Goal: Information Seeking & Learning: Check status

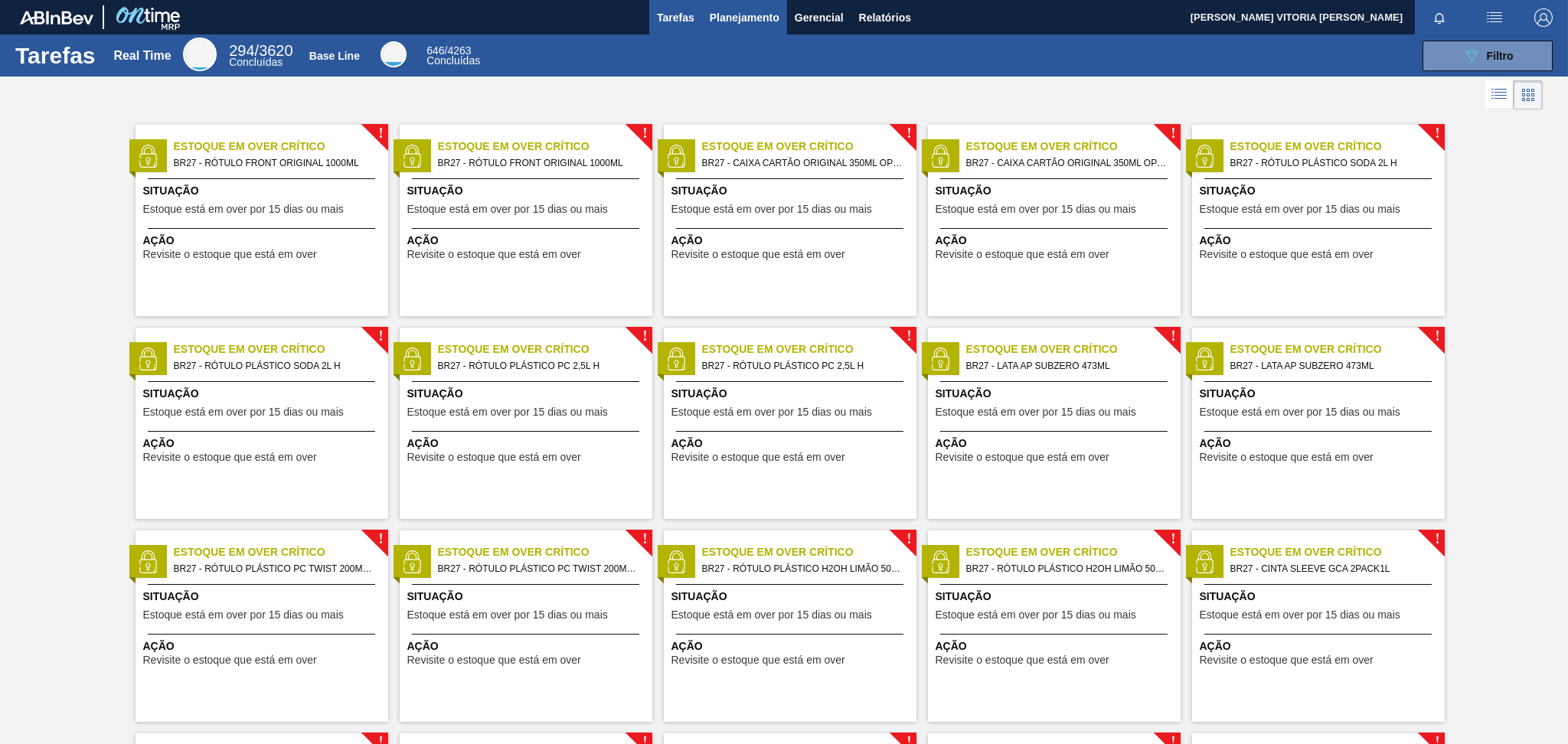
click at [722, 24] on span "Planejamento" at bounding box center [744, 18] width 70 height 19
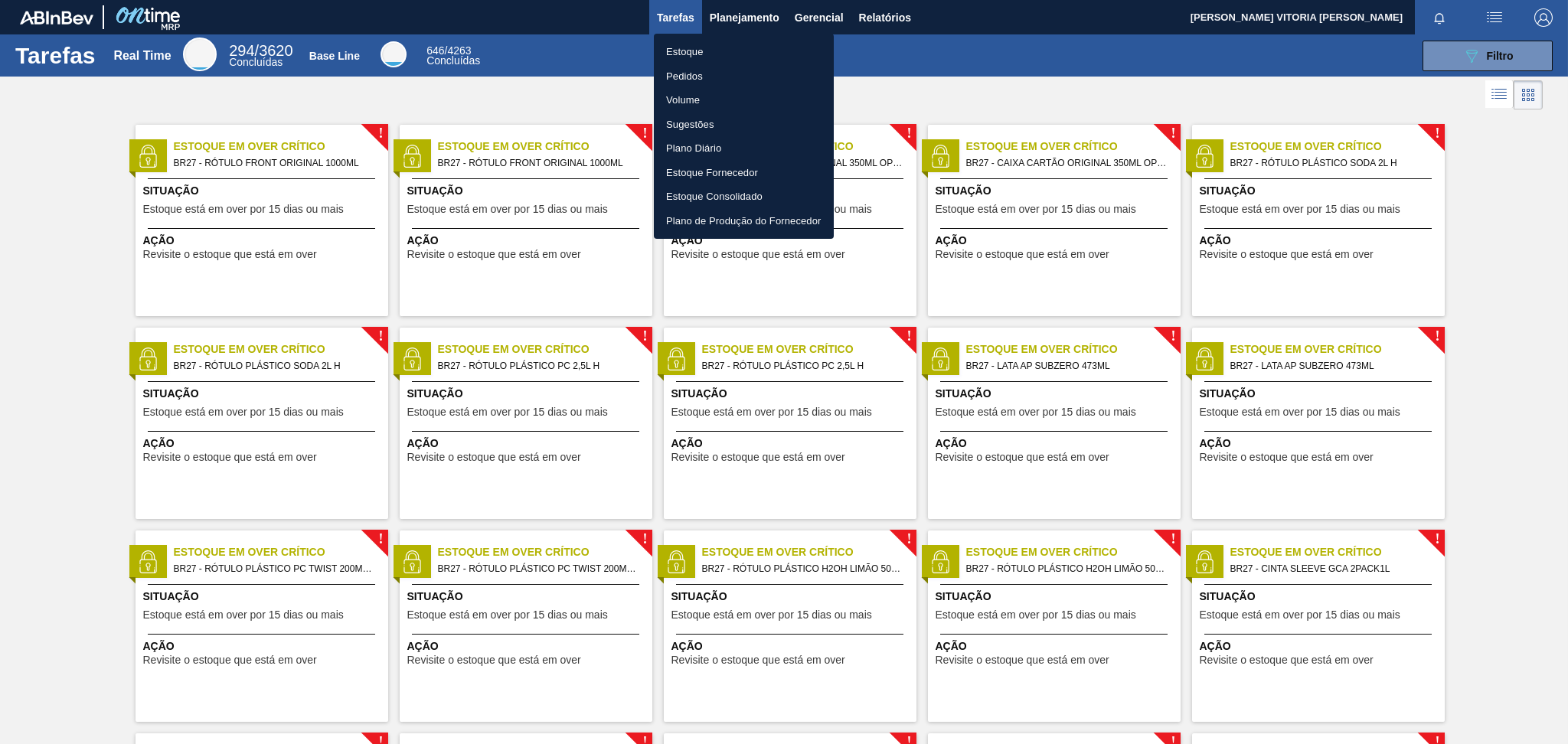
click at [744, 54] on li "Estoque" at bounding box center [744, 51] width 180 height 24
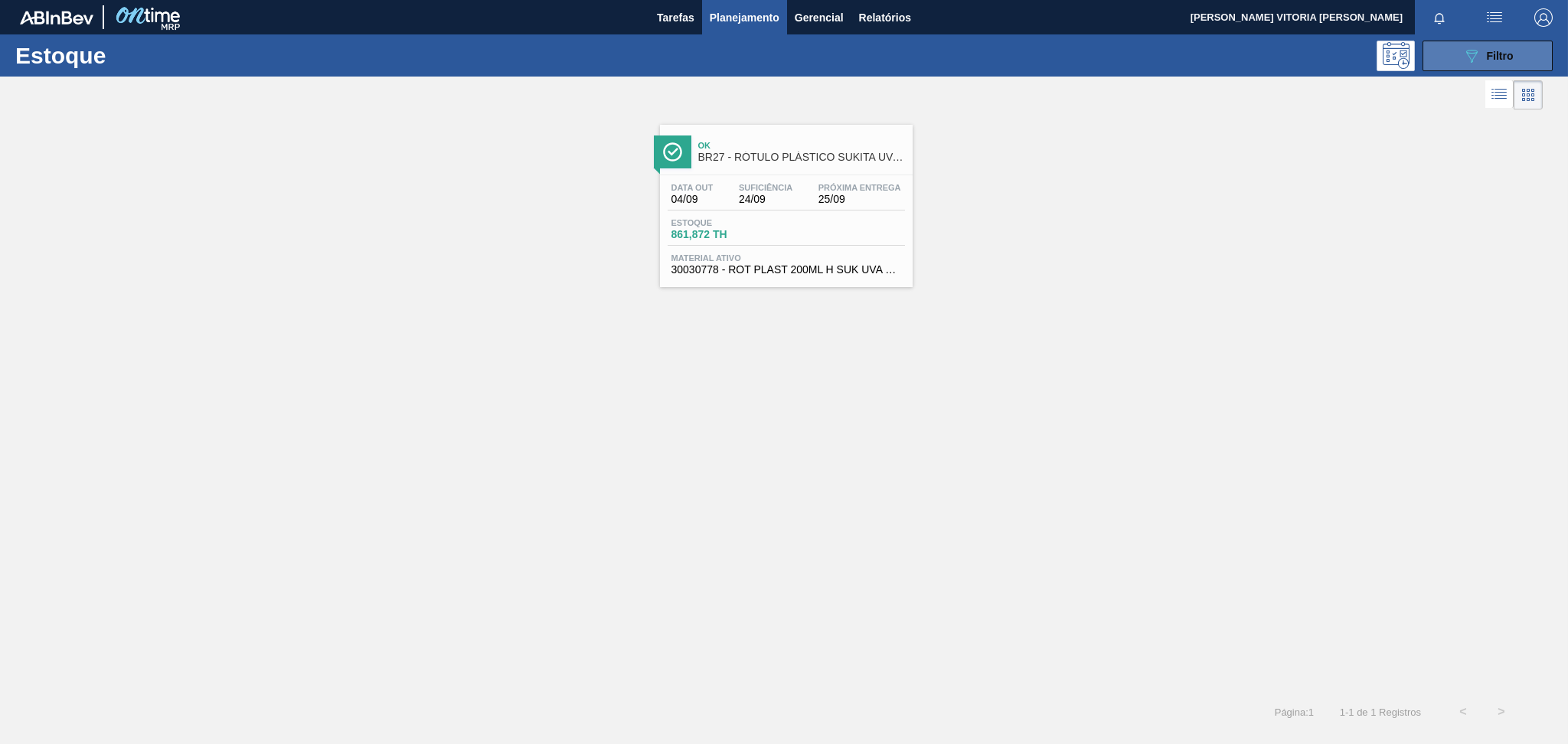
click at [1175, 54] on button "089F7B8B-B2A5-4AFE-B5C0-19BA573D28AC Filtro" at bounding box center [1487, 56] width 130 height 30
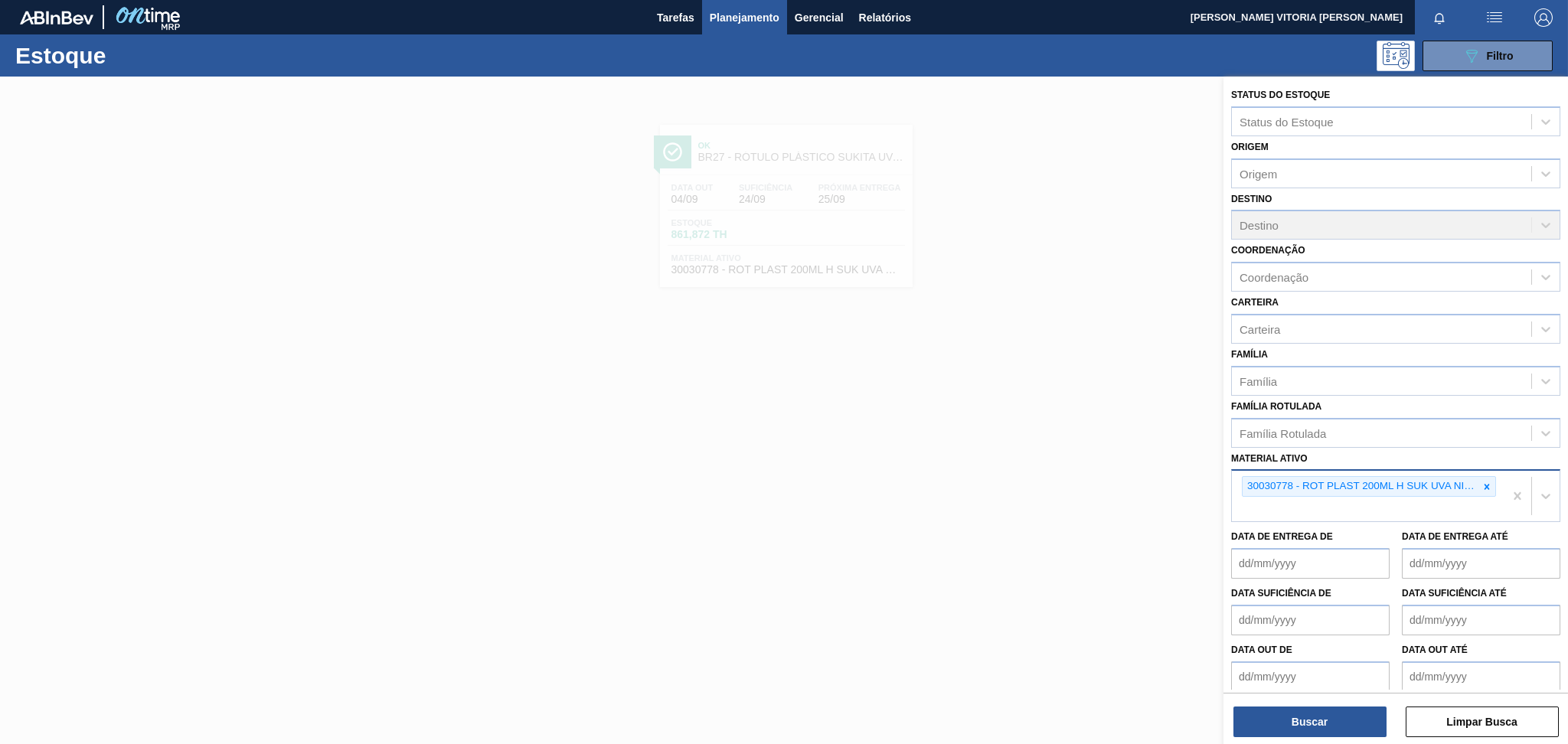
click at [1175, 471] on div "30030778 - ROT PLAST 200ML H SUK UVA NIV24" at bounding box center [1367, 496] width 271 height 51
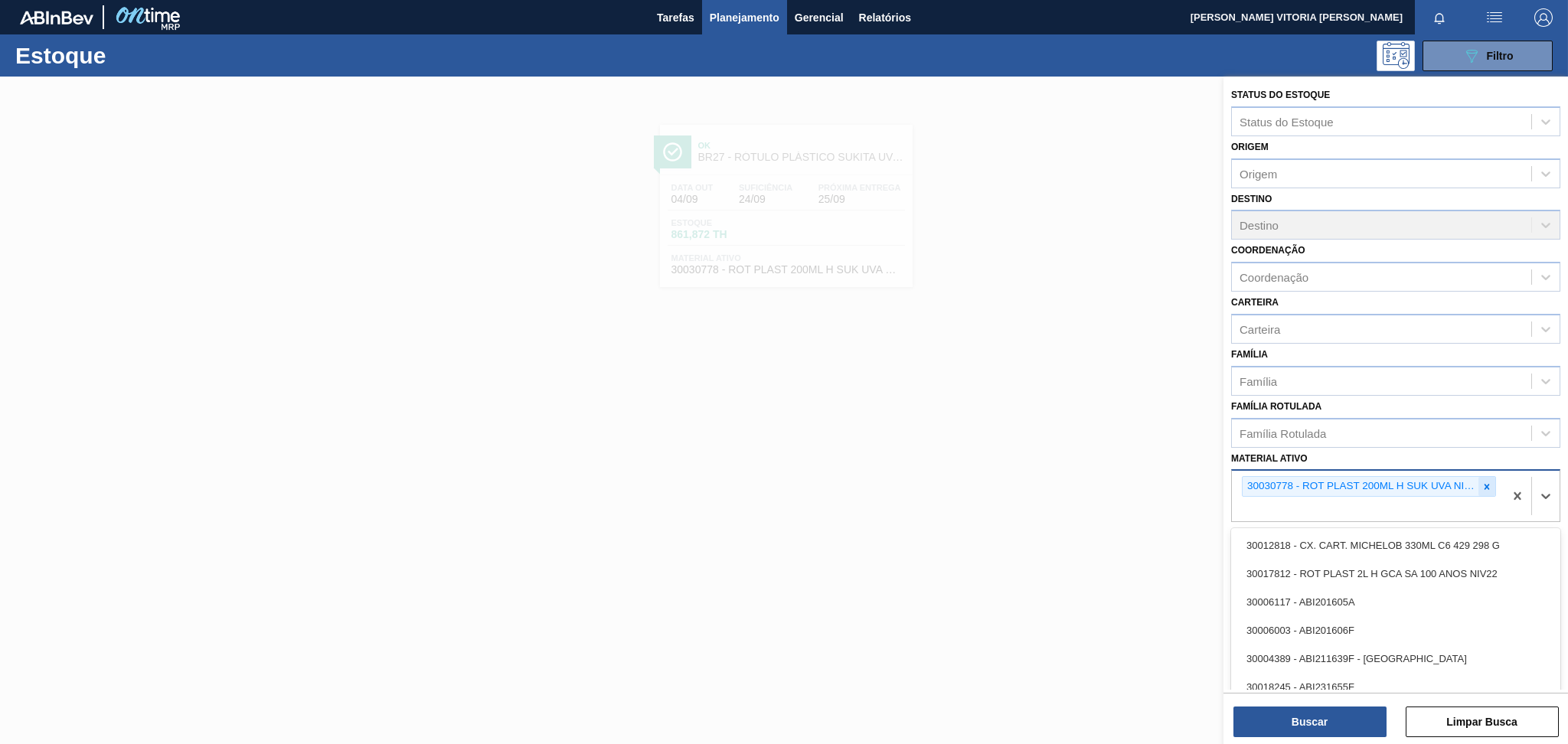
click at [1175, 482] on icon at bounding box center [1486, 486] width 11 height 11
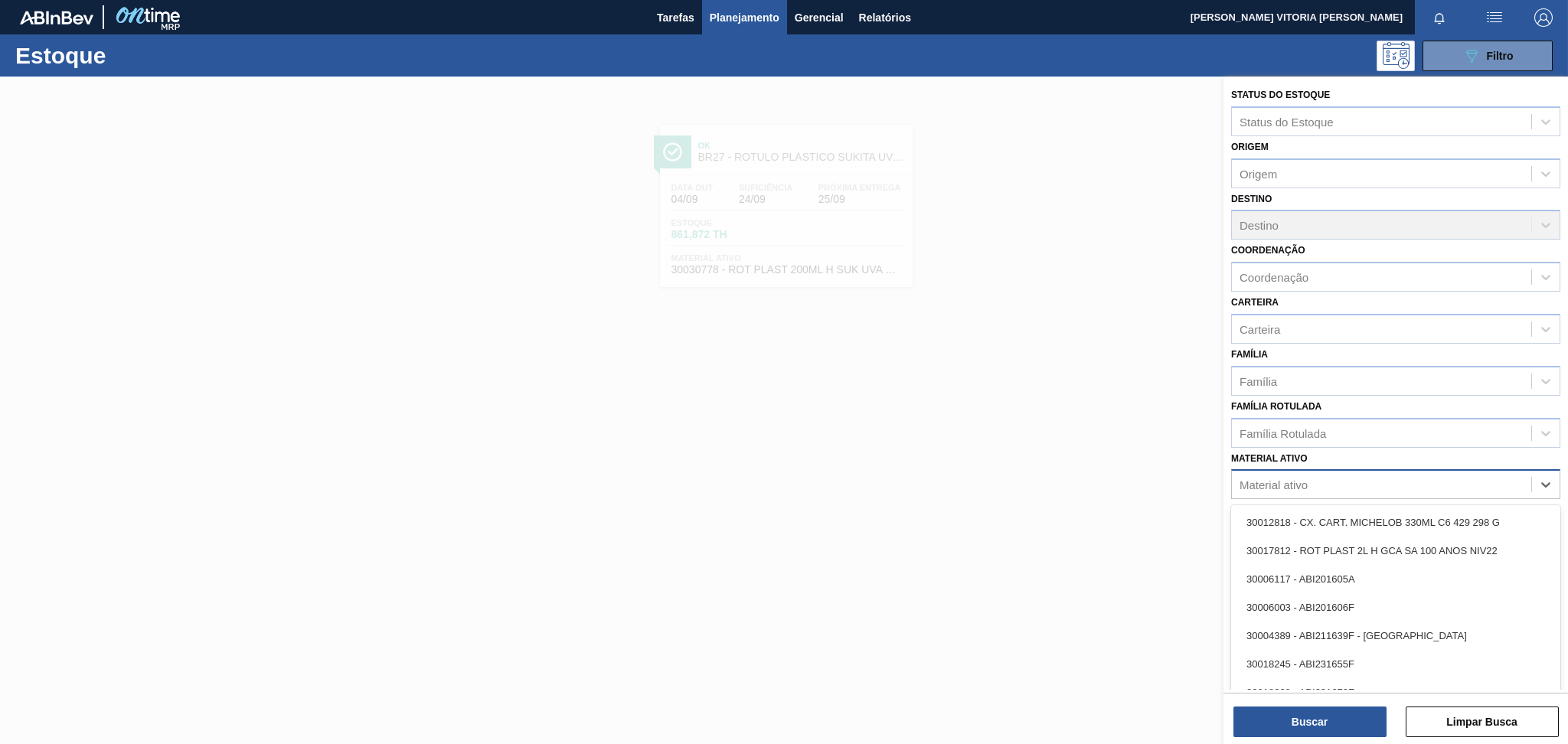
paste ativo "20002047"
type ativo "20002047"
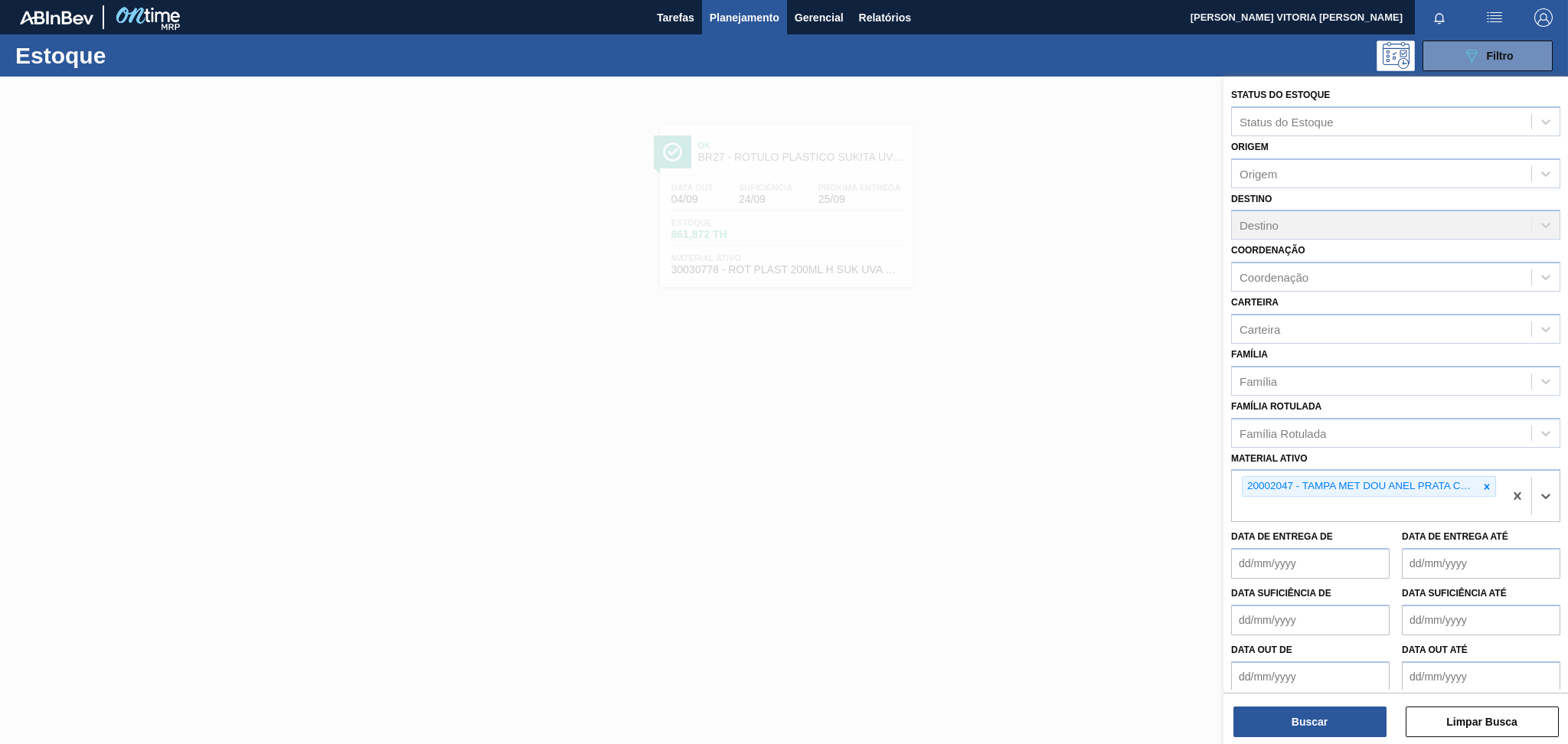
paste ativo "20002048"
type ativo "20002048"
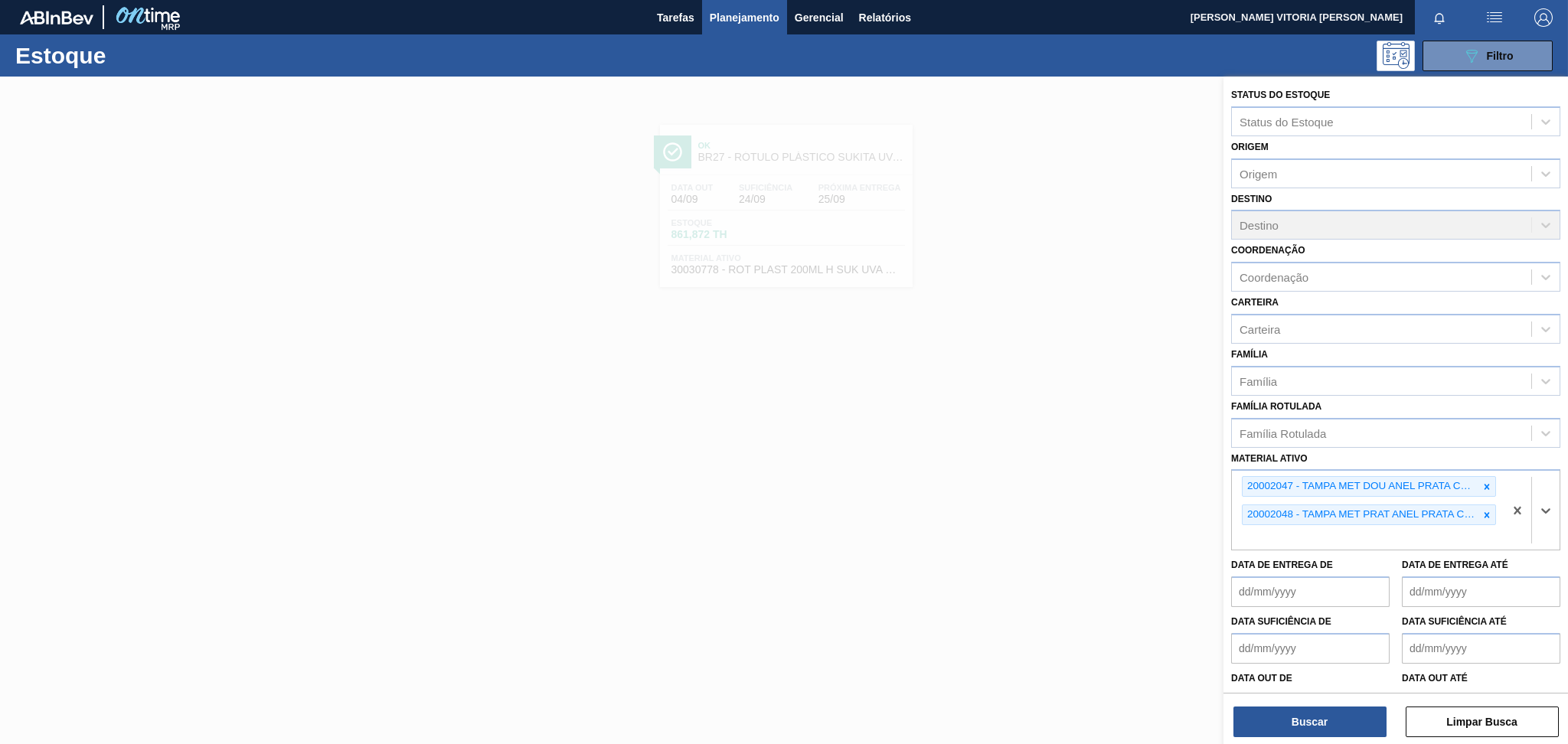
paste ativo "30030646"
type ativo "30030646"
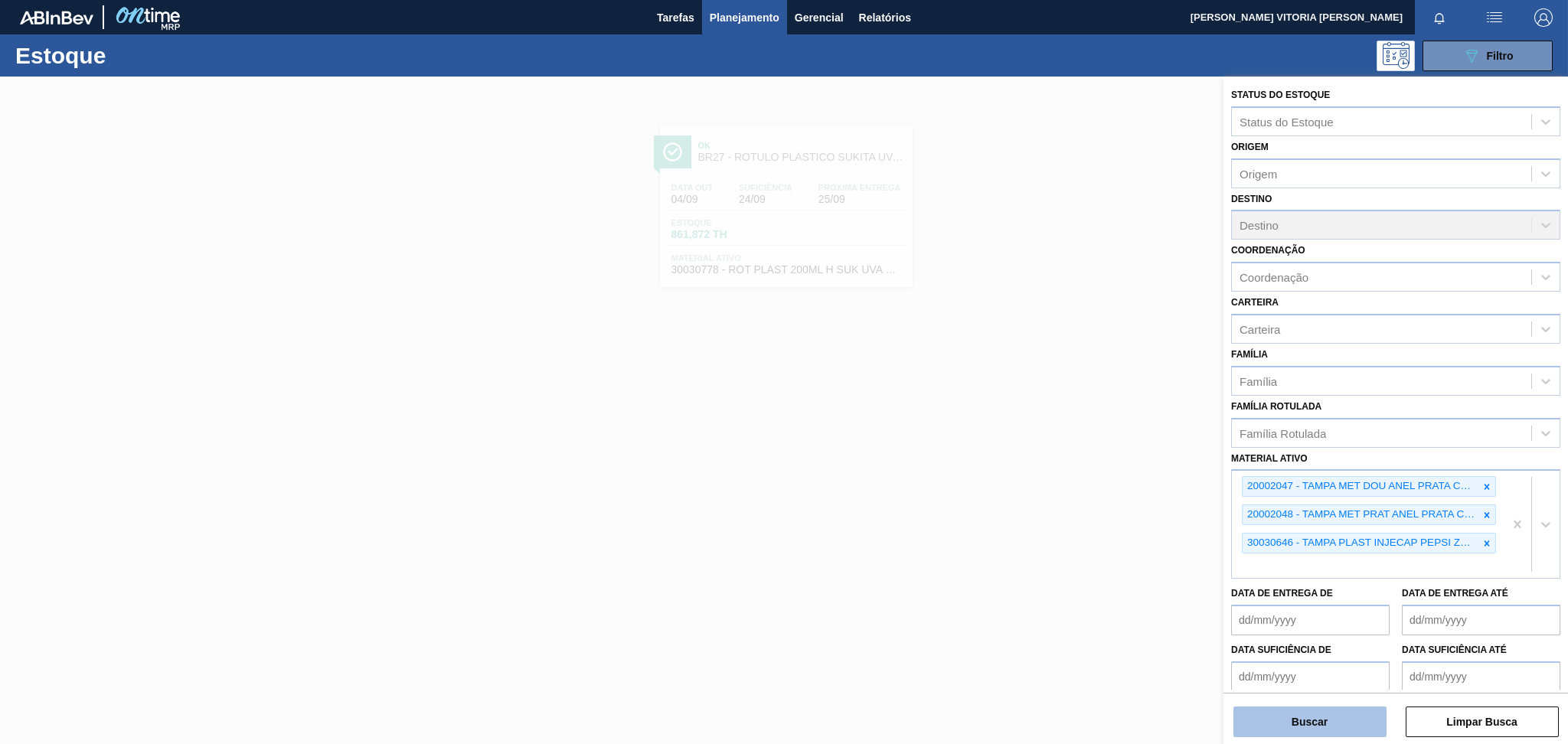
click at [1175, 558] on button "Buscar" at bounding box center [1310, 721] width 153 height 30
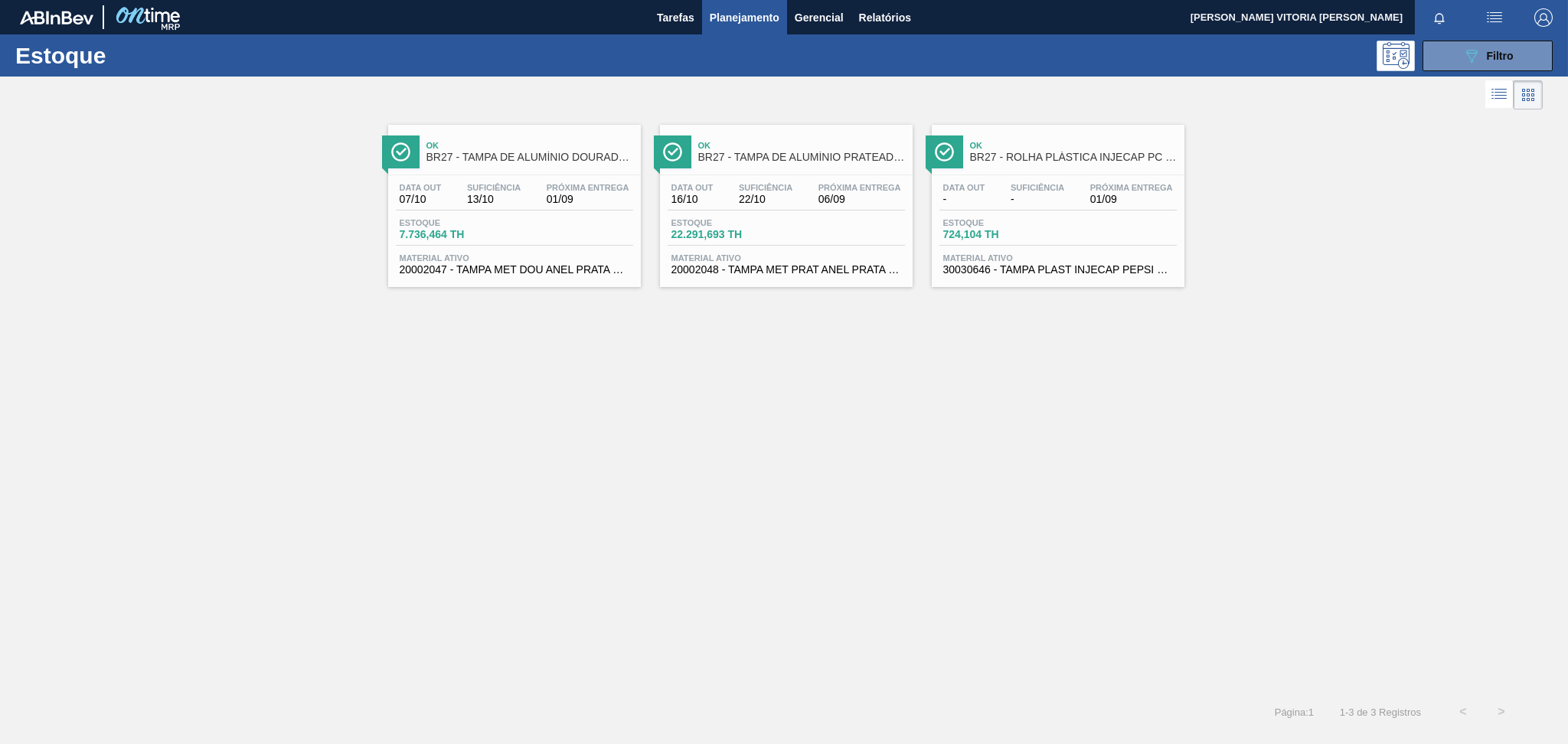
click at [819, 227] on div "Estoque 22.291,693 TH" at bounding box center [787, 232] width 238 height 28
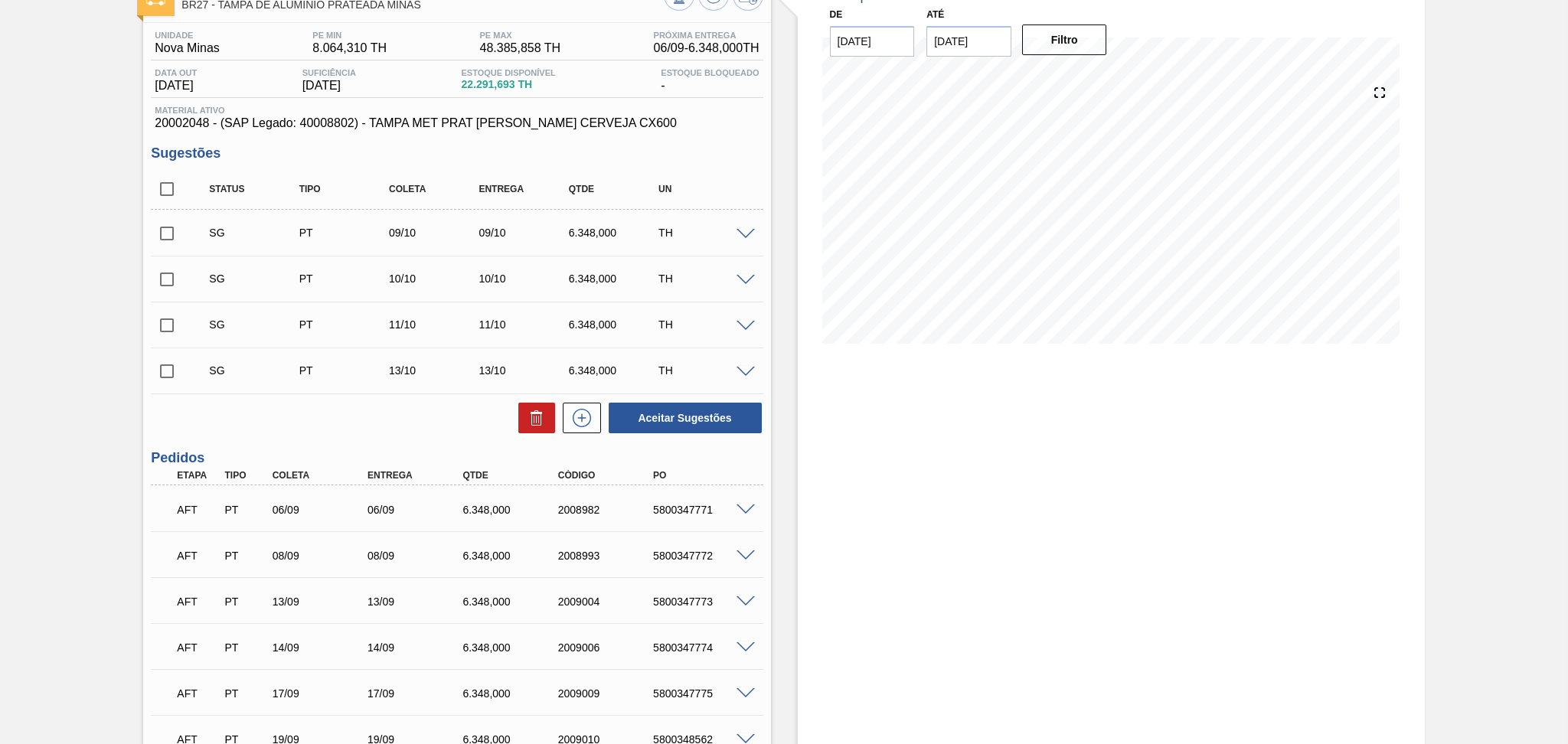
scroll to position [204, 0]
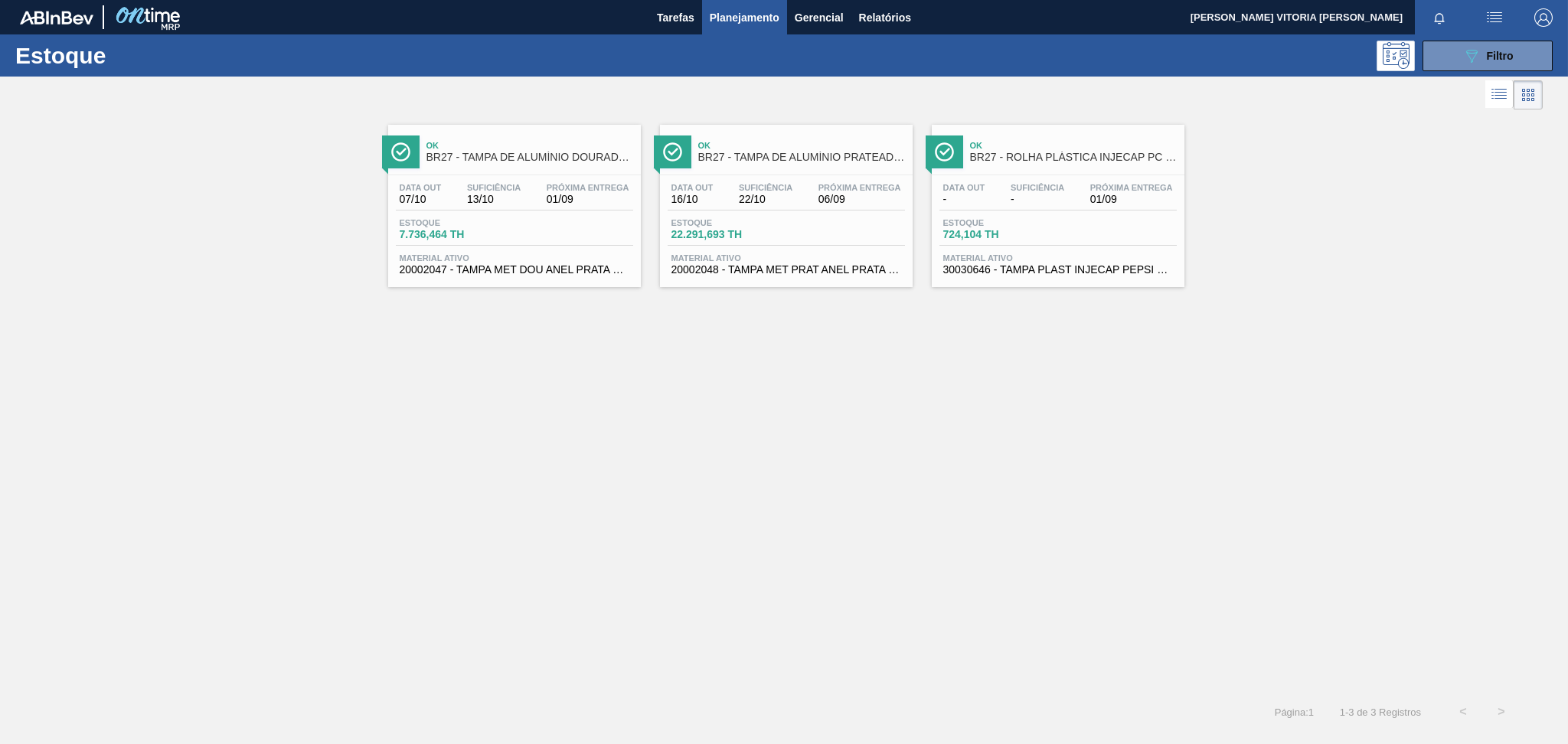
click at [571, 222] on div "Estoque 7.736,464 TH" at bounding box center [515, 232] width 238 height 28
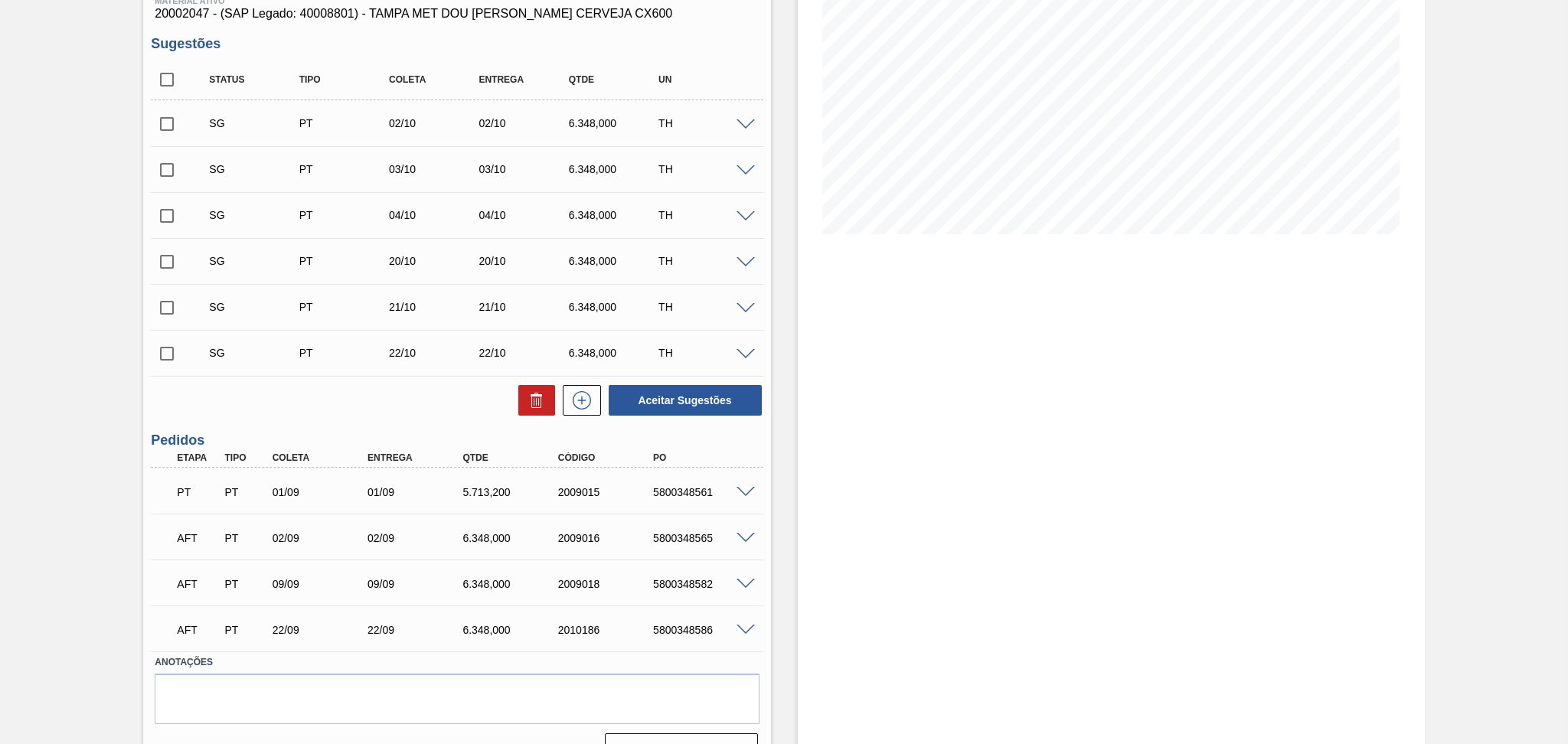
scroll to position [245, 0]
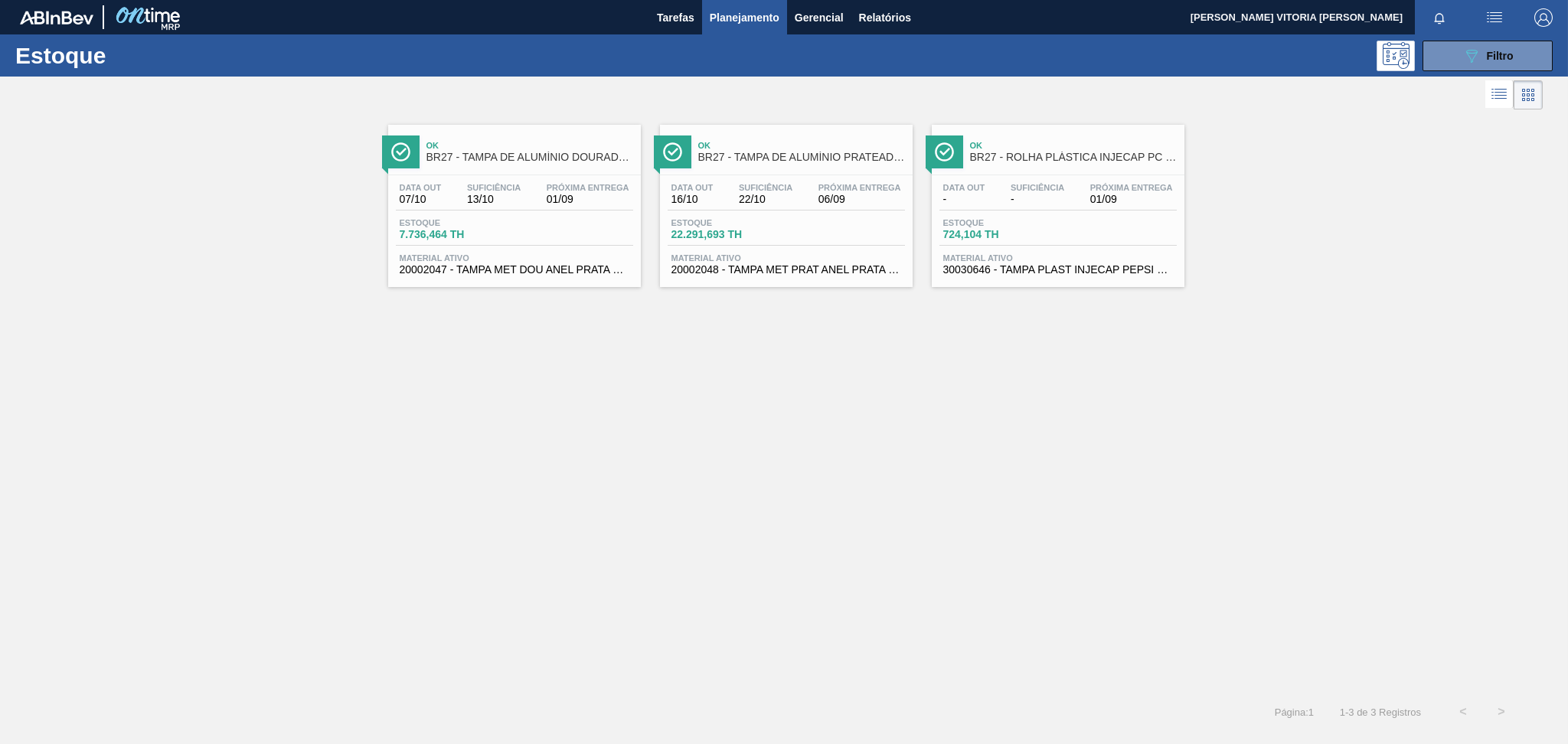
click at [1066, 191] on div "Suficiência -" at bounding box center [1037, 194] width 62 height 22
click at [1175, 62] on icon "089F7B8B-B2A5-4AFE-B5C0-19BA573D28AC" at bounding box center [1472, 56] width 19 height 19
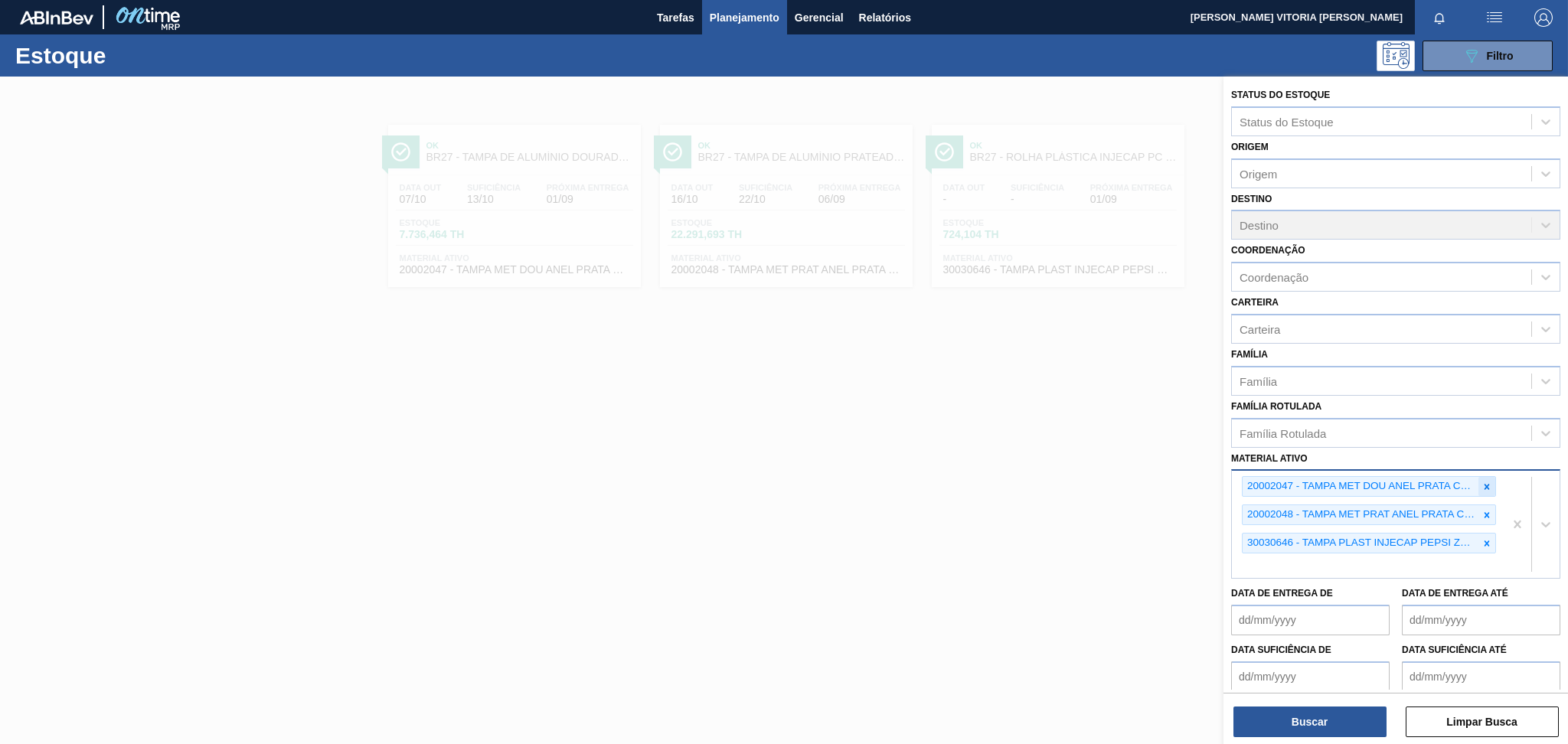
click at [1175, 481] on icon at bounding box center [1486, 486] width 11 height 11
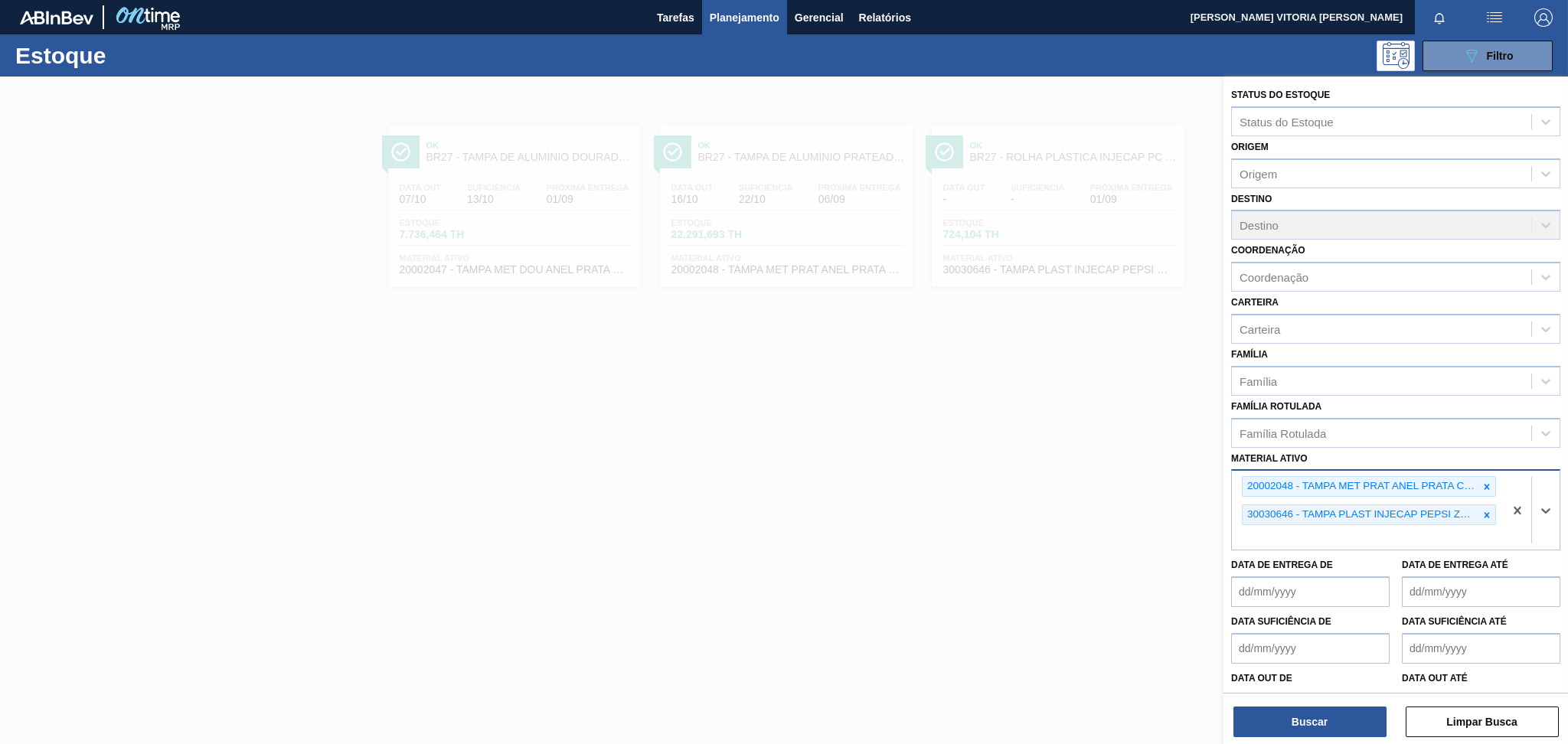
click at [1175, 481] on icon at bounding box center [1486, 486] width 11 height 11
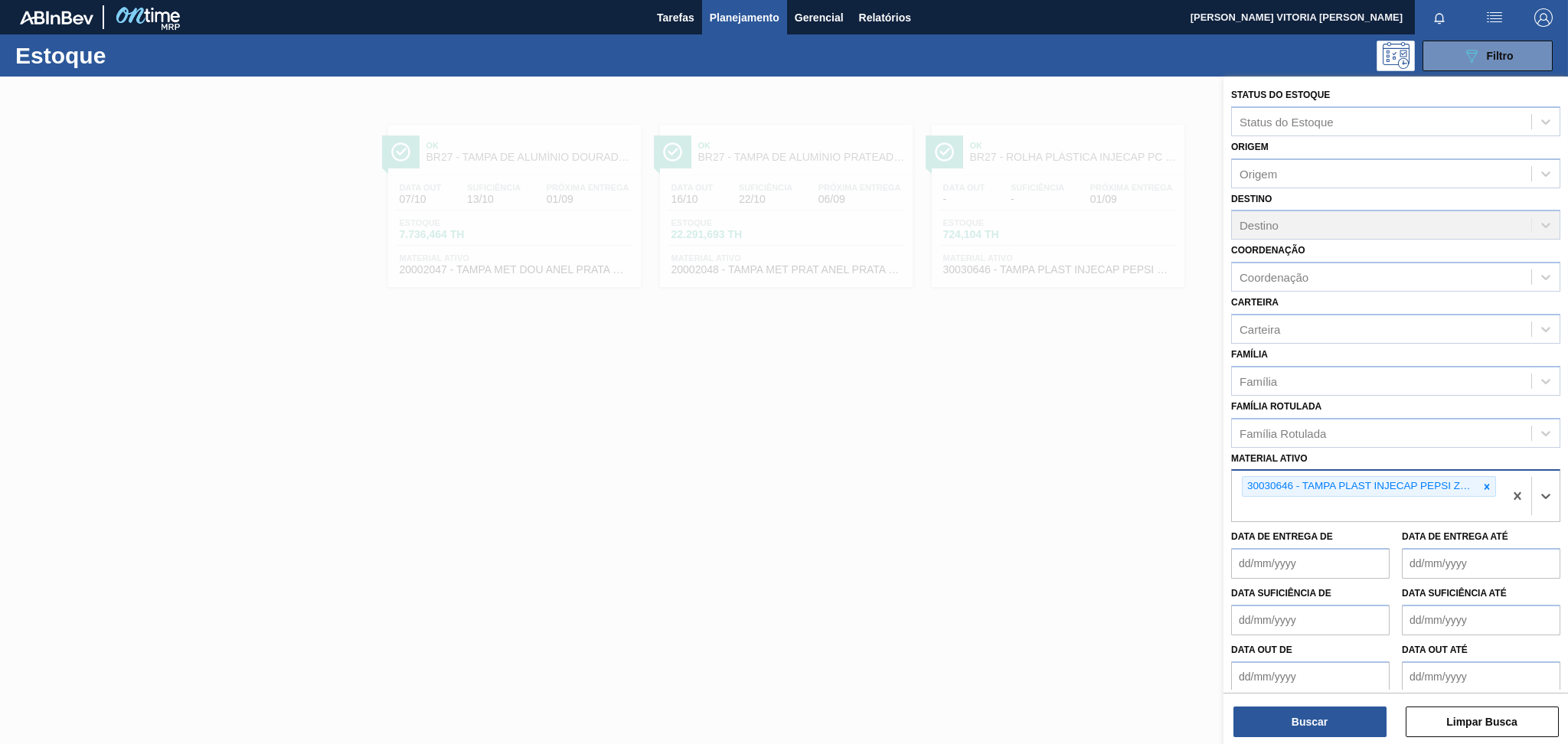
click at [1175, 481] on icon at bounding box center [1486, 486] width 11 height 11
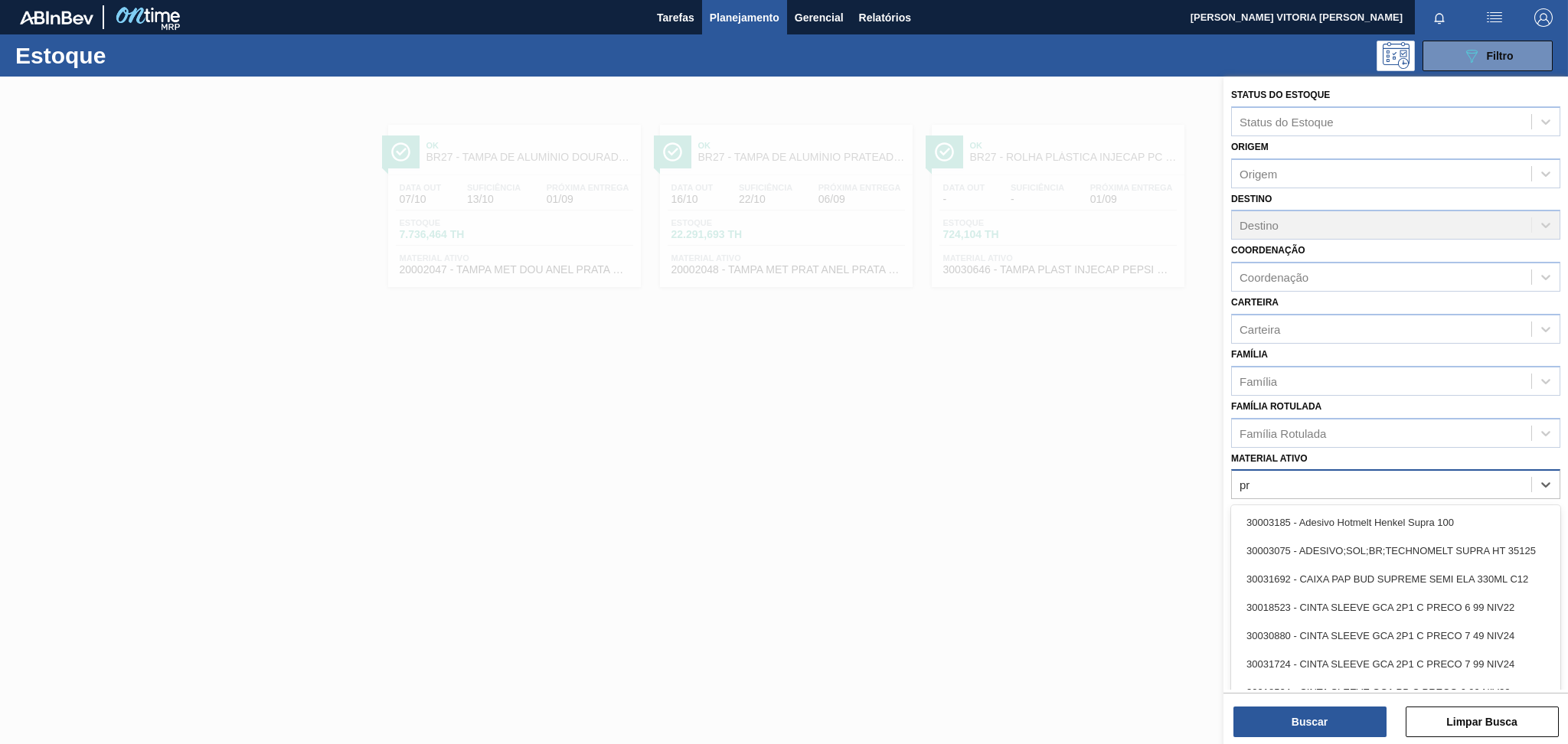
type ativo "p"
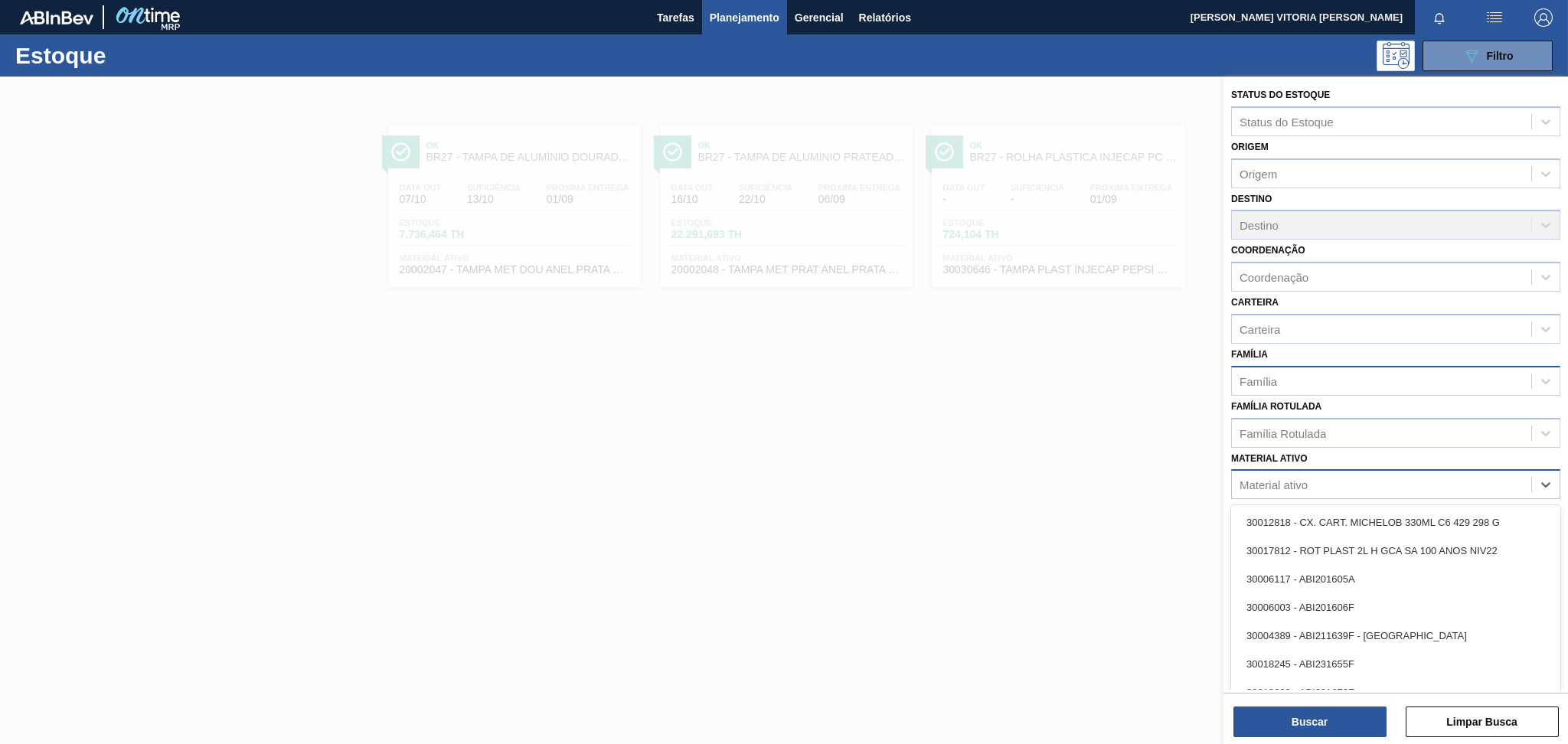
click at [1175, 387] on div "Família" at bounding box center [1381, 381] width 299 height 22
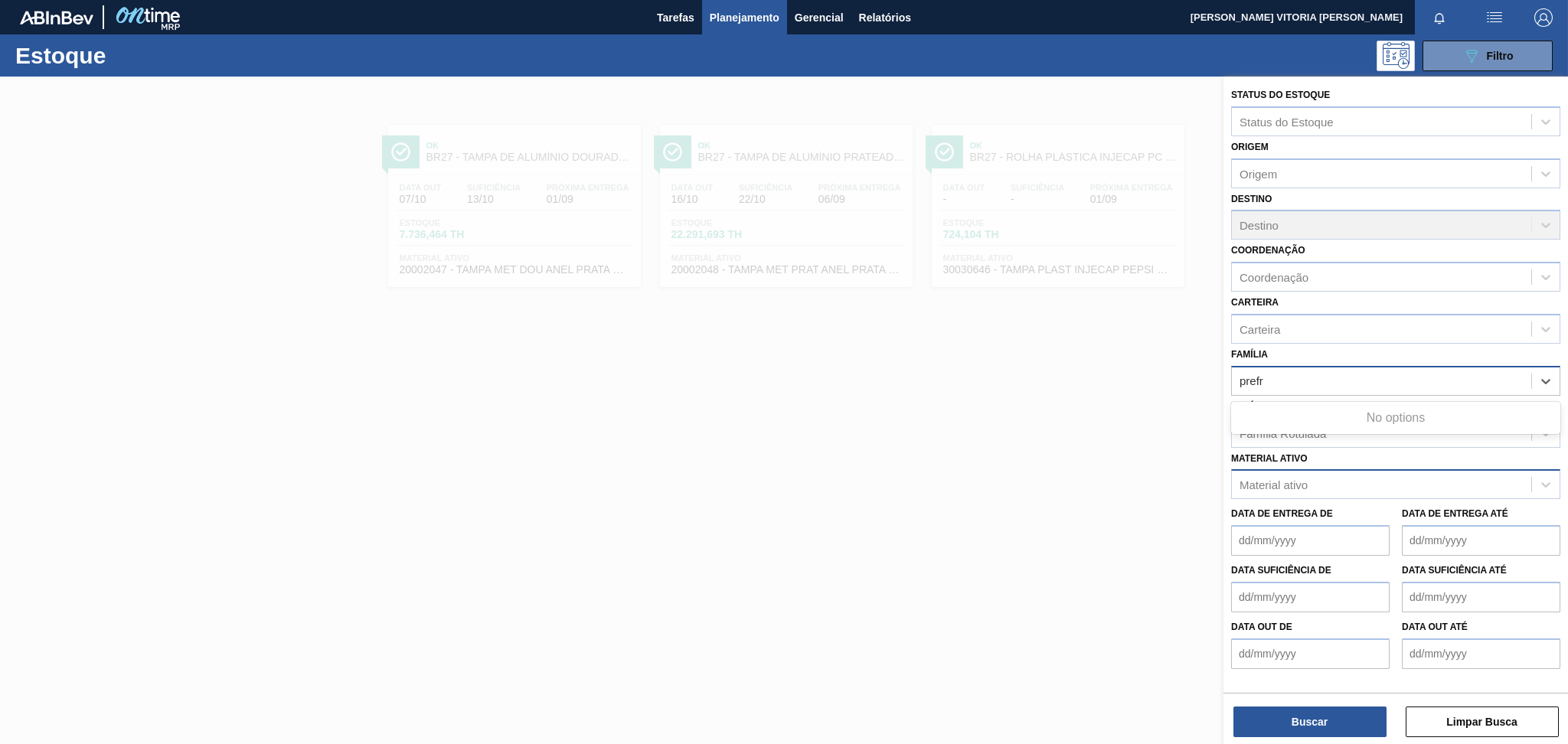
type input "pref"
click at [1175, 415] on div "Preforma" at bounding box center [1395, 419] width 330 height 29
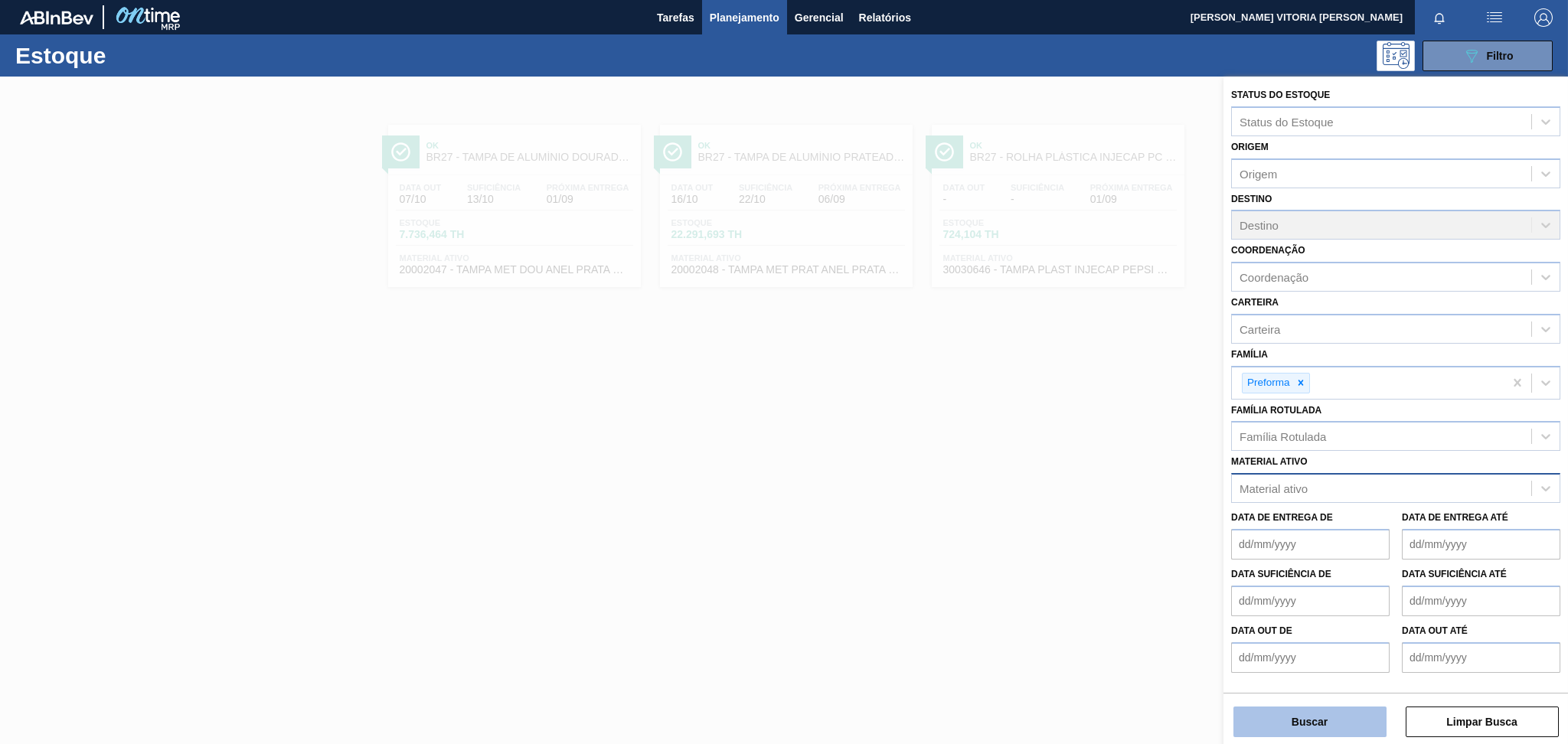
click at [1175, 558] on button "Buscar" at bounding box center [1310, 721] width 153 height 30
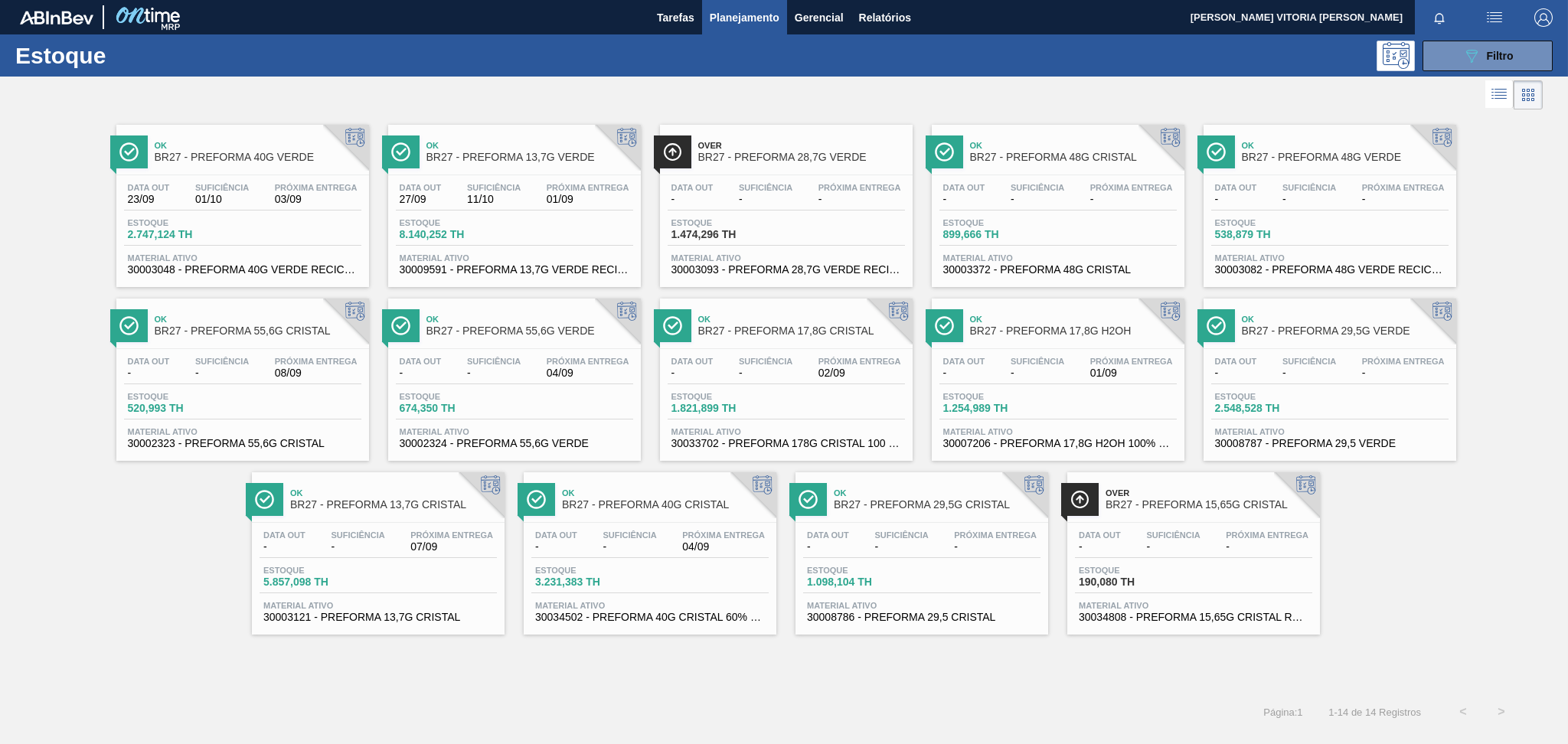
drag, startPoint x: 455, startPoint y: 218, endPoint x: 498, endPoint y: 216, distance: 43.0
click at [456, 218] on span "Estoque" at bounding box center [453, 222] width 107 height 9
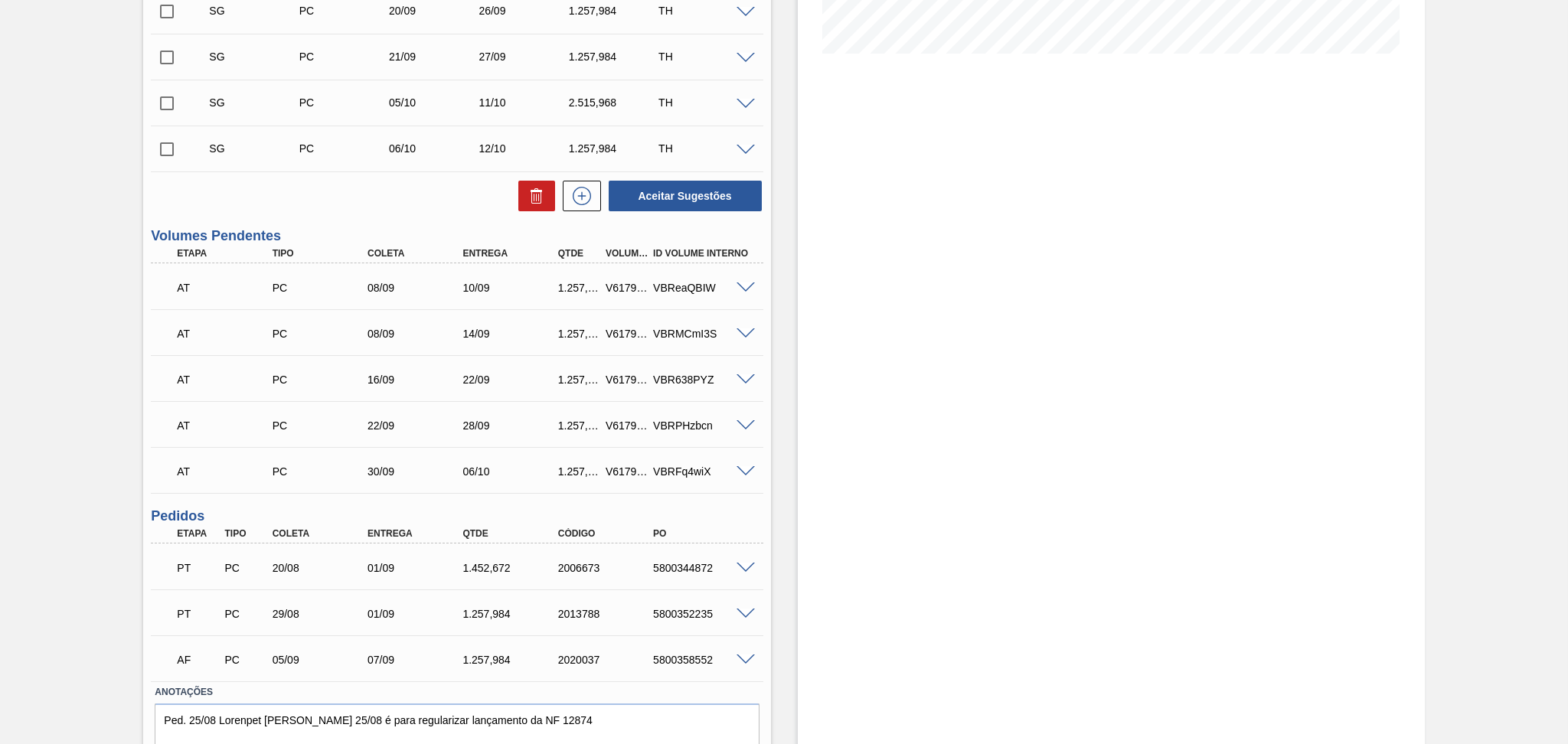
scroll to position [454, 0]
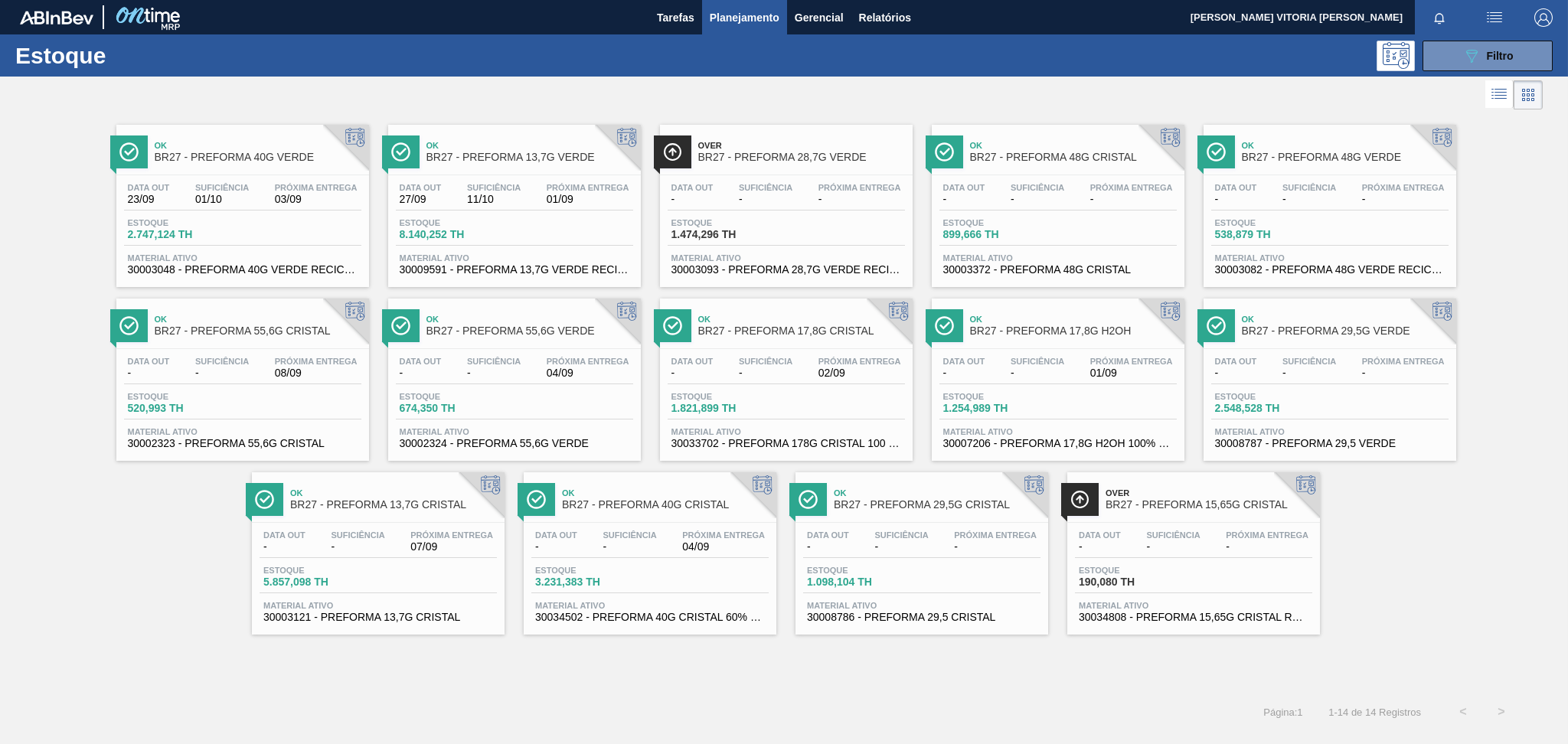
click at [448, 541] on span "07/09" at bounding box center [452, 547] width 83 height 12
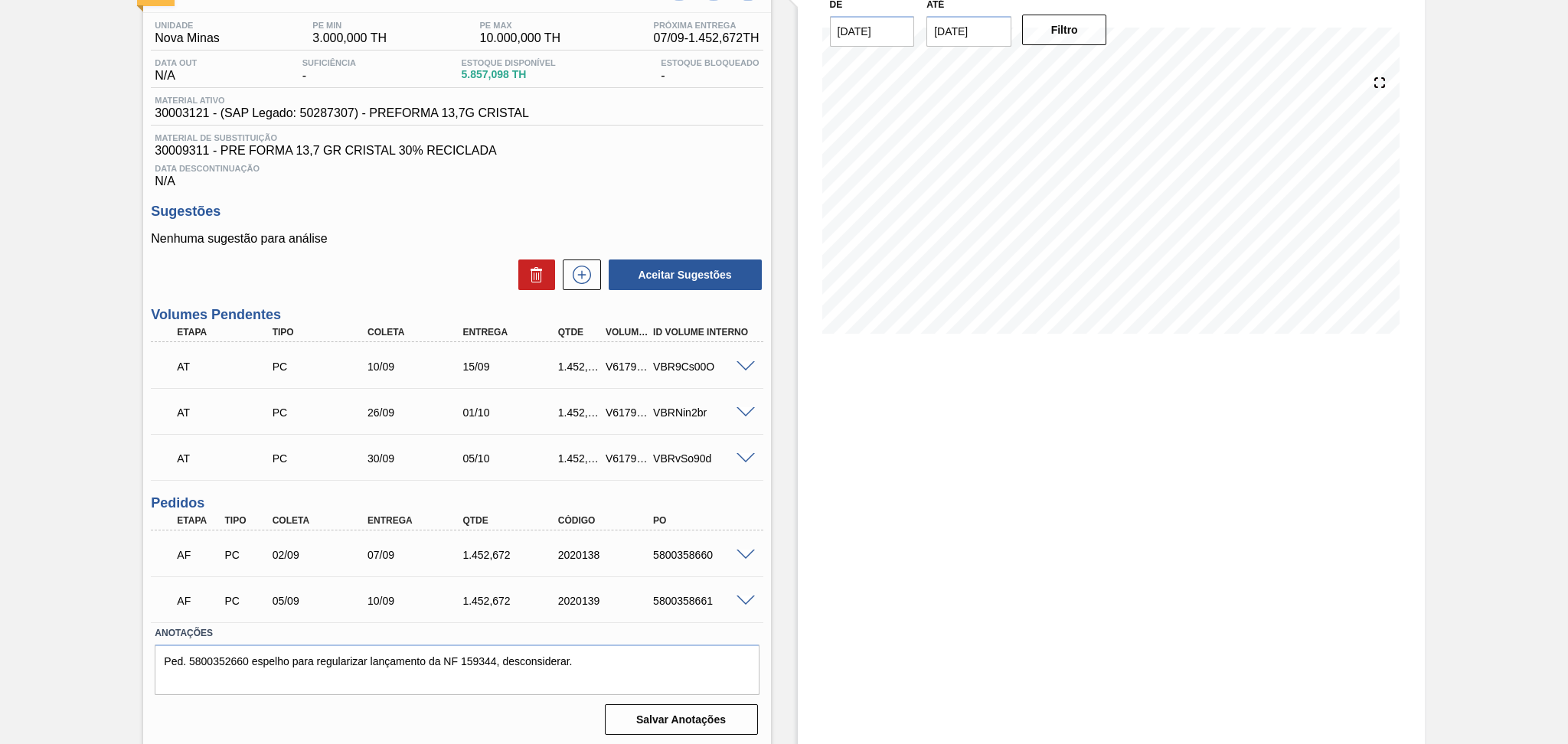
scroll to position [115, 0]
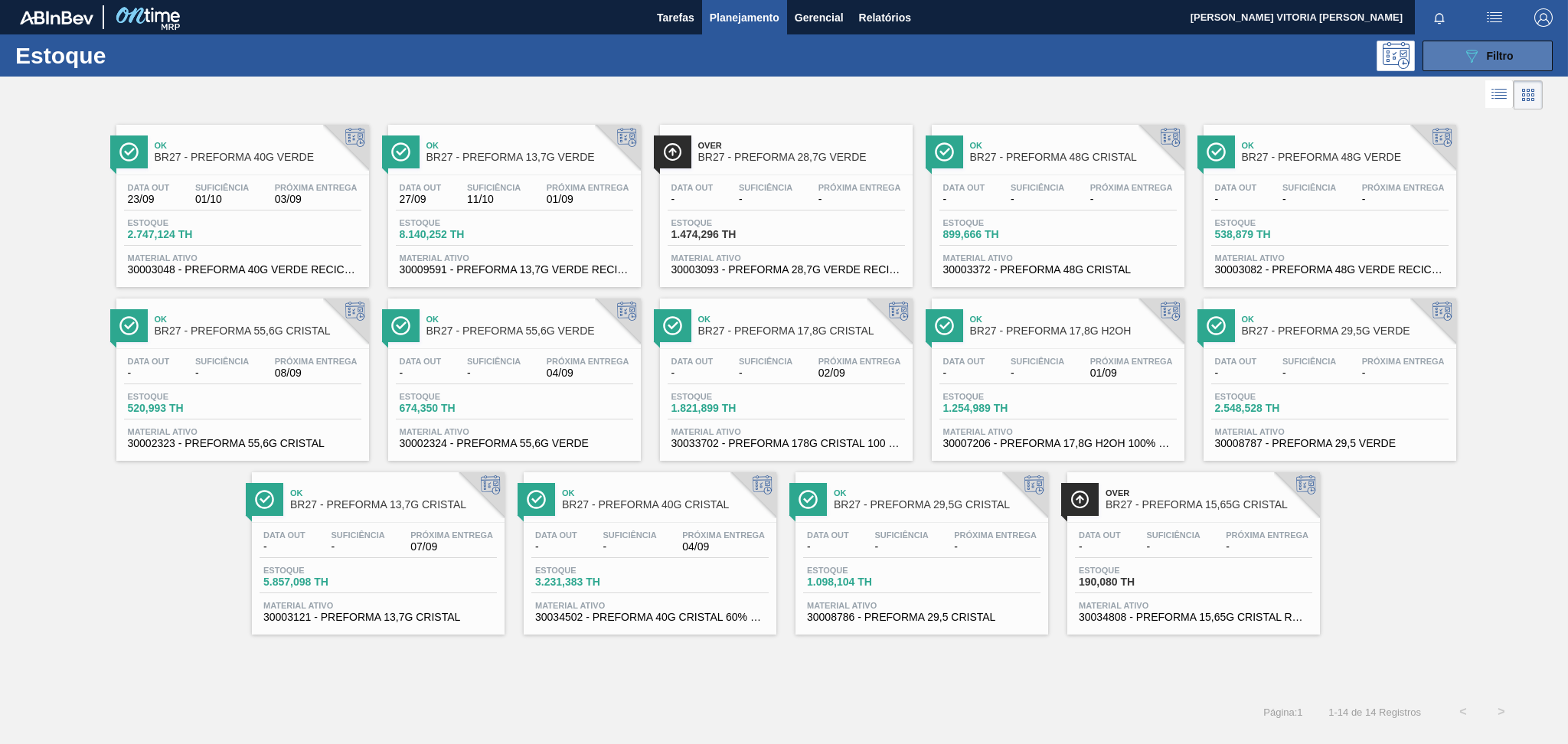
click at [1175, 60] on button "089F7B8B-B2A5-4AFE-B5C0-19BA573D28AC Filtro" at bounding box center [1487, 56] width 130 height 30
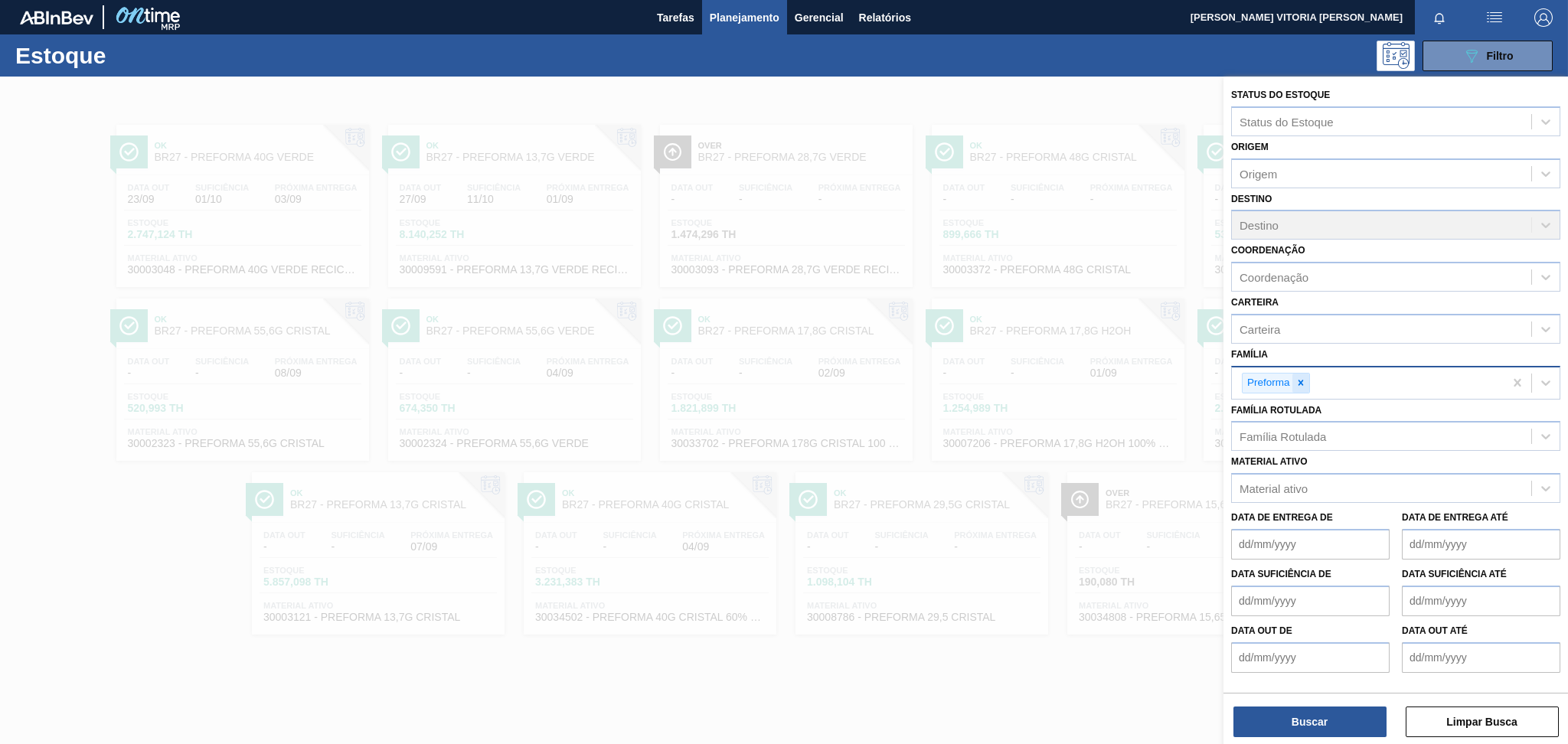
click at [1175, 379] on icon at bounding box center [1301, 383] width 11 height 11
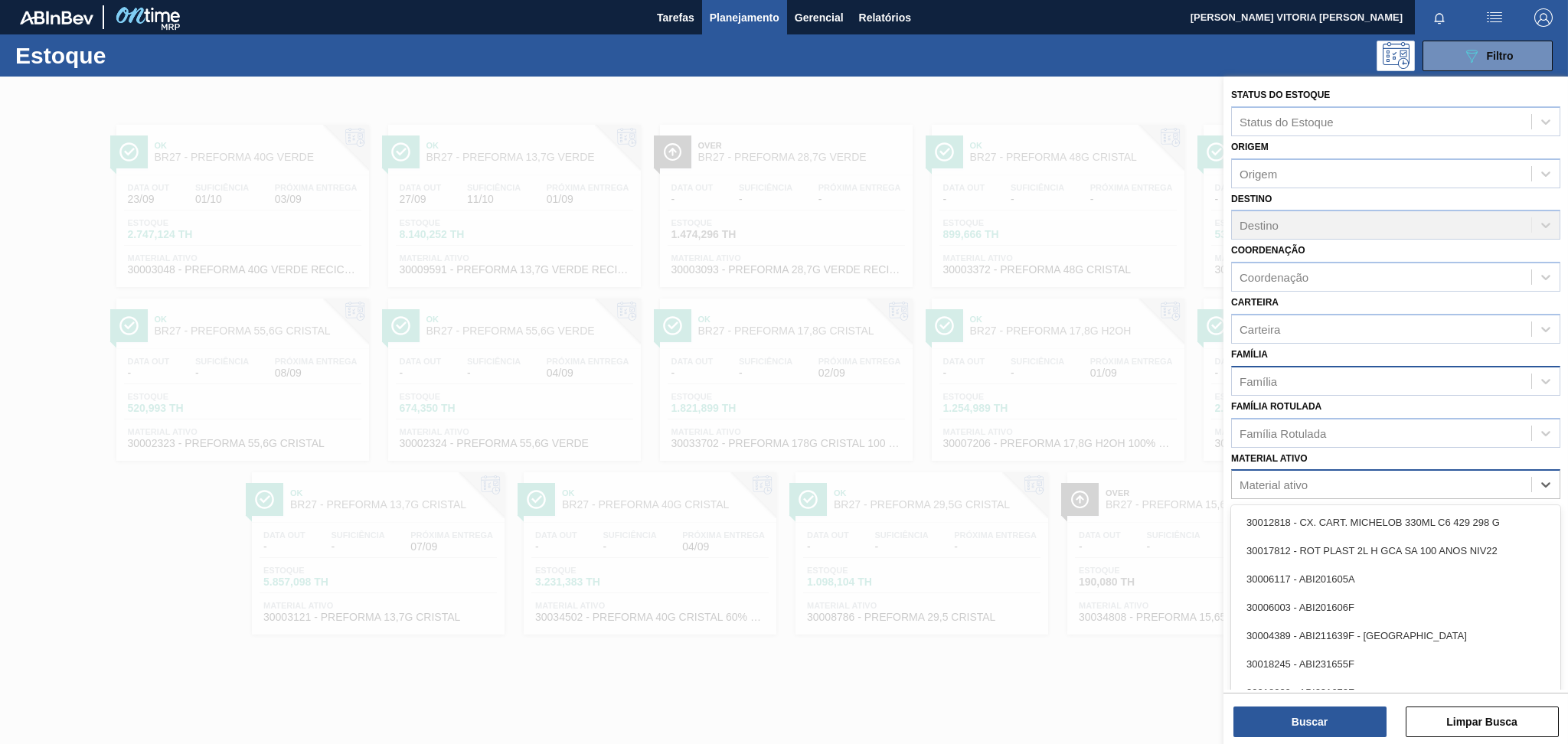
click at [1175, 478] on div "Material ativo" at bounding box center [1381, 484] width 299 height 22
paste ativo "30012510"
type ativo "30012510"
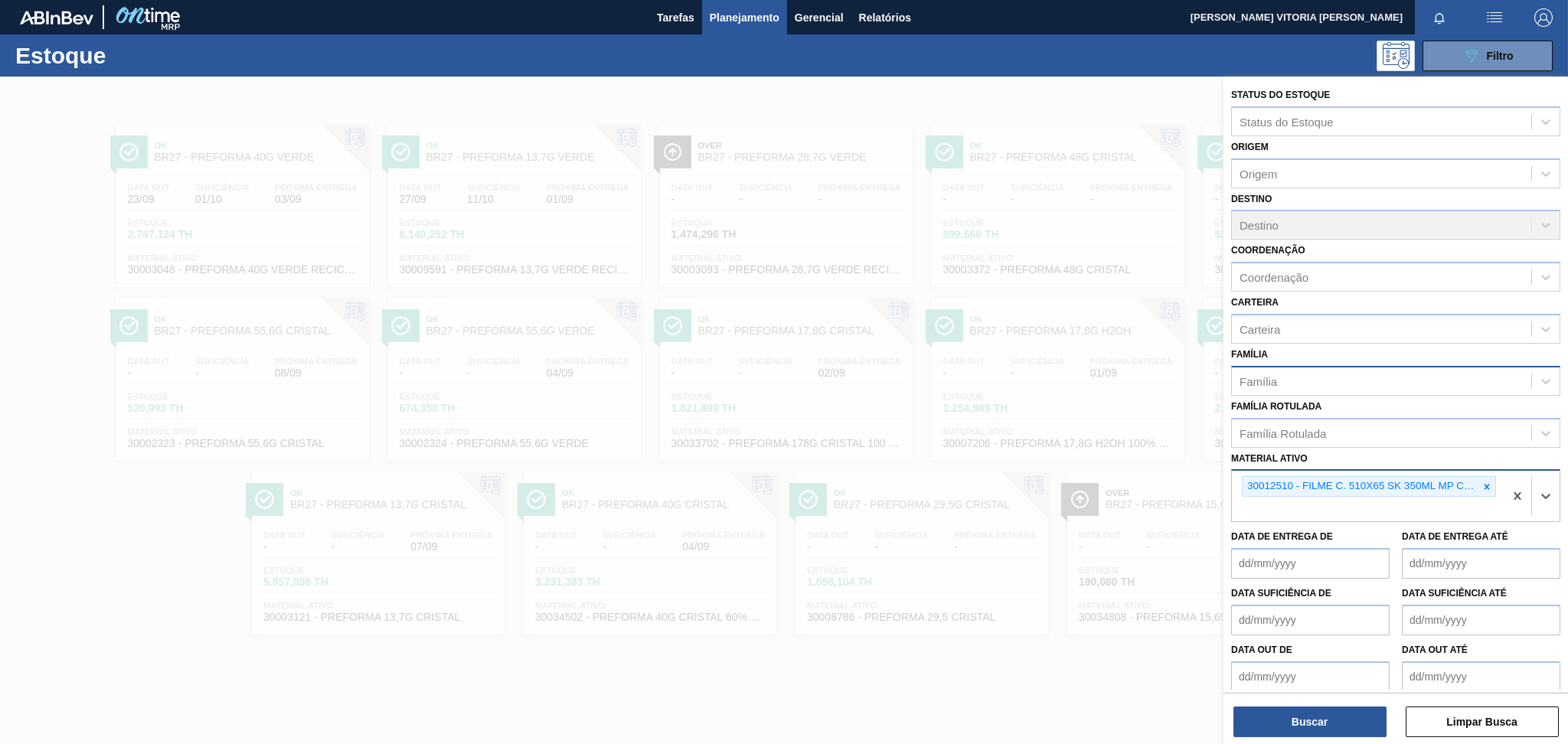
paste ativo "30012602"
type ativo "30012602"
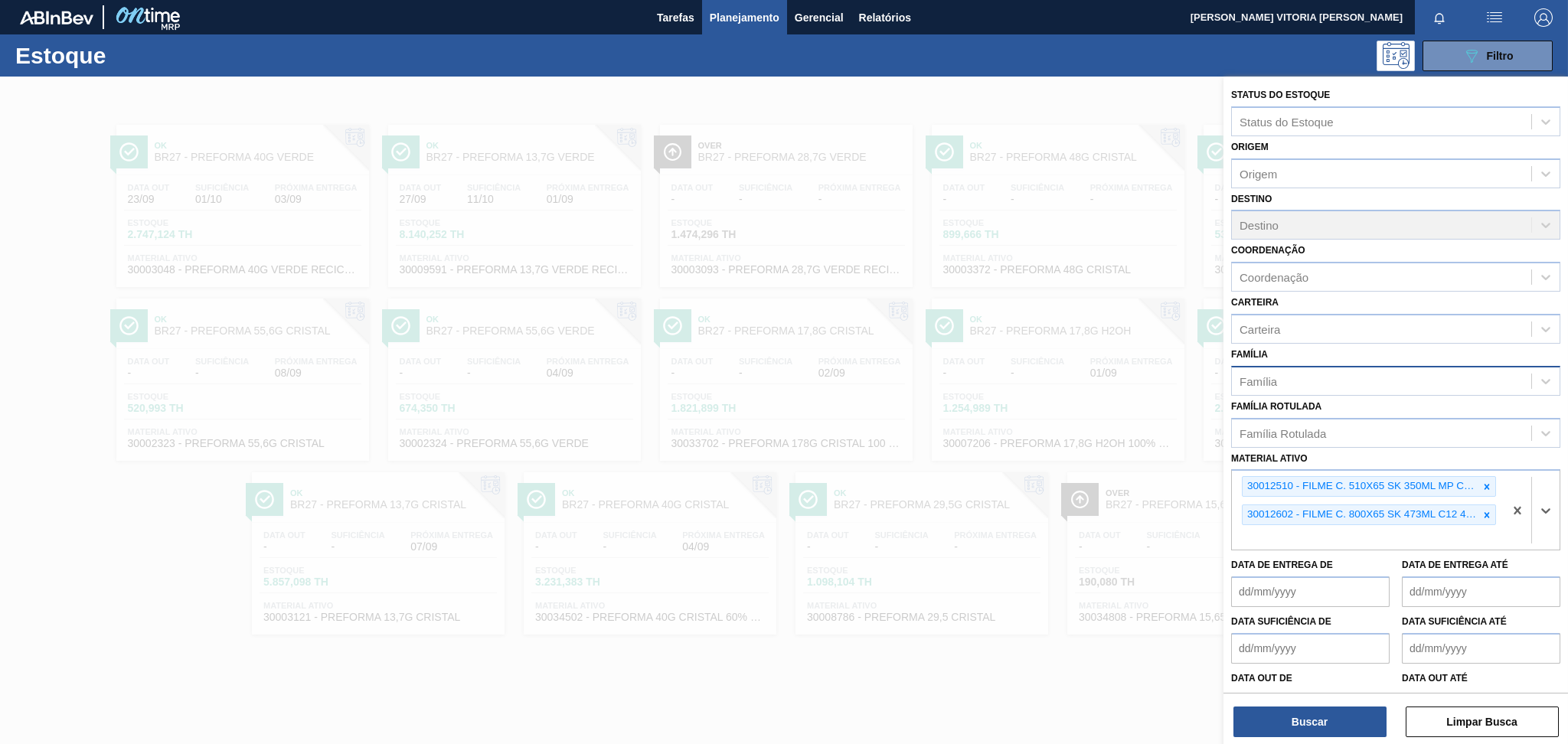
paste ativo "30031289"
type ativo "30031289"
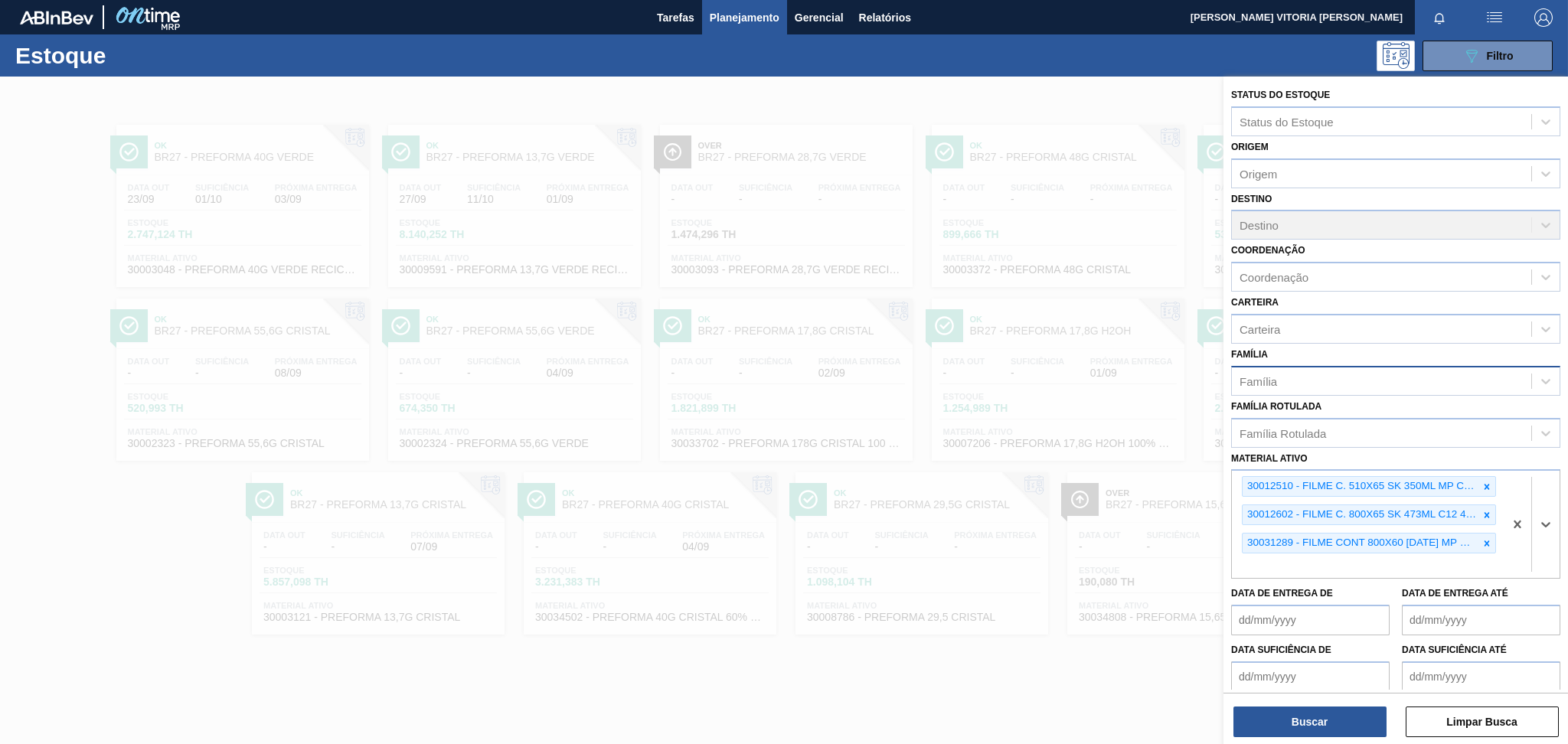
paste ativo "30008614"
type ativo "30008614"
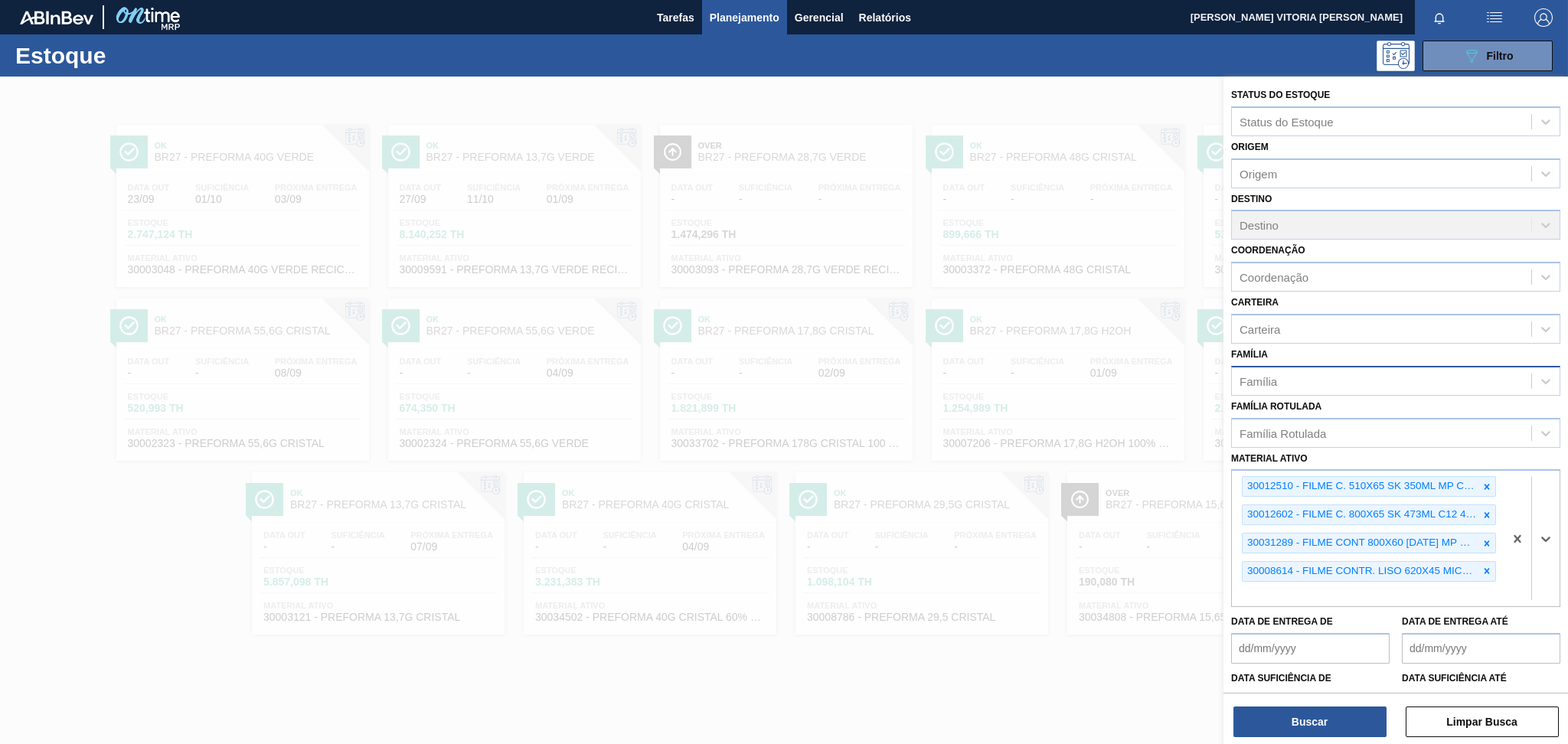
paste ativo "30003359"
type ativo "30003359"
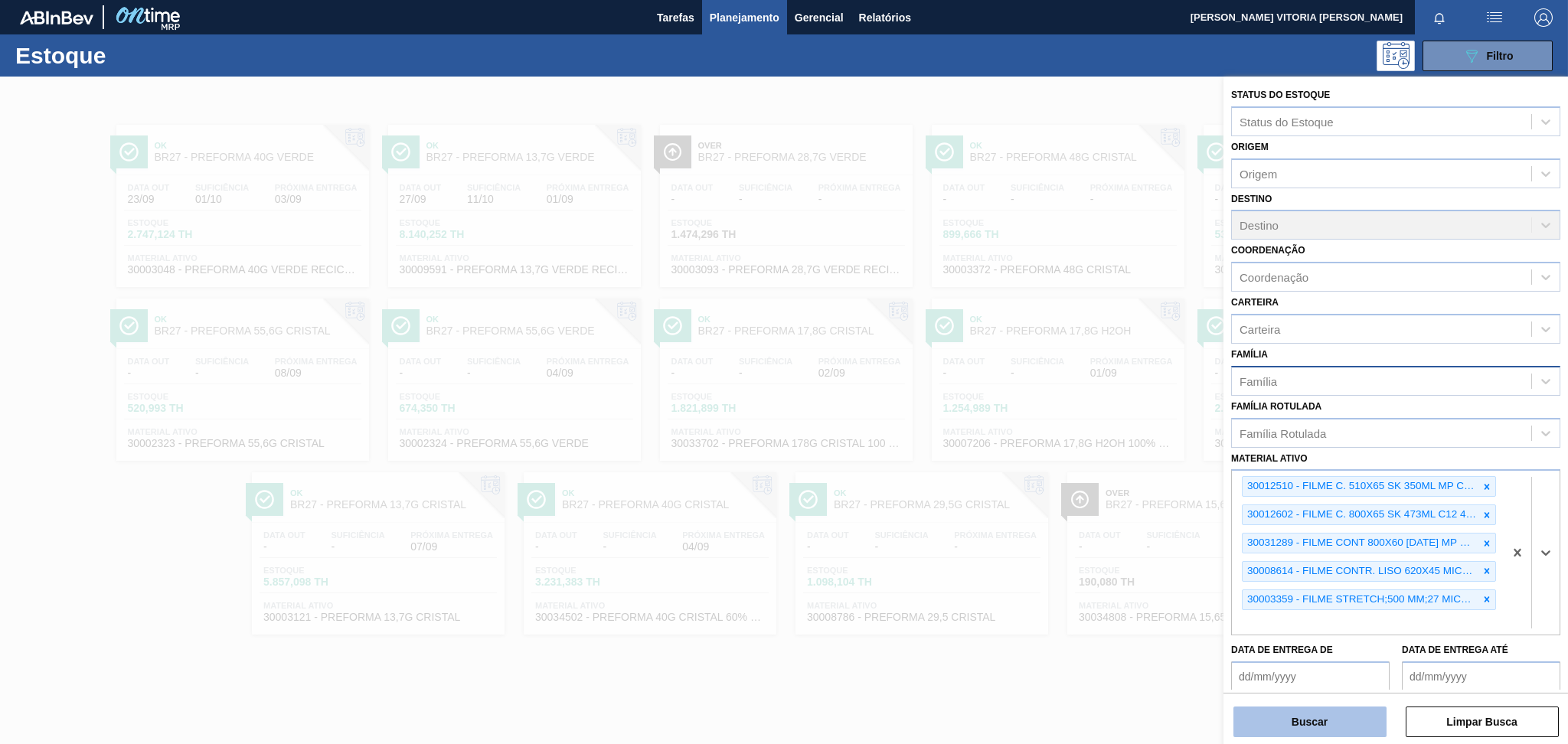
click at [1175, 558] on button "Buscar" at bounding box center [1310, 721] width 153 height 30
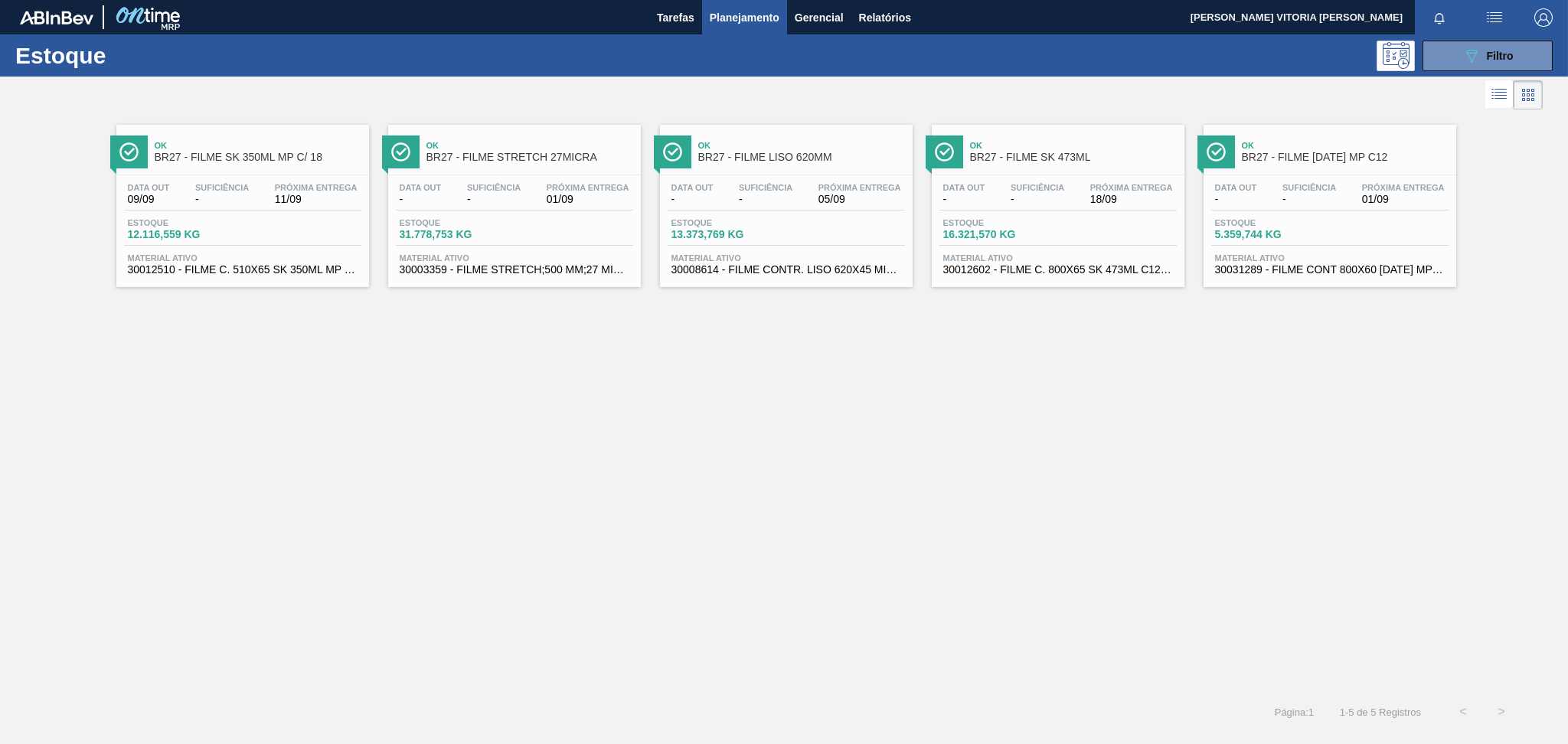
click at [319, 216] on div "Data out 09/09 Suficiência - Próxima Entrega 11/09 Estoque 12.116,559 KG Materi…" at bounding box center [243, 227] width 253 height 104
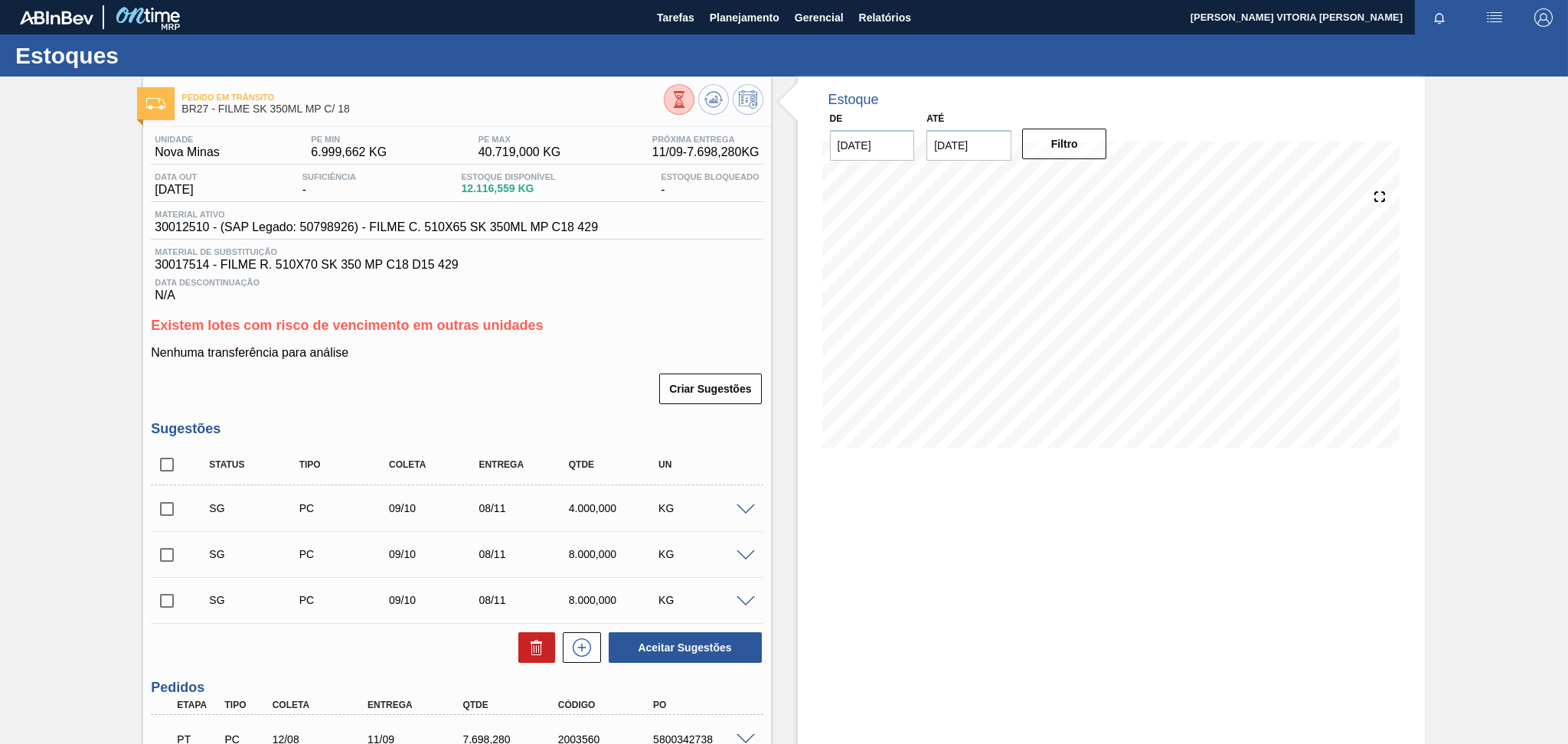
scroll to position [141, 0]
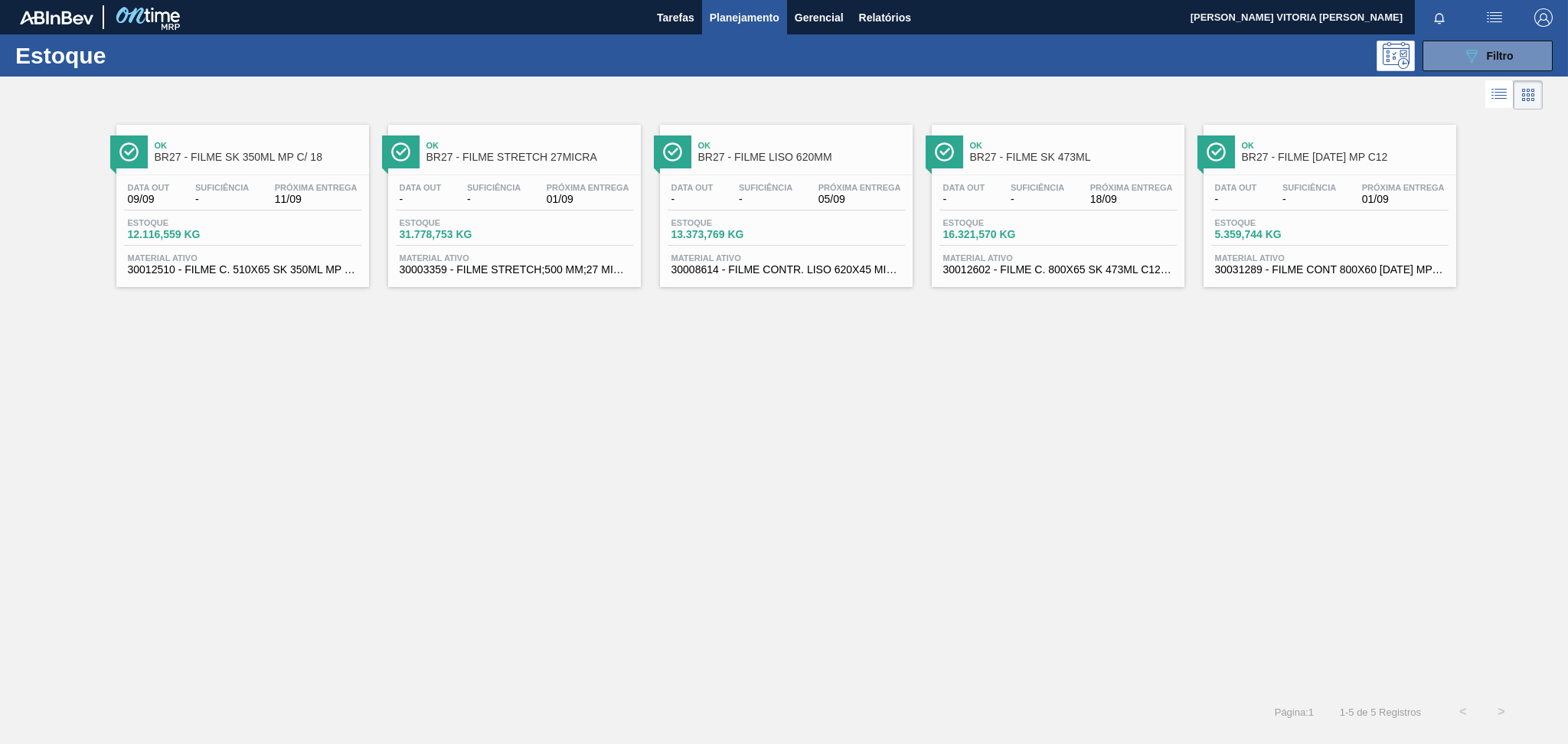
click at [569, 242] on div "Estoque 31.778,753 KG" at bounding box center [515, 232] width 238 height 28
click at [846, 235] on div "Estoque 13.373,769 KG" at bounding box center [787, 232] width 238 height 28
click at [1050, 181] on div "Data out - Suficiência - Próxima Entrega 18/09 Estoque 16.321,570 KG Material a…" at bounding box center [1058, 227] width 253 height 104
click at [1175, 221] on div "Estoque 5.359,744 KG" at bounding box center [1330, 232] width 238 height 28
click at [1175, 51] on button "089F7B8B-B2A5-4AFE-B5C0-19BA573D28AC Filtro" at bounding box center [1487, 56] width 130 height 30
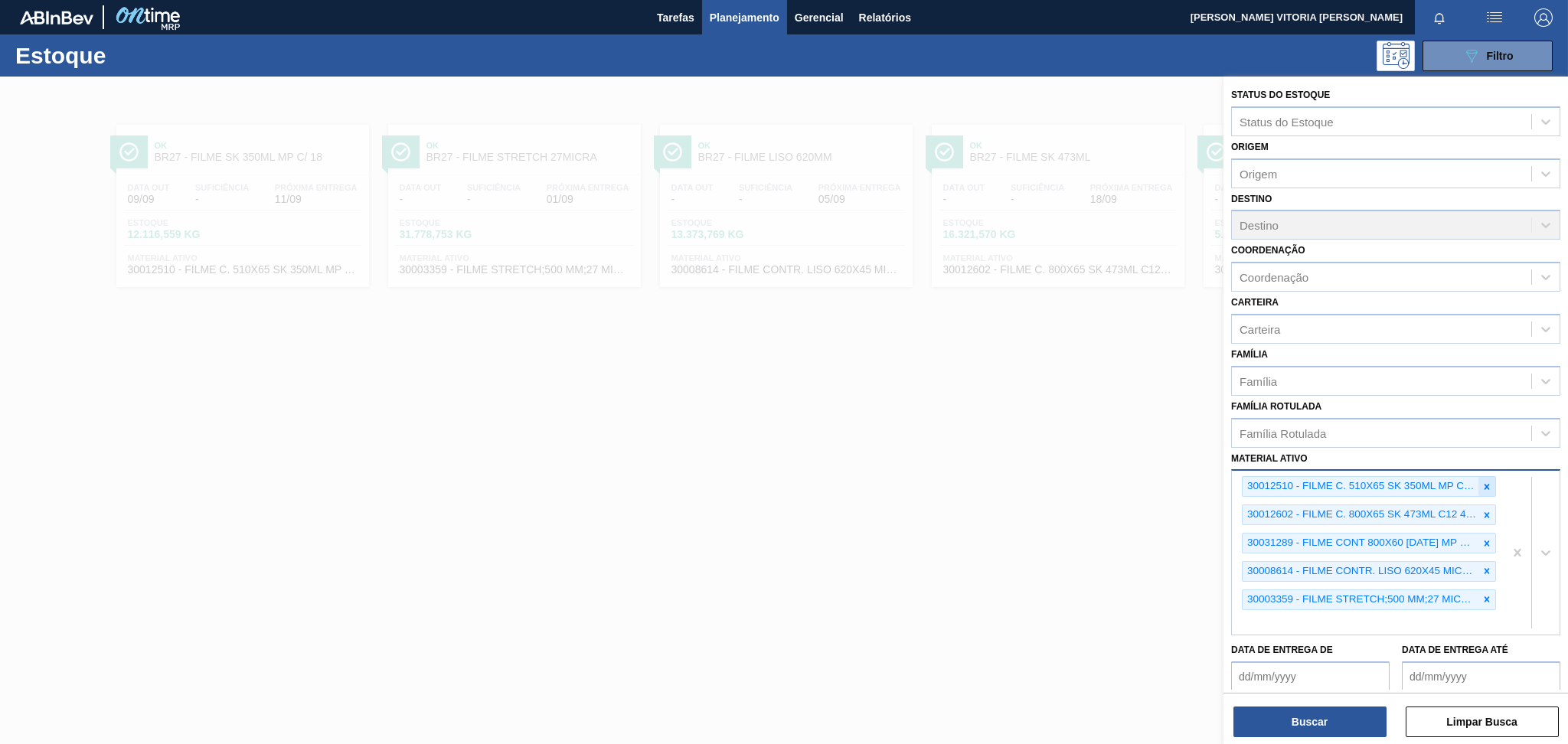
click at [1175, 481] on icon at bounding box center [1486, 486] width 11 height 11
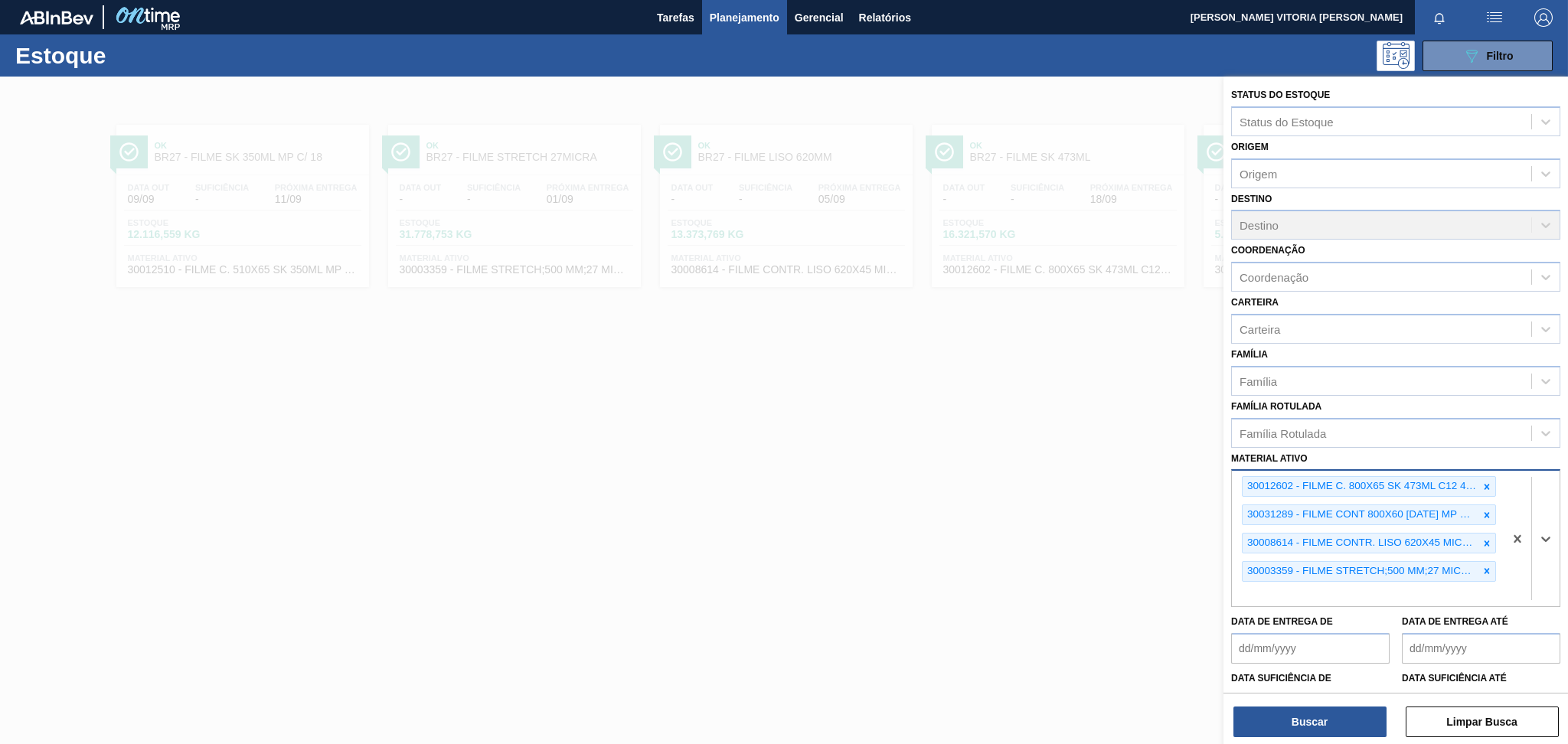
click at [1175, 481] on icon at bounding box center [1486, 486] width 11 height 11
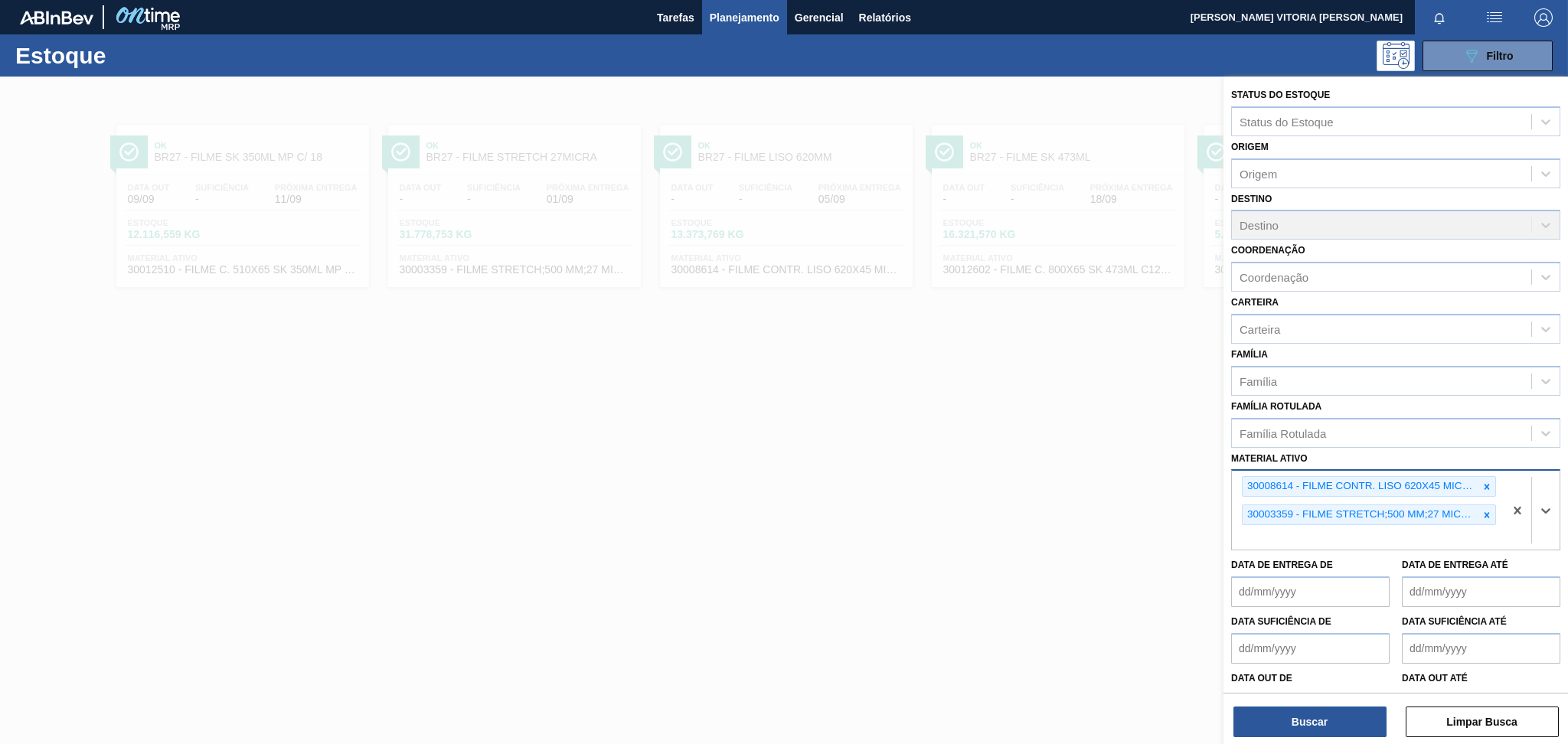
click at [1175, 481] on icon at bounding box center [1486, 486] width 11 height 11
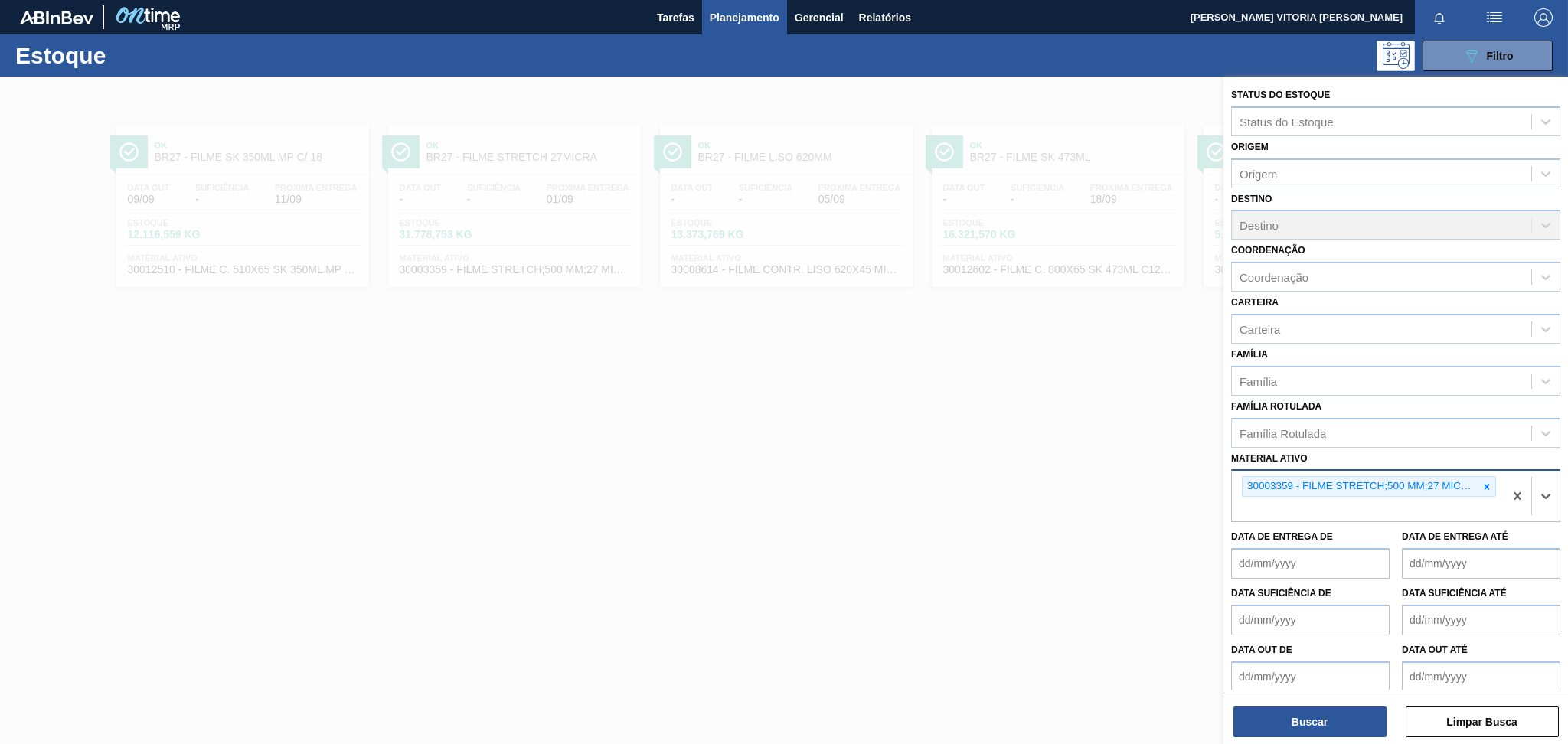
click at [1175, 481] on icon at bounding box center [1486, 486] width 11 height 11
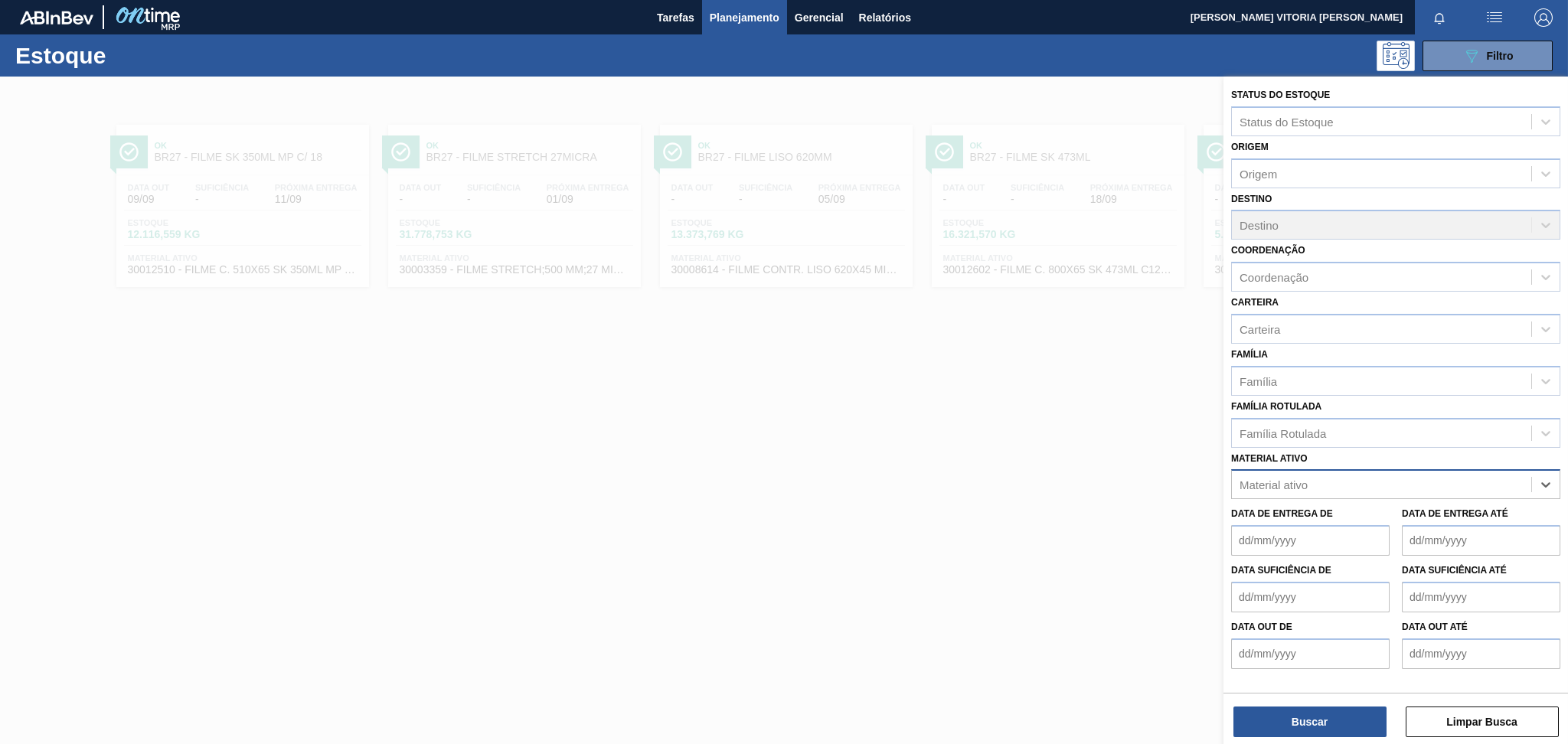
paste ativo "30003516"
type ativo "30003516"
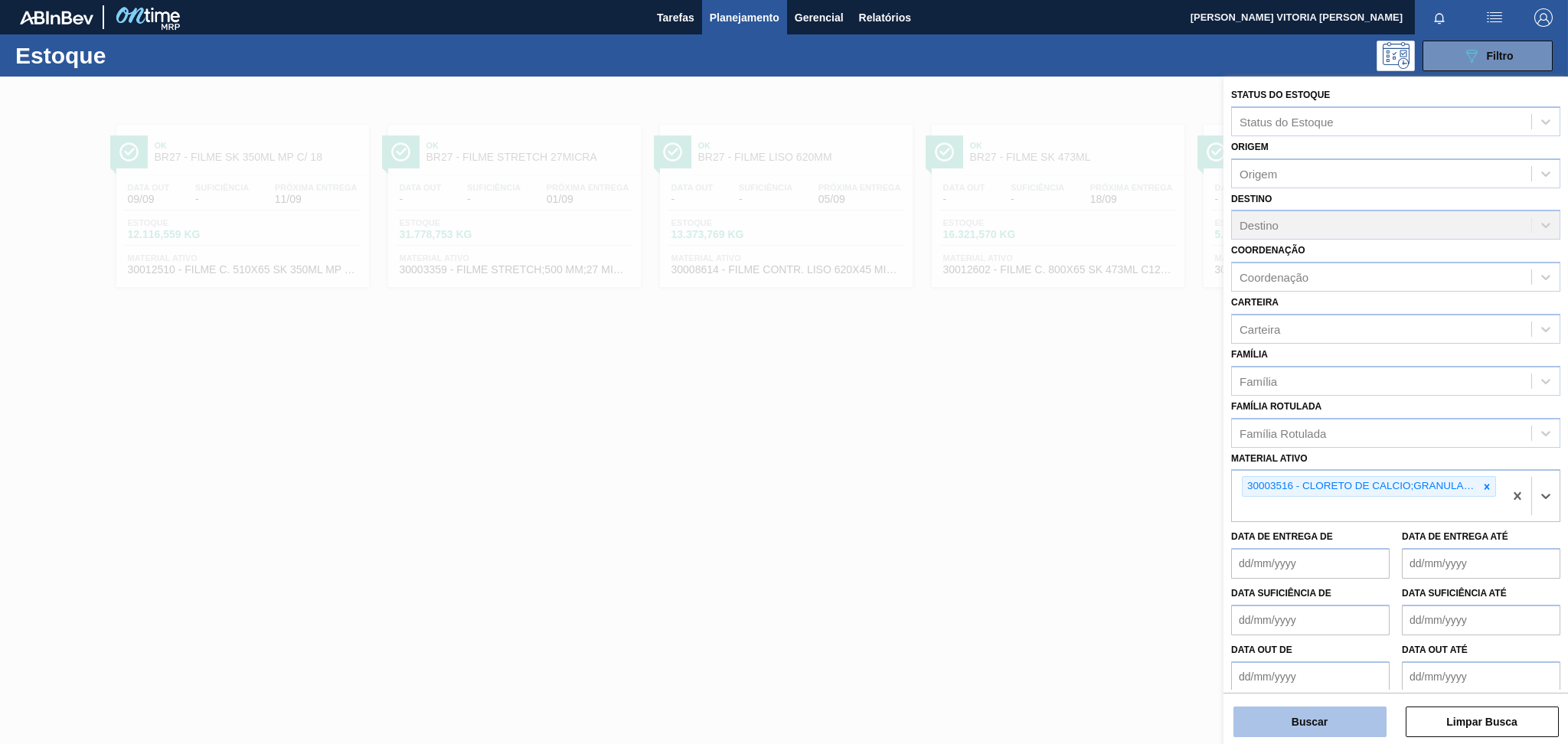
click at [1175, 558] on button "Buscar" at bounding box center [1310, 721] width 153 height 30
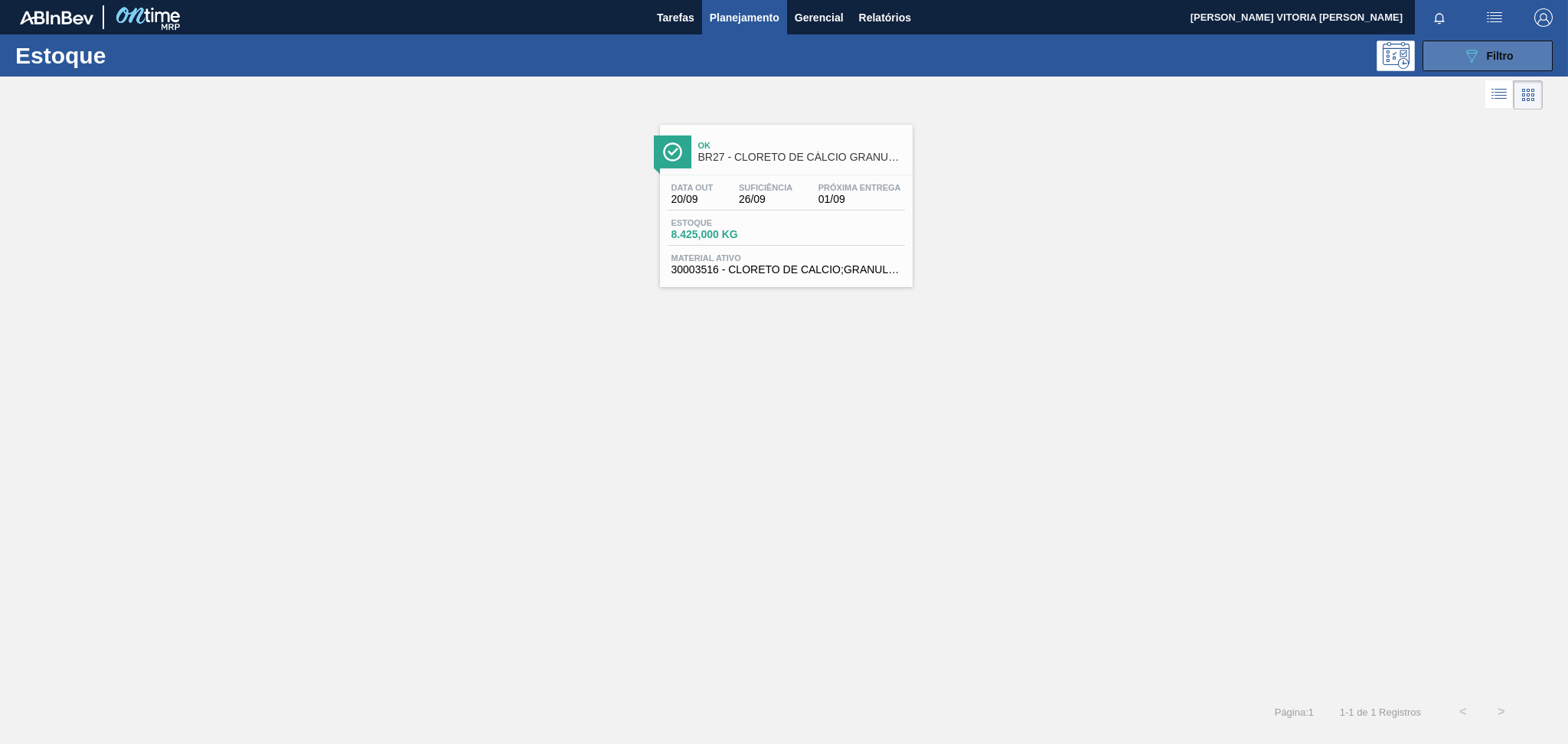
click at [1175, 59] on span "Filtro" at bounding box center [1501, 56] width 27 height 13
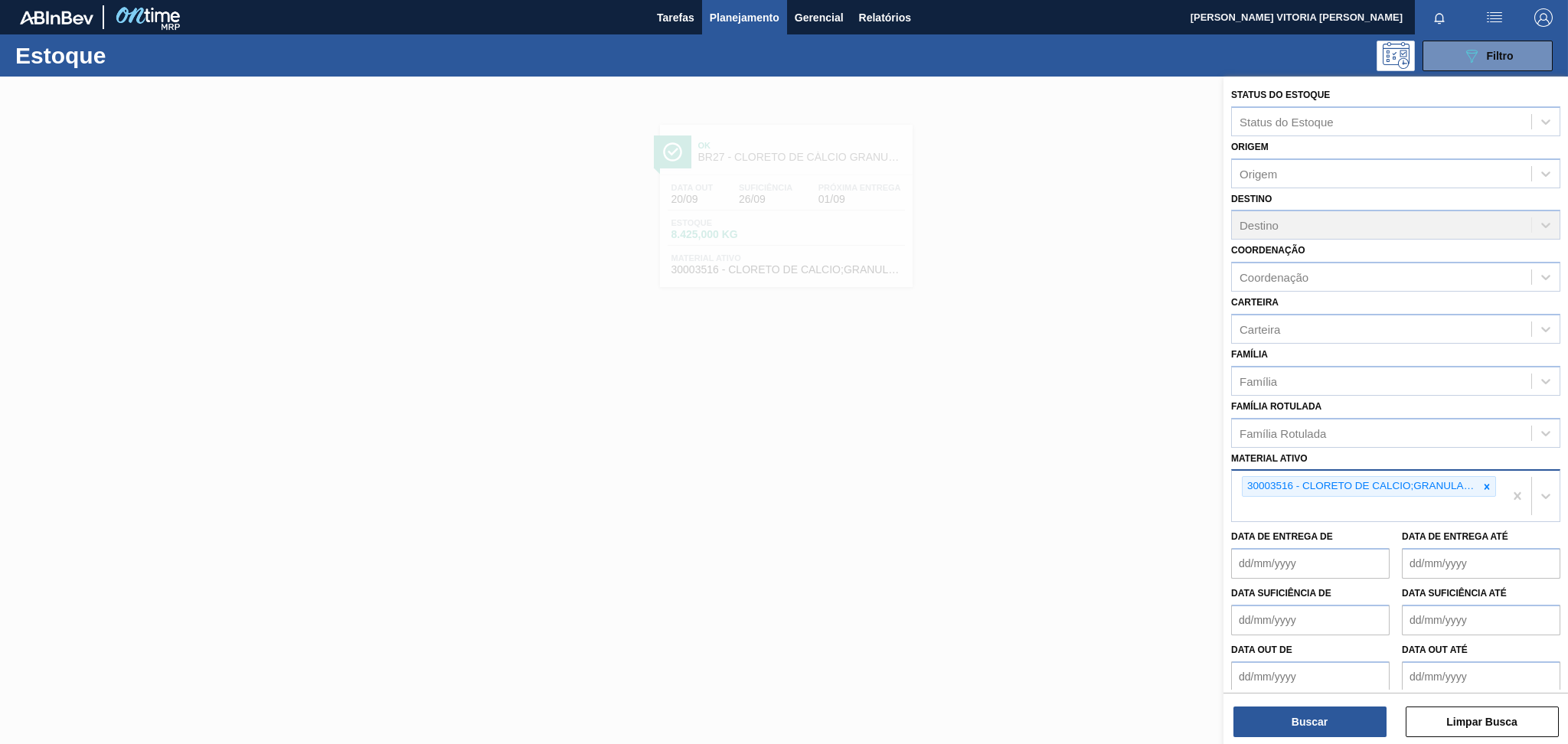
click at [1175, 481] on icon at bounding box center [1486, 486] width 11 height 11
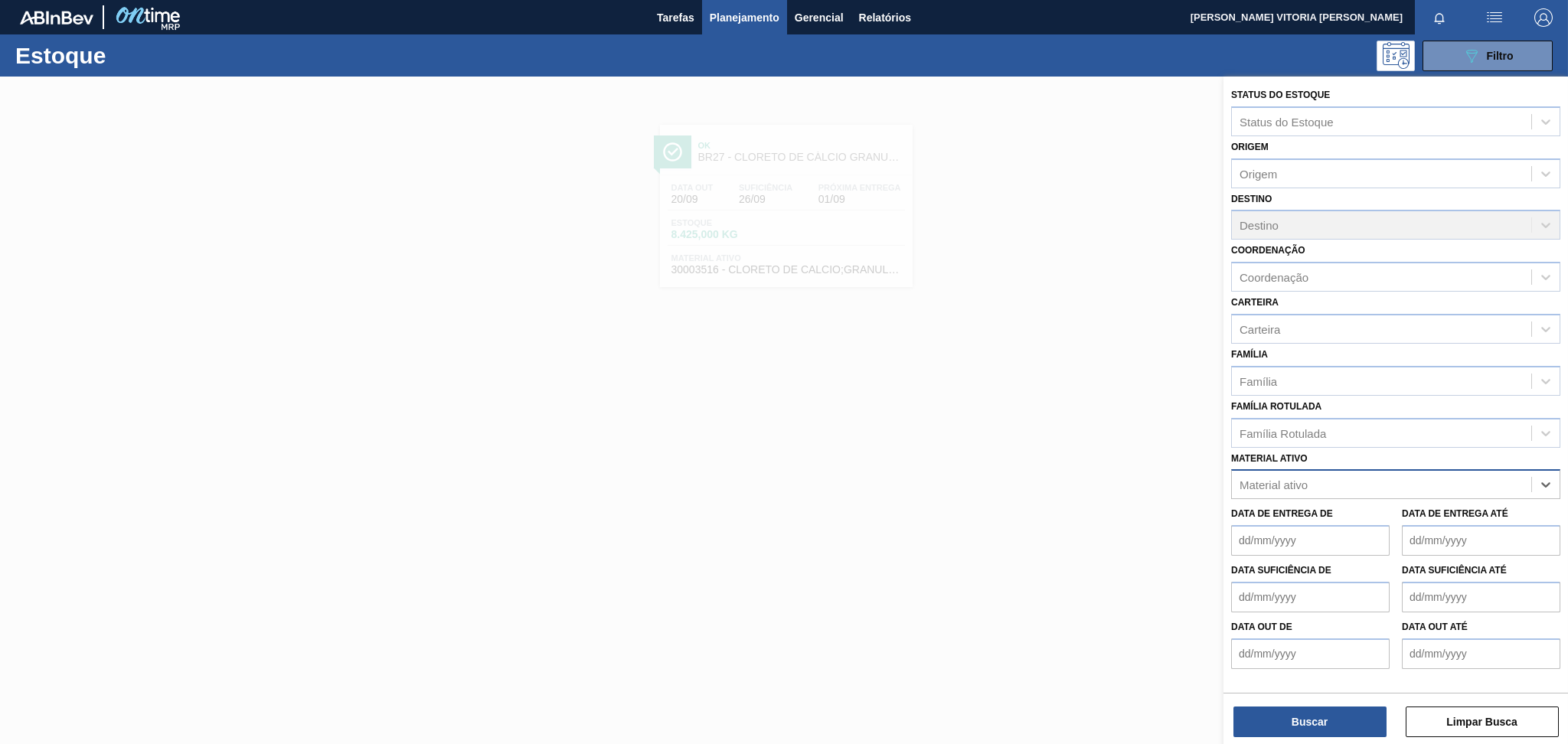
paste ativo "30003806"
type ativo "30003806"
paste ativo "30030372"
type ativo "30030372"
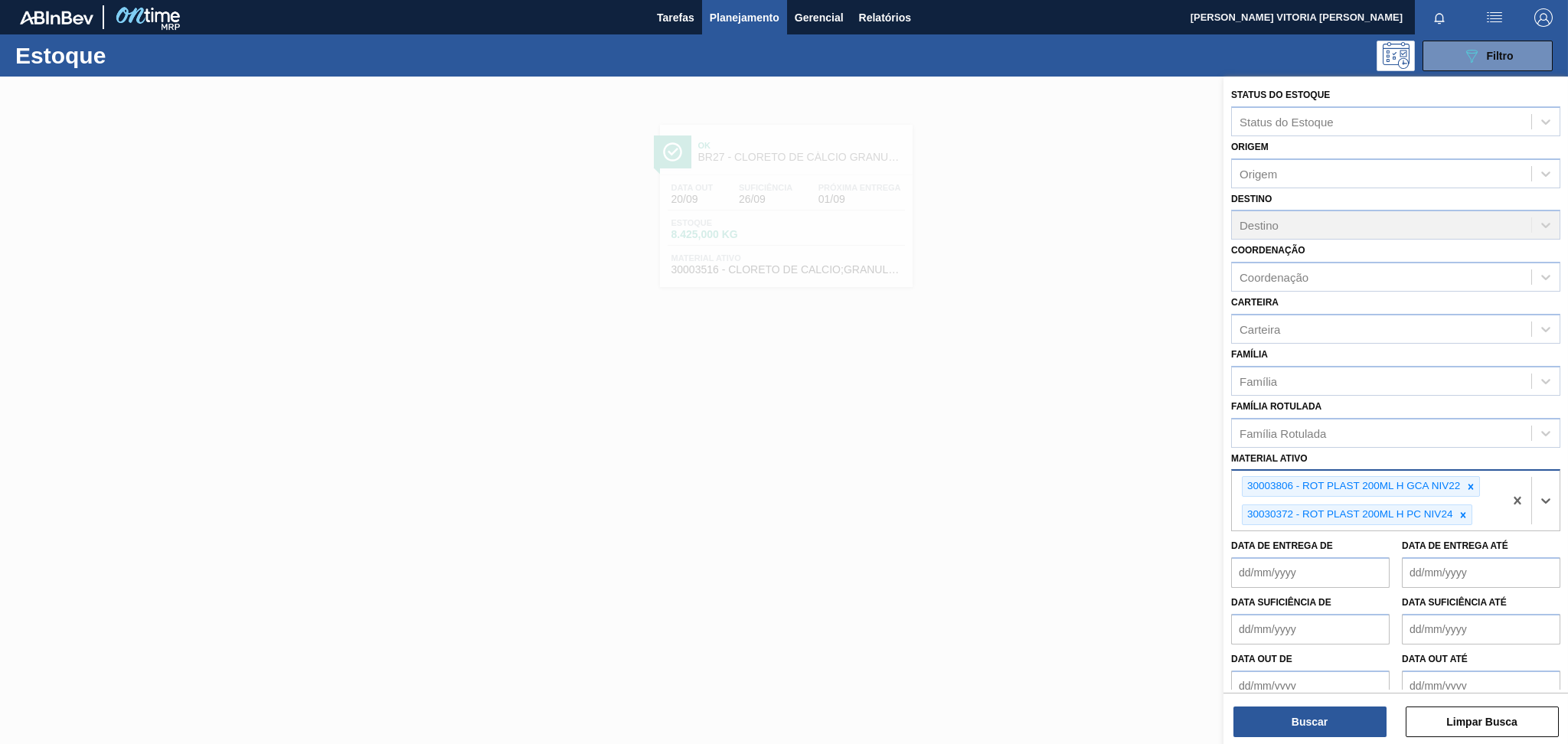
paste ativo "30030380"
type ativo "30030380"
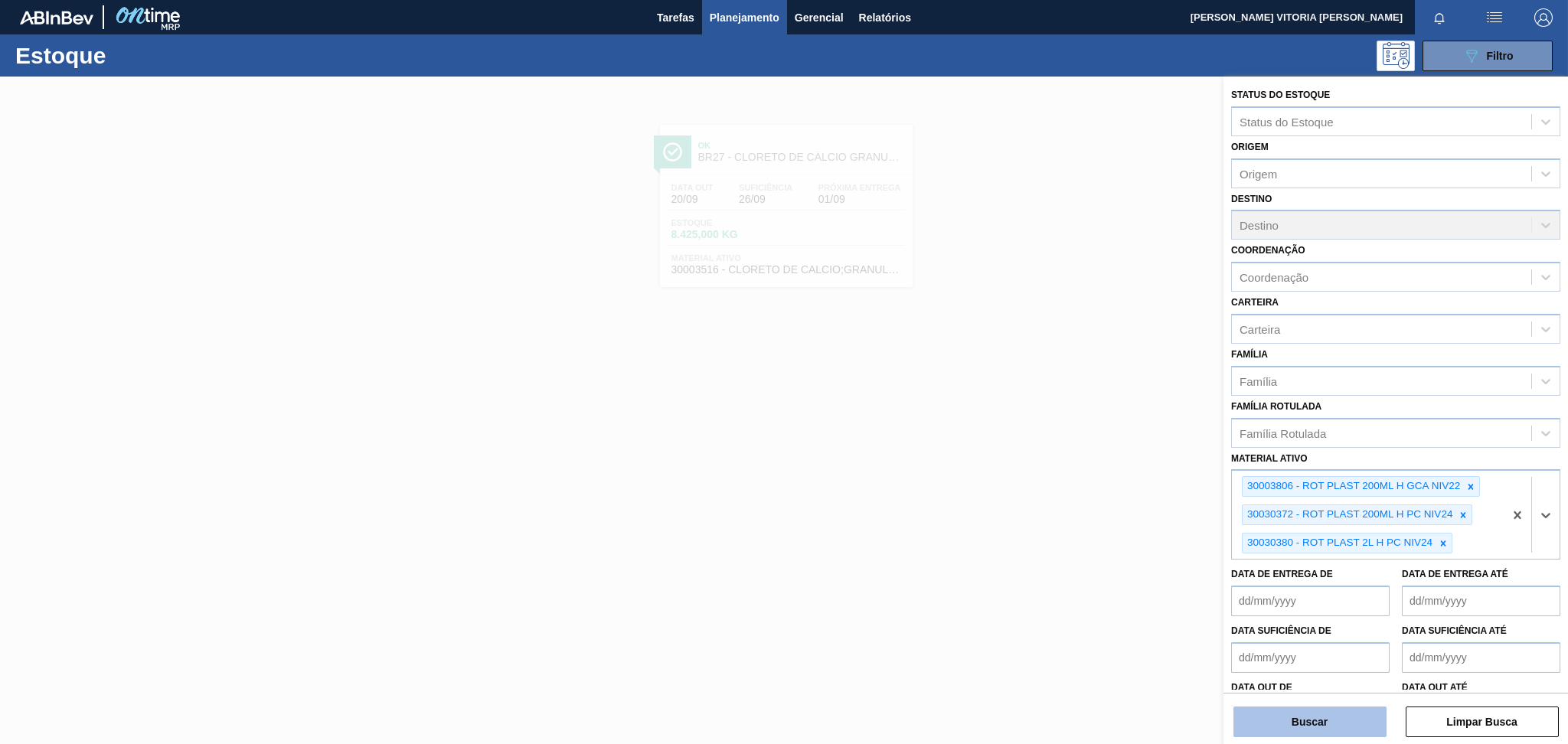
click at [1175, 558] on button "Buscar" at bounding box center [1310, 721] width 153 height 30
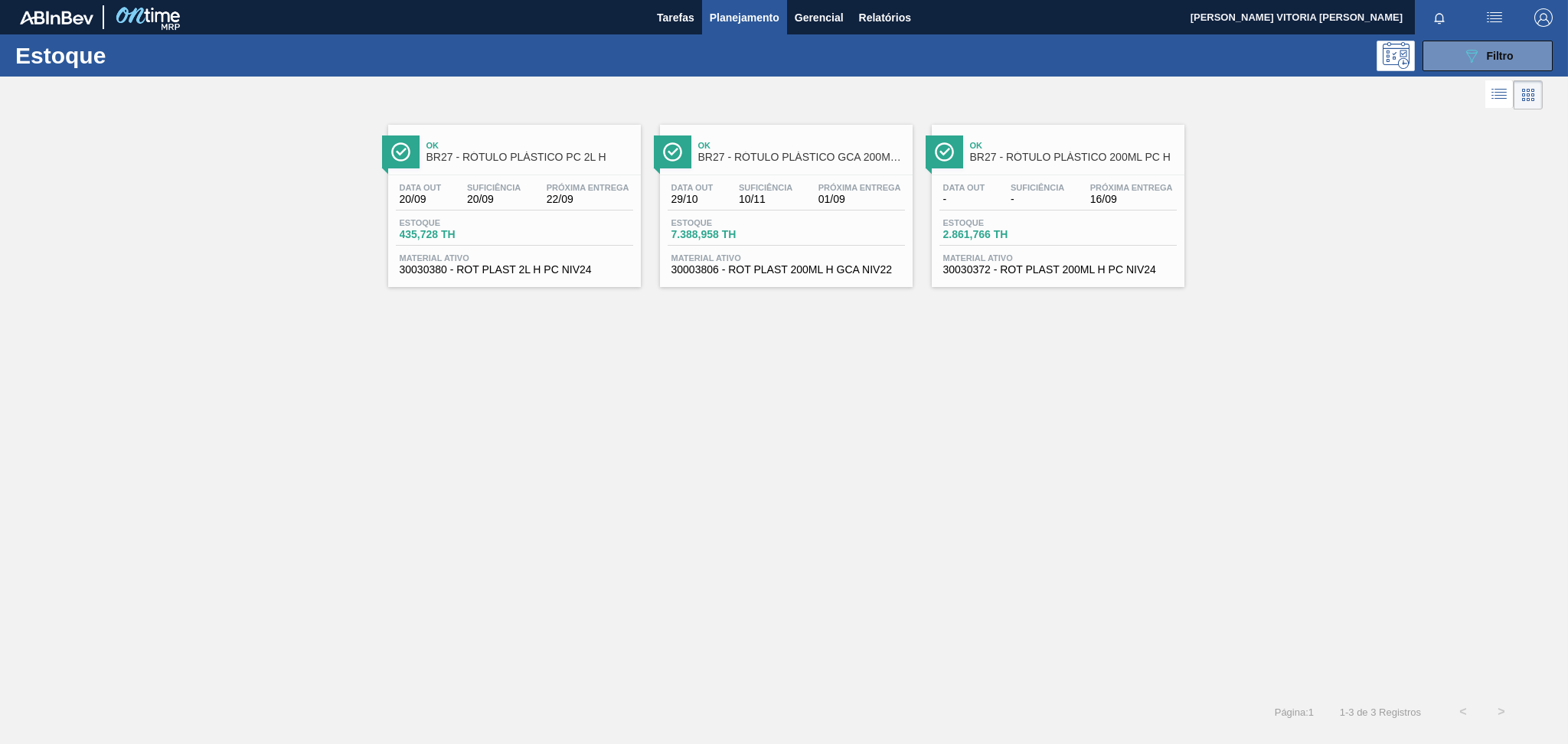
click at [1113, 246] on div "Data out - Suficiência - Próxima Entrega 16/09 Estoque 2.861,766 TH Material at…" at bounding box center [1058, 227] width 253 height 104
click at [812, 197] on div "Data out 29/10 Suficiência 10/11 Próxima Entrega 01/09" at bounding box center [787, 196] width 238 height 28
click at [534, 201] on div "Data out 20/09 Suficiência 20/09 Próxima Entrega 22/09" at bounding box center [515, 196] width 238 height 28
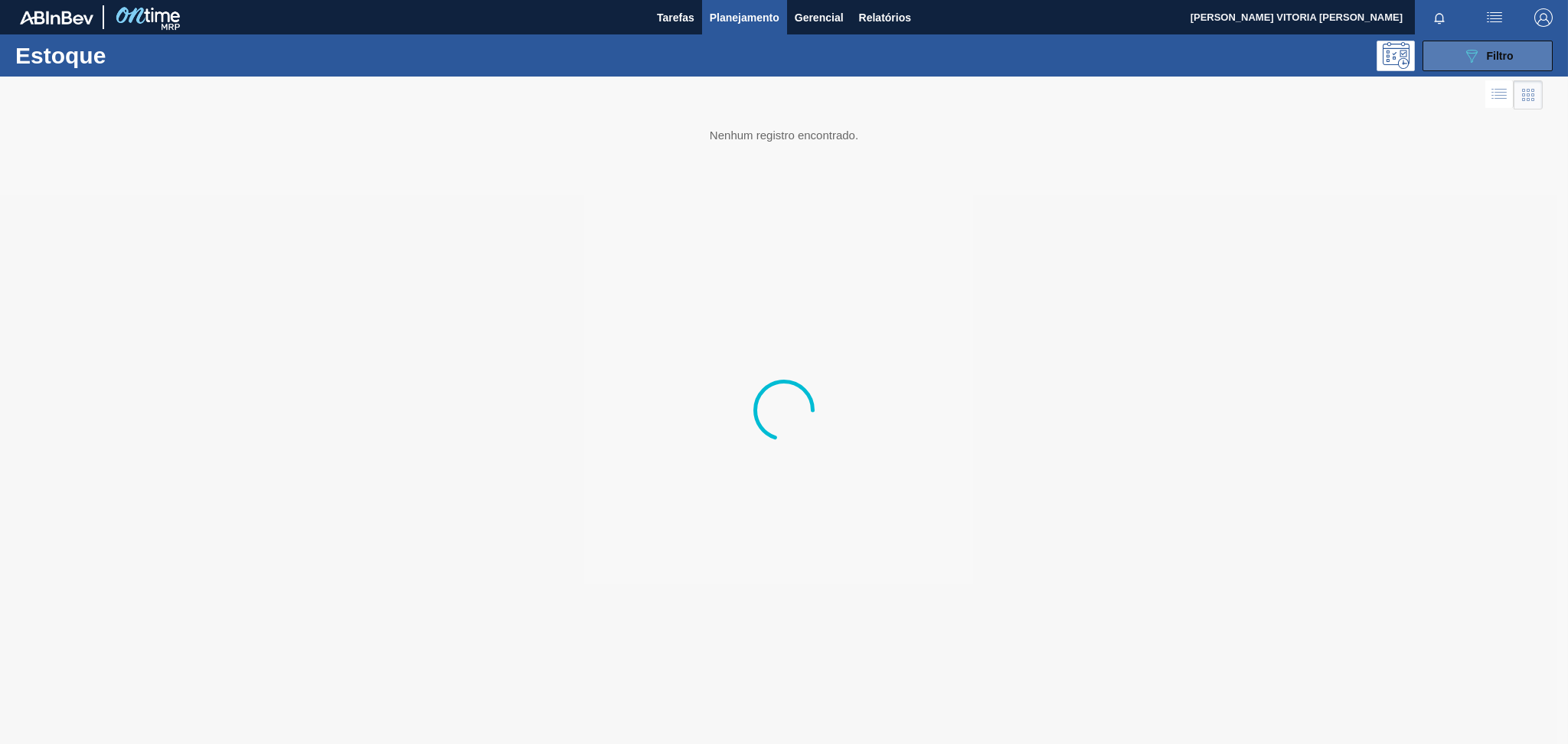
click at [1175, 64] on button "089F7B8B-B2A5-4AFE-B5C0-19BA573D28AC Filtro" at bounding box center [1487, 56] width 130 height 30
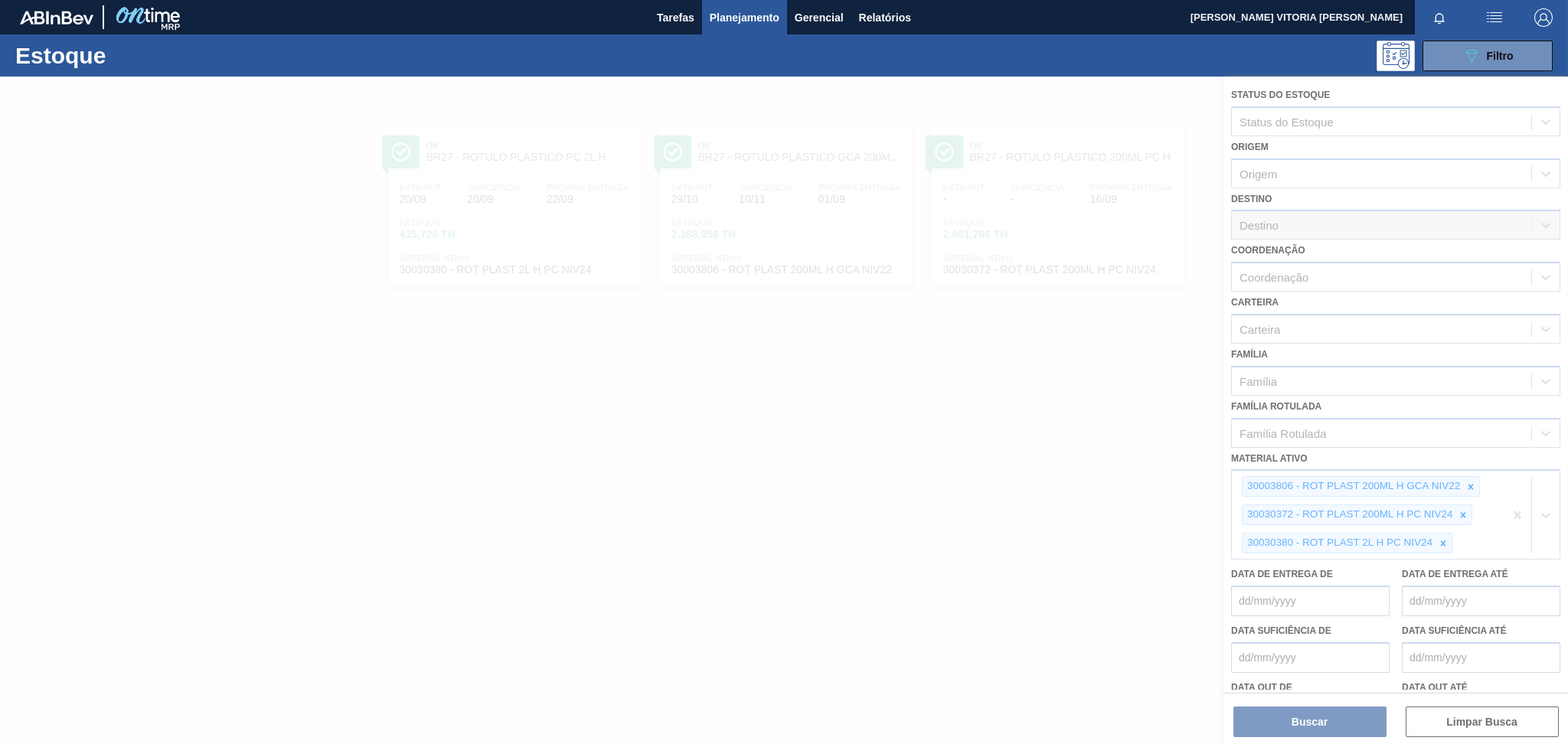
click at [1175, 479] on div at bounding box center [784, 410] width 1568 height 667
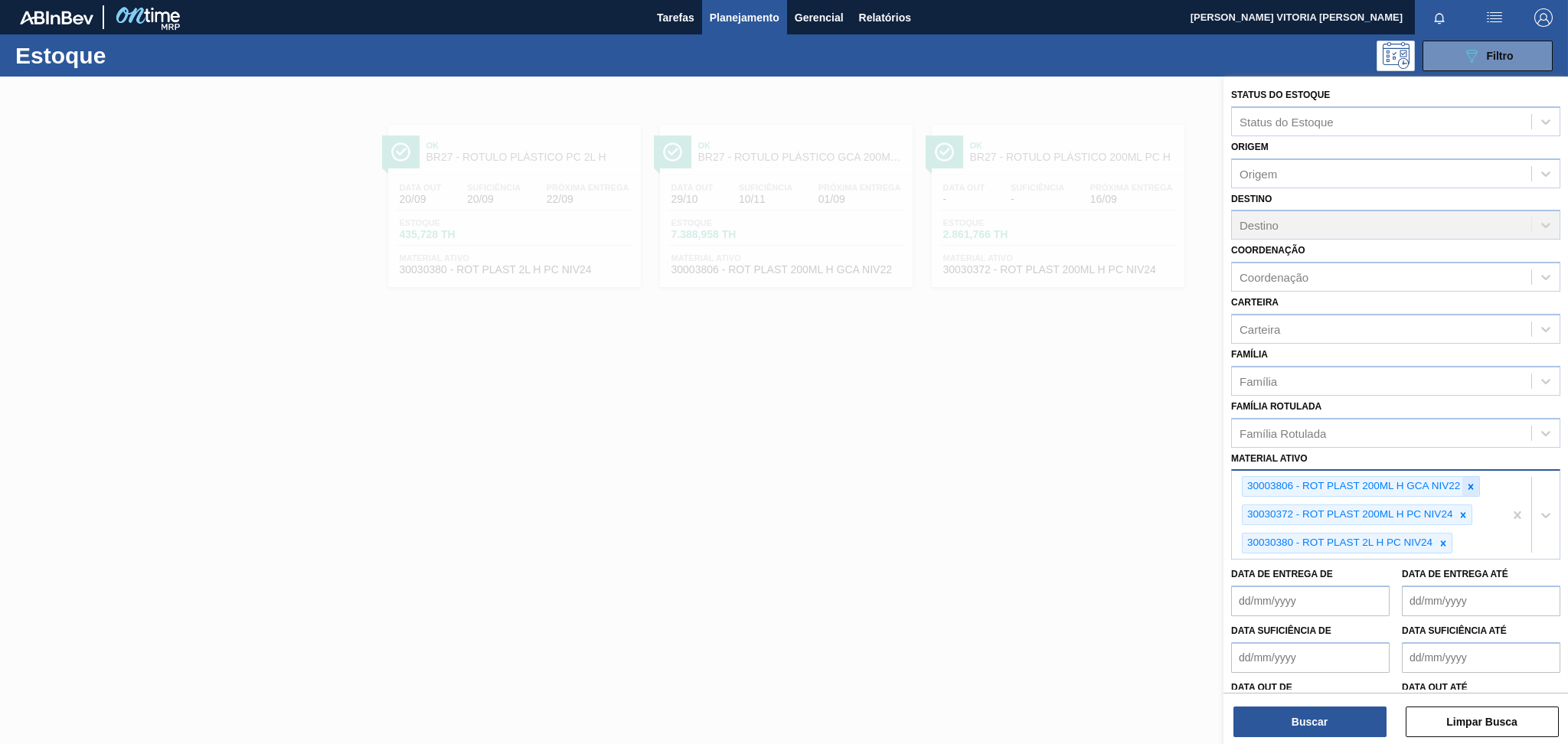
click at [1175, 477] on div at bounding box center [1471, 486] width 17 height 19
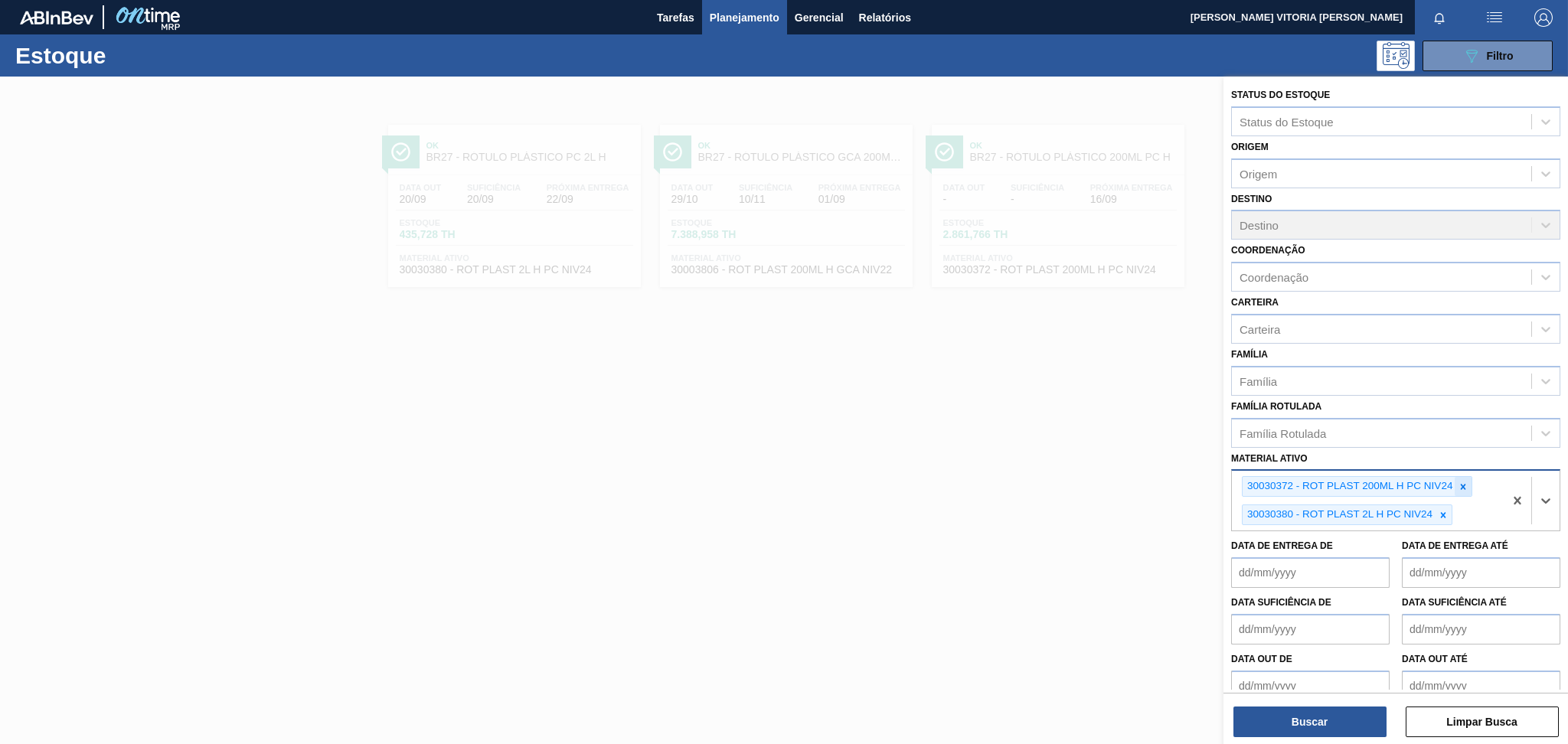
click at [1175, 484] on icon at bounding box center [1463, 486] width 5 height 5
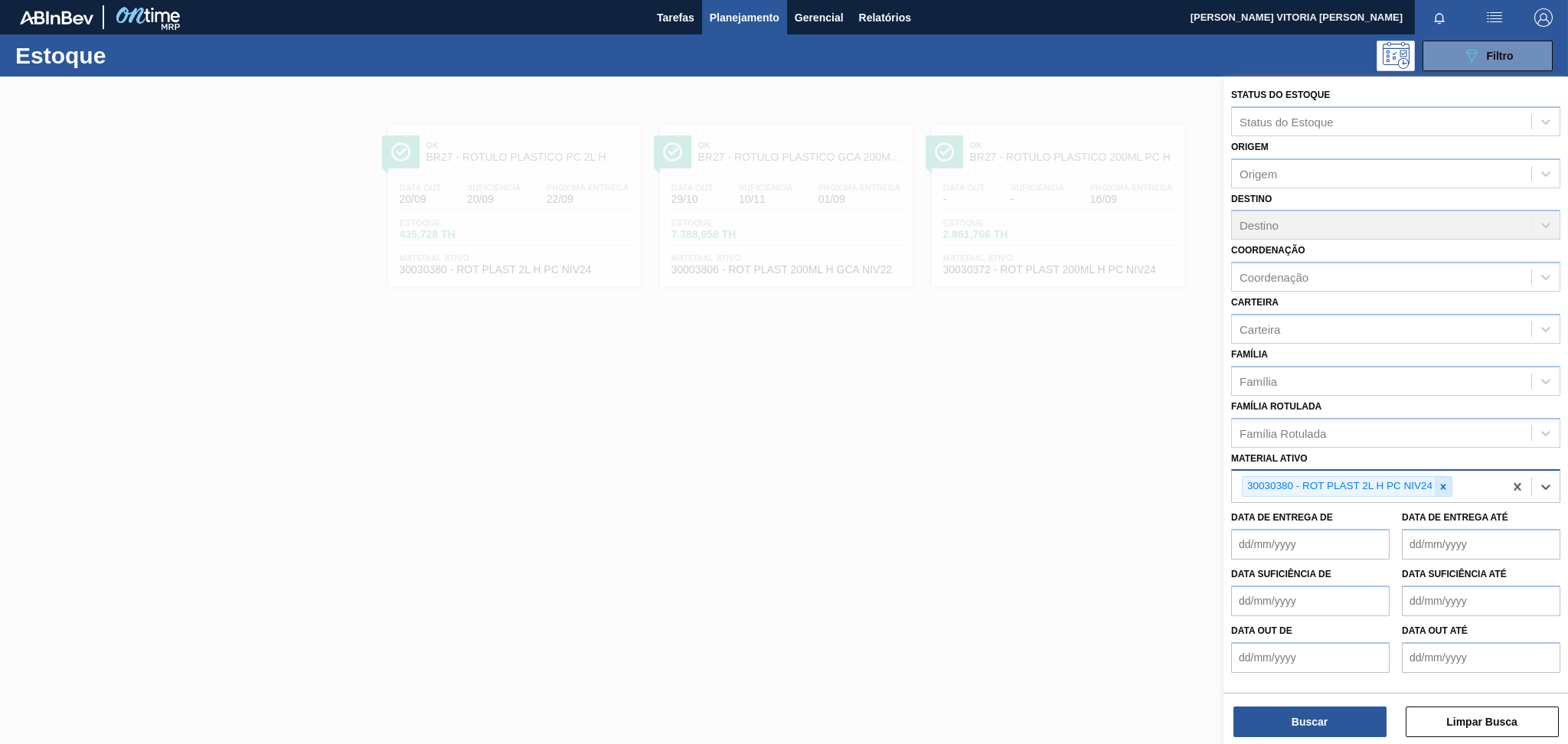
click at [1175, 488] on div at bounding box center [1443, 486] width 17 height 19
paste ativo "30002293"
type ativo "30002293"
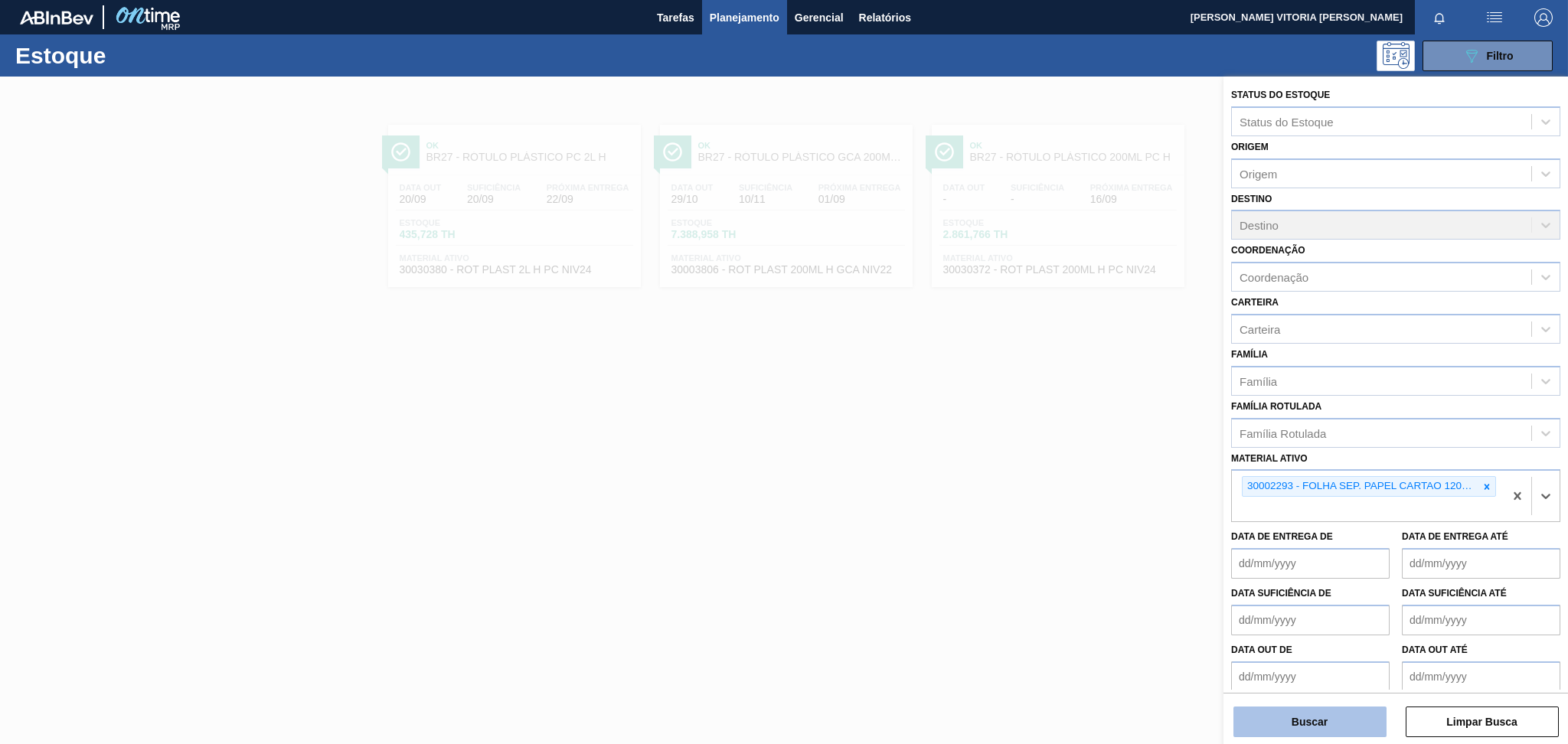
click at [1175, 558] on button "Buscar" at bounding box center [1310, 721] width 153 height 30
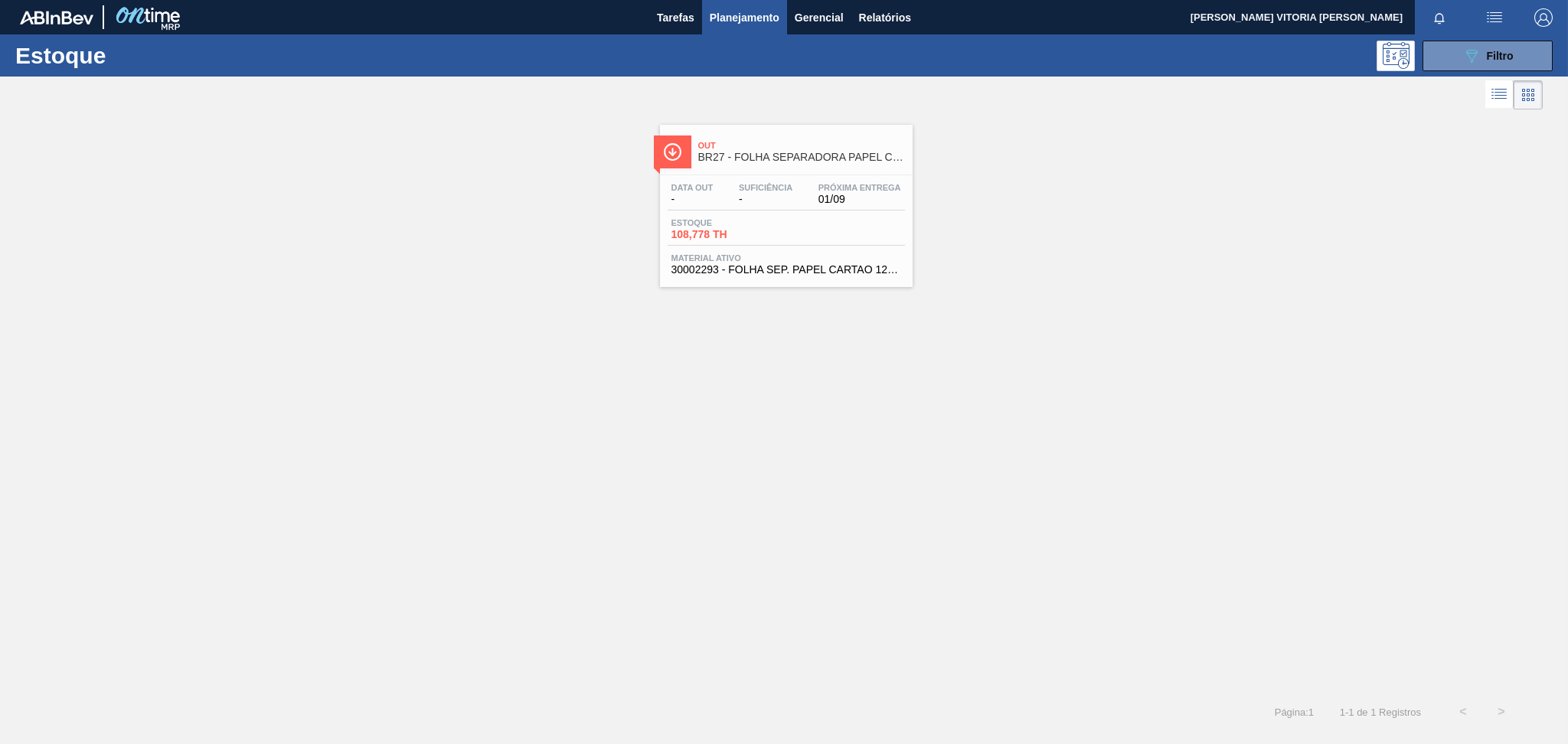
click at [811, 212] on div "Data out - Suficiência - Próxima Entrega 01/09 Estoque 108,778 TH Material ativ…" at bounding box center [787, 227] width 253 height 104
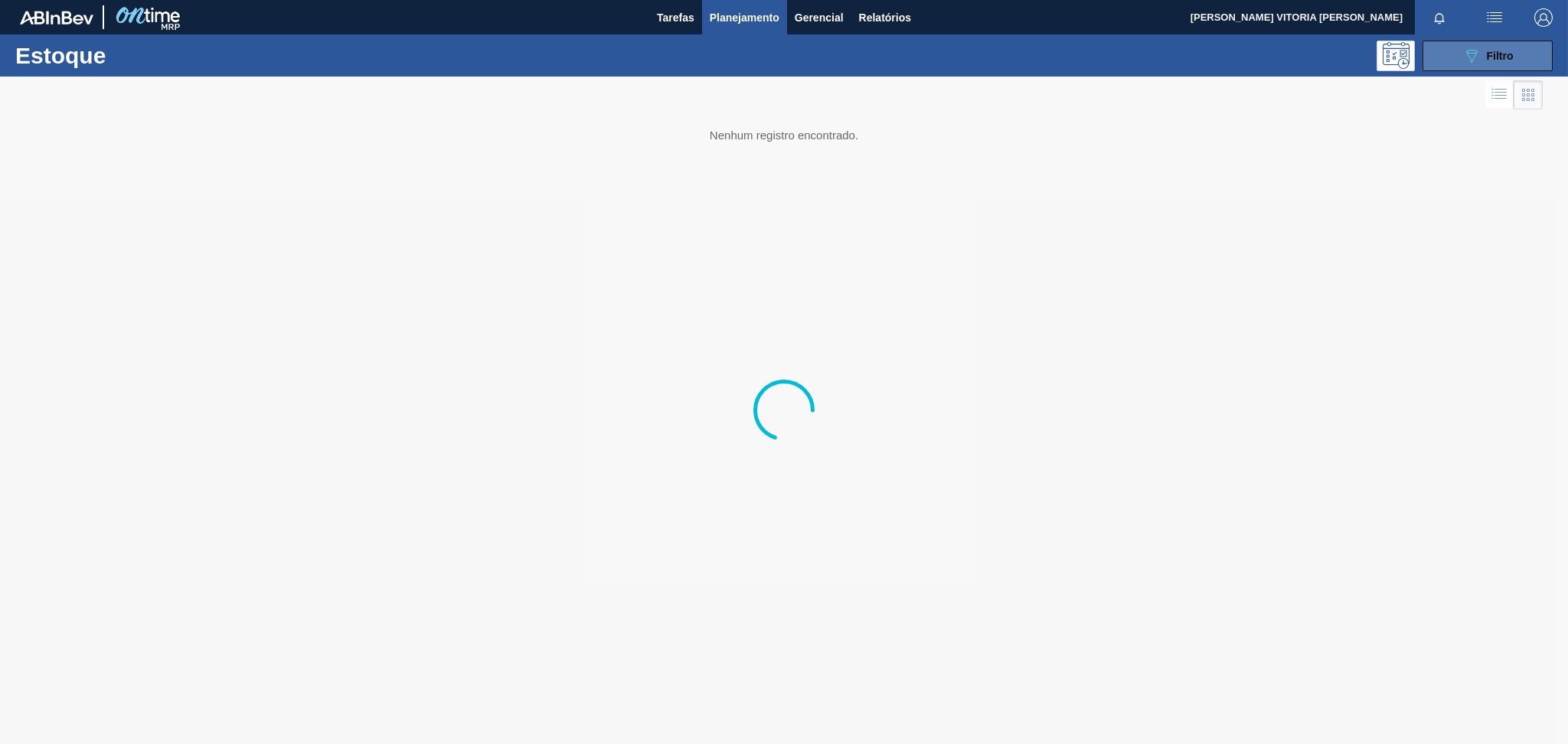
click at [1175, 48] on button "089F7B8B-B2A5-4AFE-B5C0-19BA573D28AC Filtro" at bounding box center [1487, 56] width 130 height 30
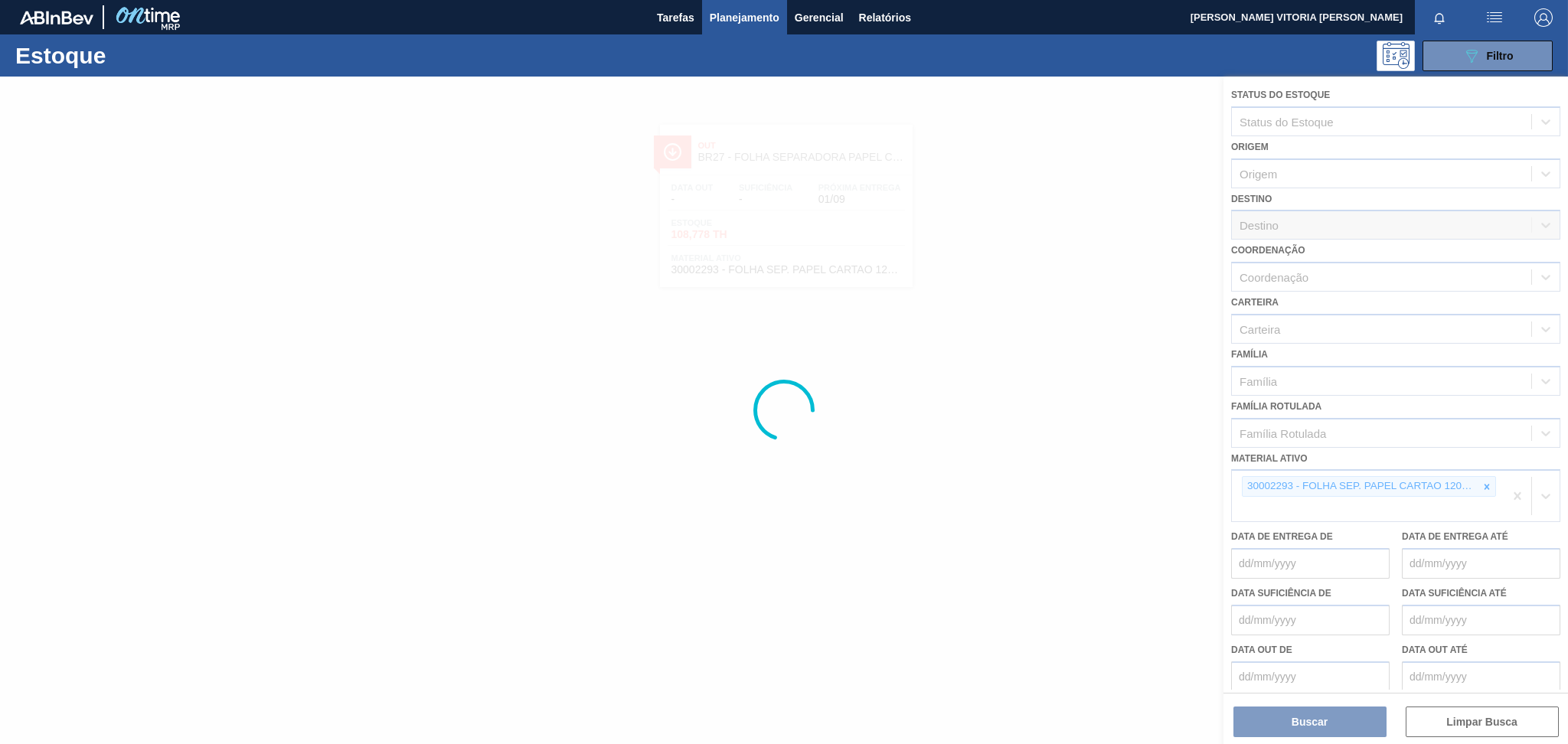
click at [1175, 482] on div at bounding box center [784, 410] width 1568 height 667
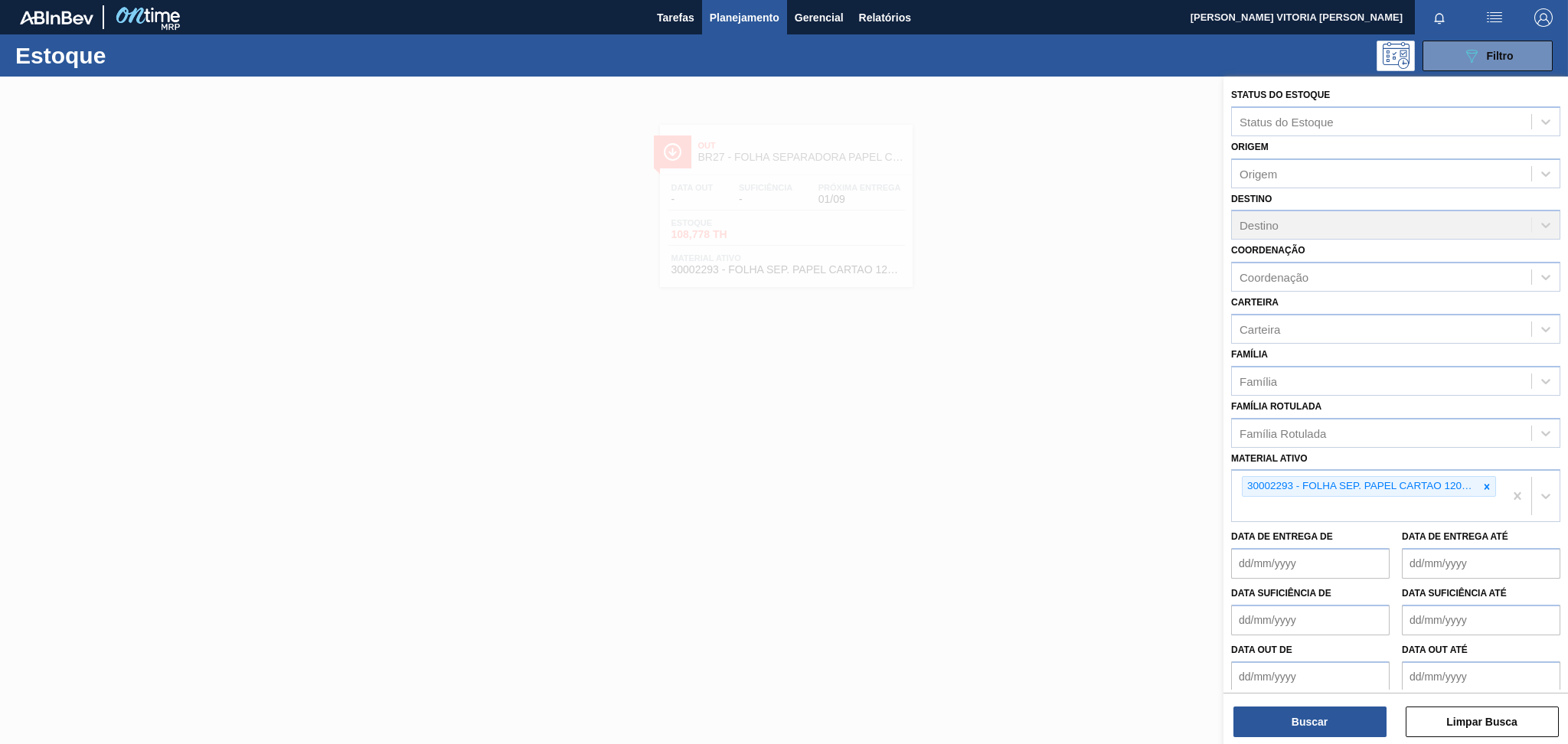
click at [1175, 484] on icon at bounding box center [1487, 486] width 5 height 5
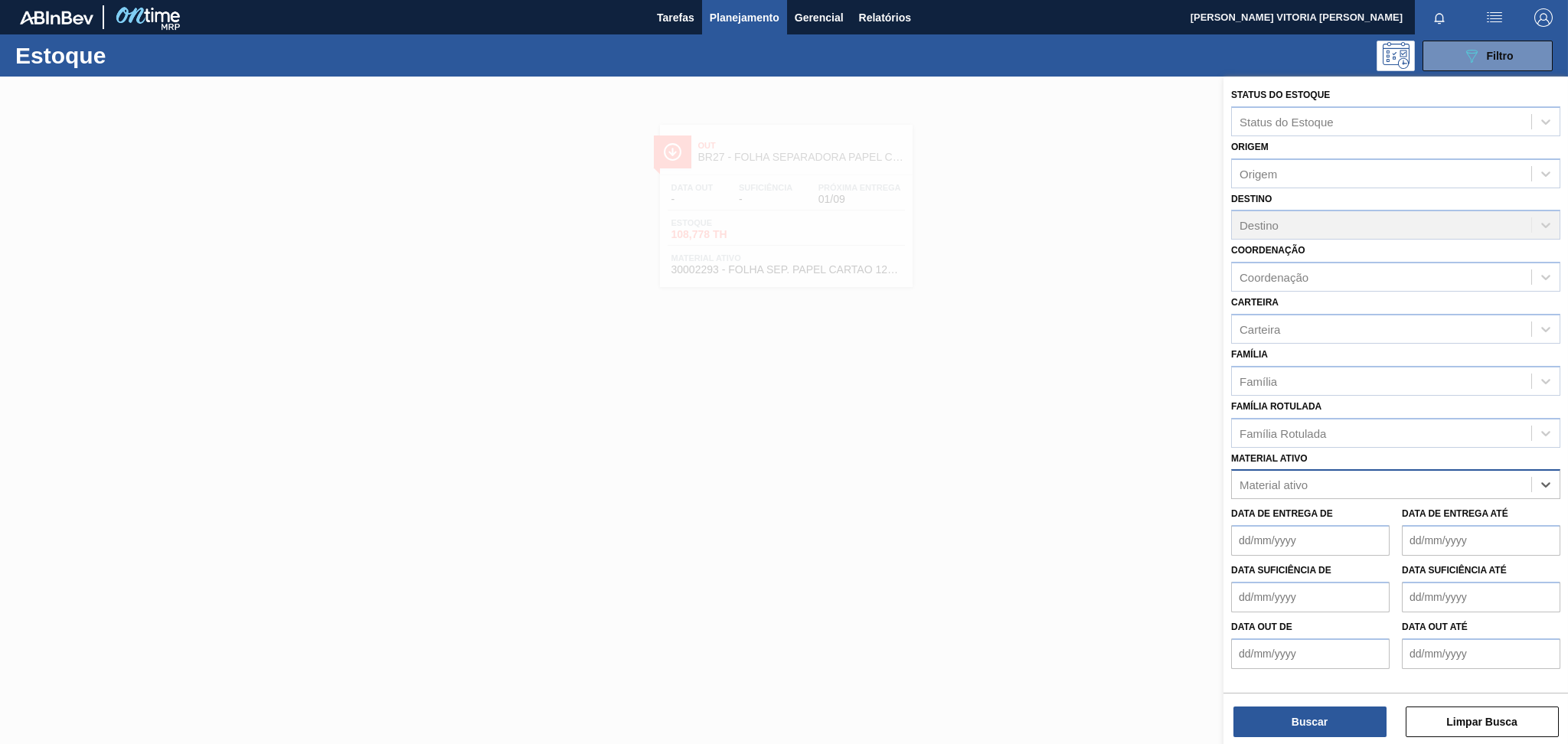
paste ativo "20005590"
type ativo "20005590"
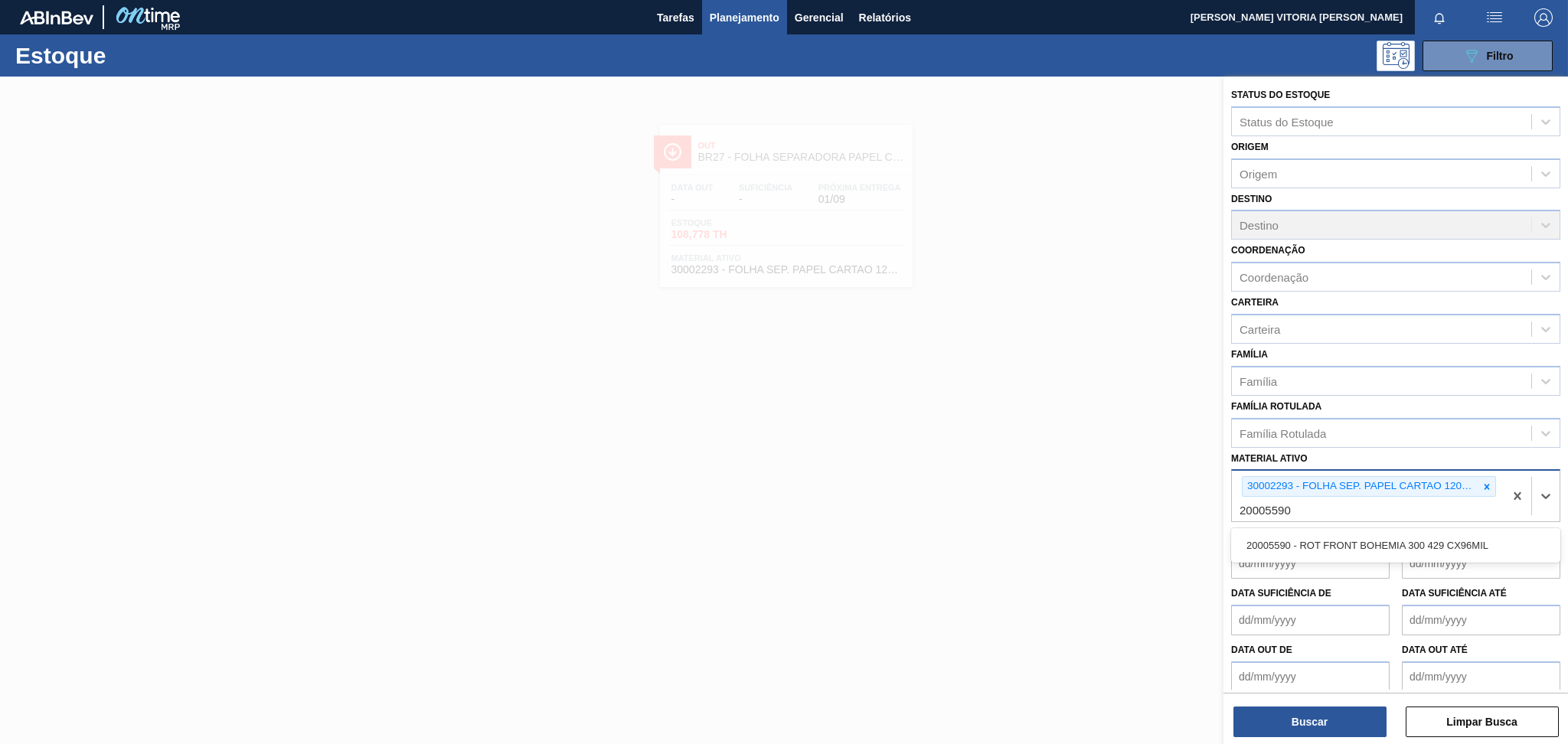
click at [1175, 531] on div "20005590 - ROT FRONT BOHEMIA 300 429 CX96MIL" at bounding box center [1395, 545] width 330 height 29
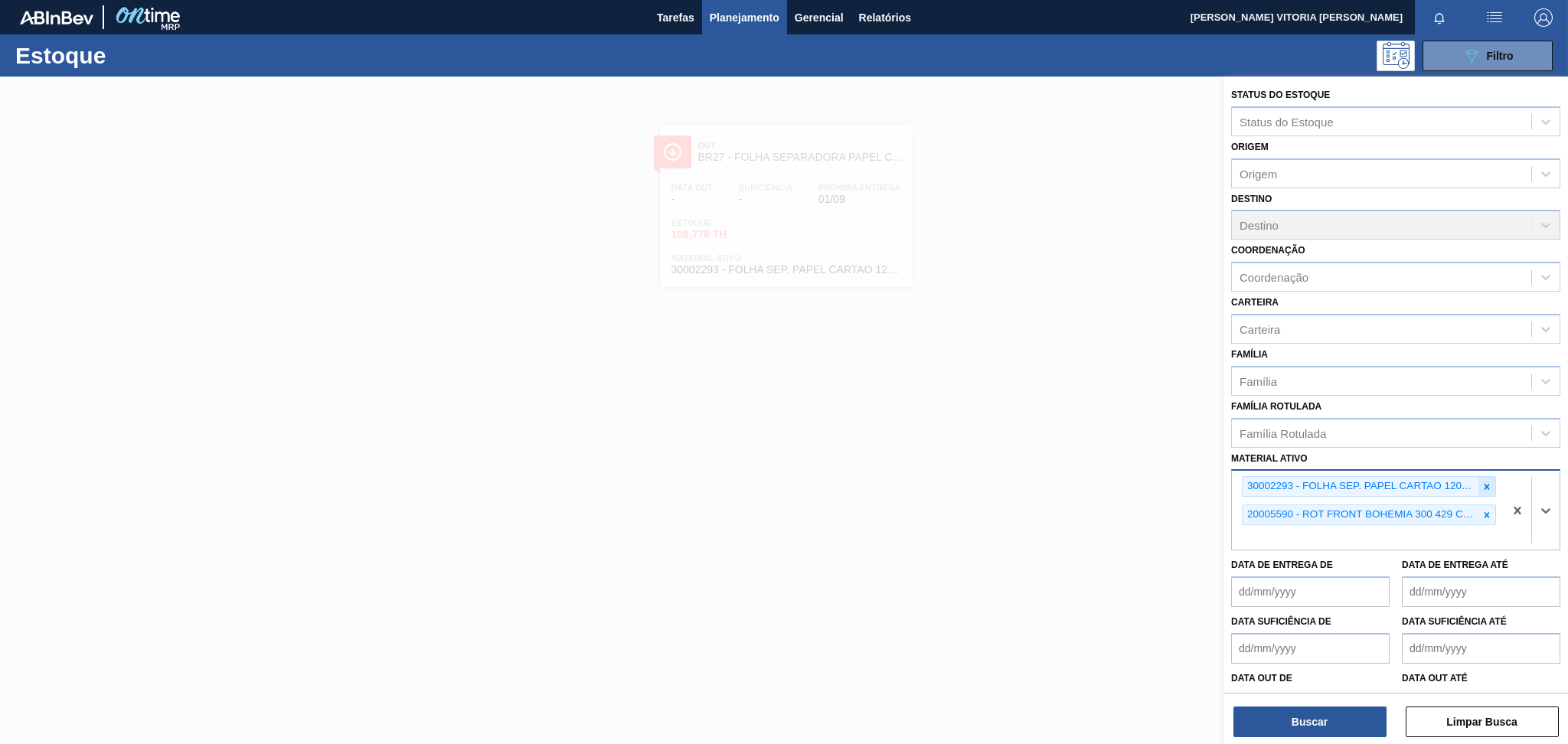
click at [1175, 481] on icon at bounding box center [1486, 486] width 11 height 11
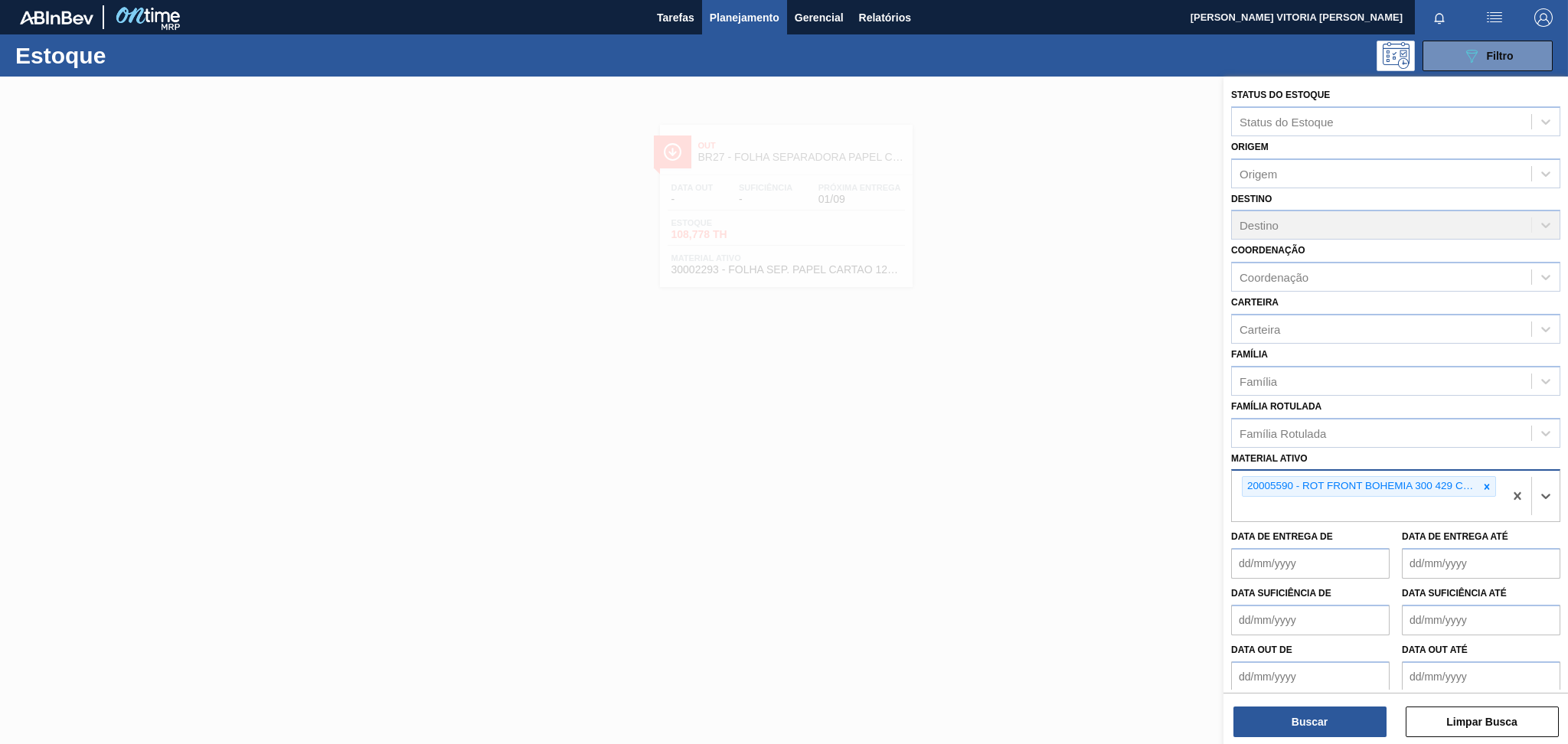
paste ativo "20002646"
type ativo "20002646"
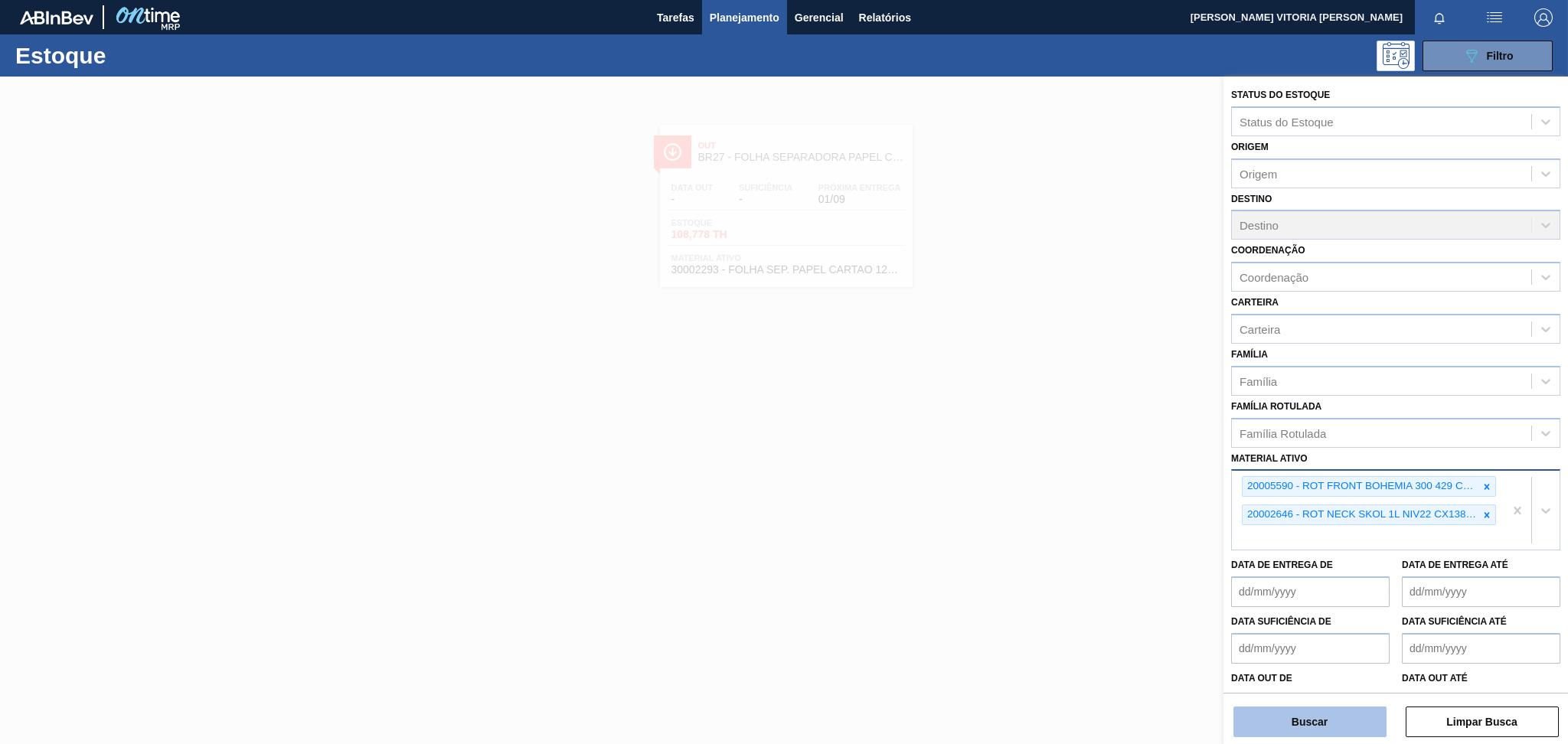
click at [1175, 558] on button "Buscar" at bounding box center [1310, 721] width 153 height 30
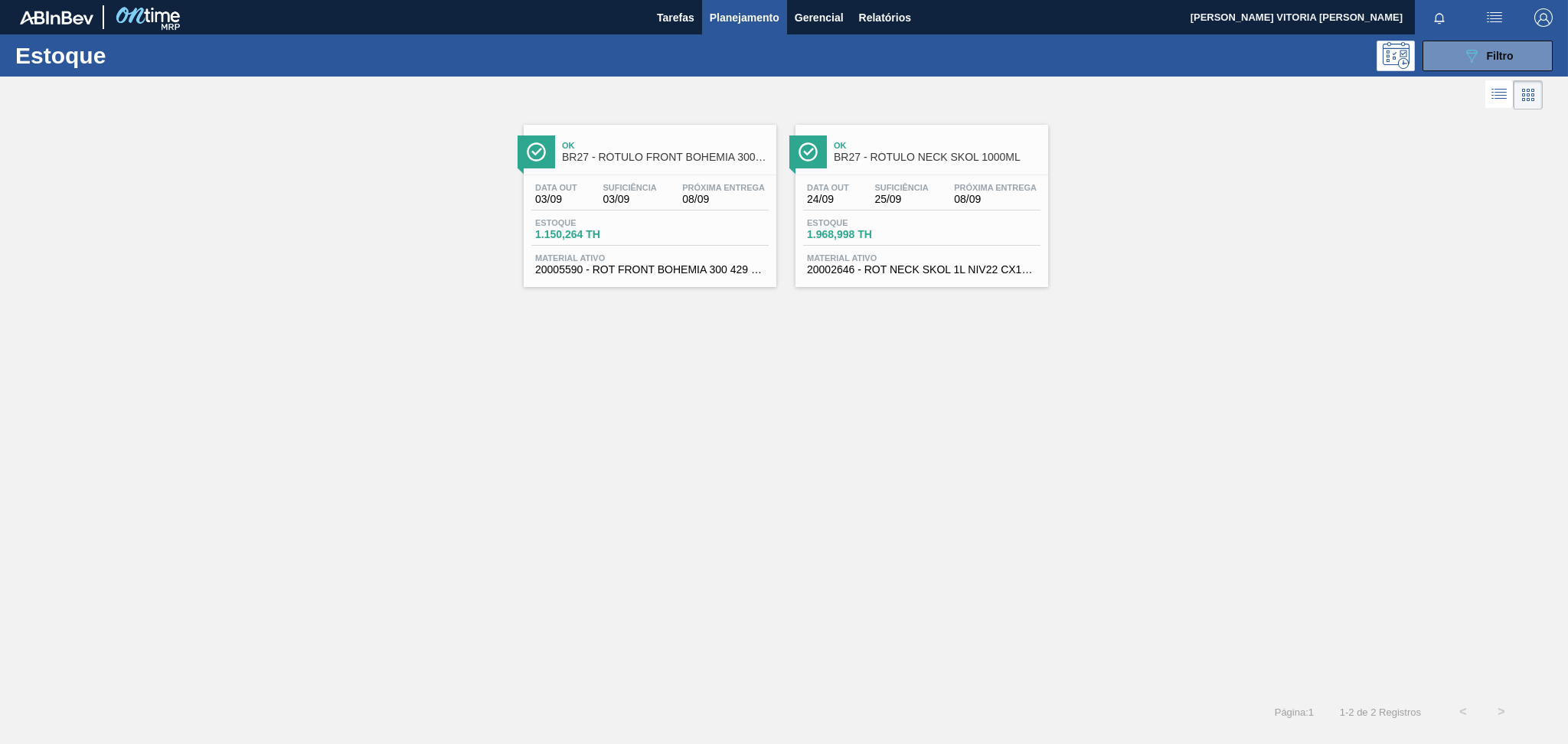
click at [690, 226] on div "Estoque 1.150,264 TH" at bounding box center [650, 232] width 238 height 28
